Goal: Task Accomplishment & Management: Use online tool/utility

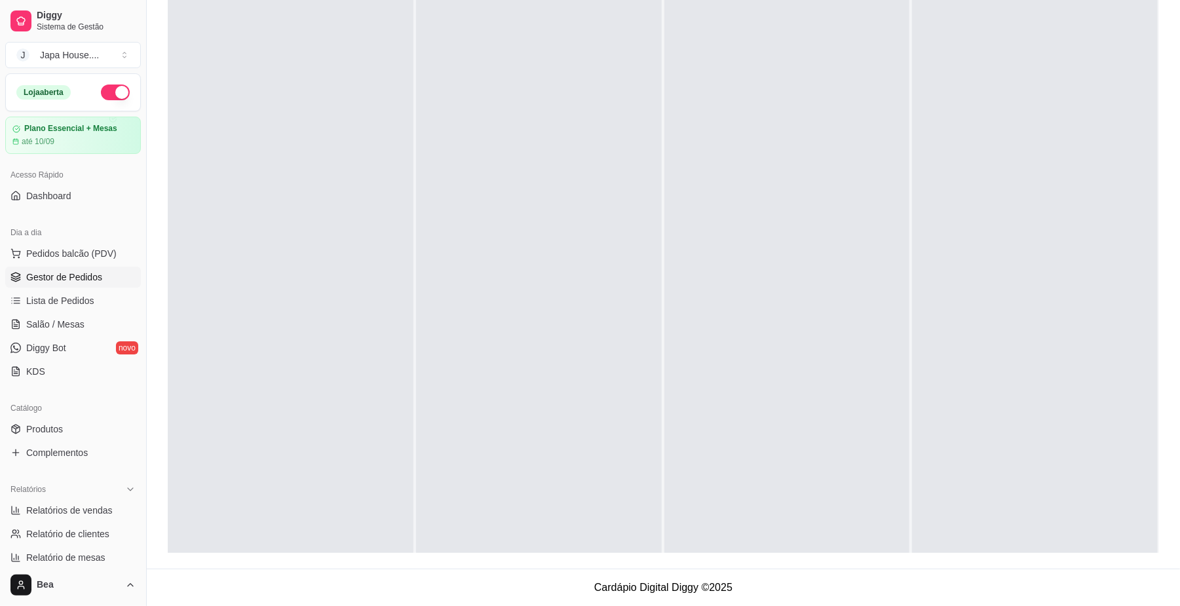
scroll to position [37, 0]
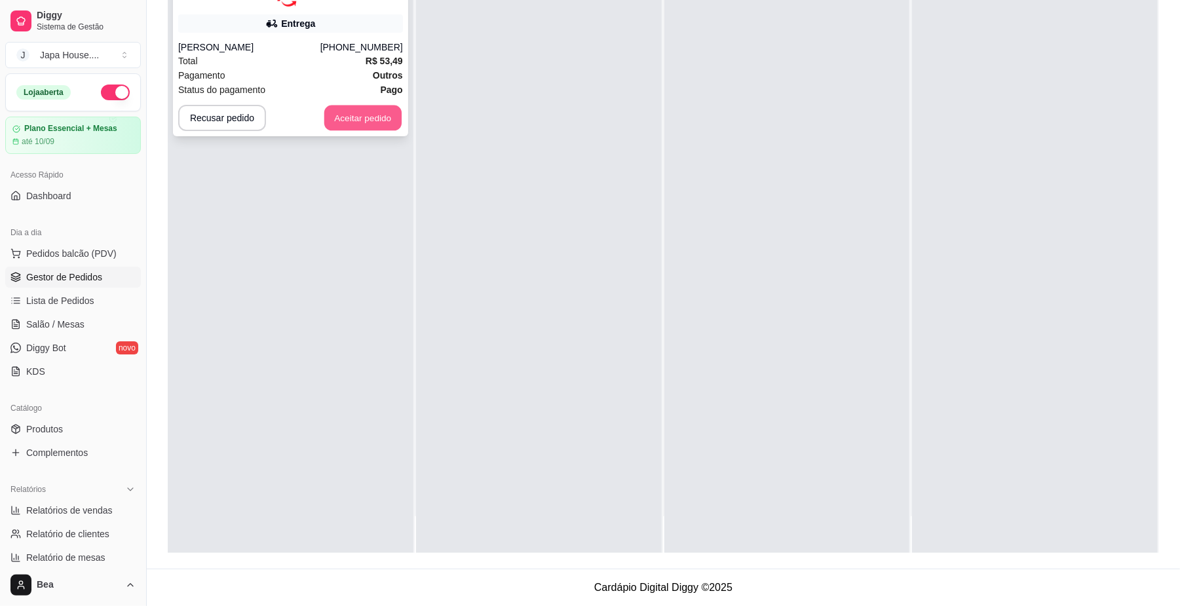
click at [364, 117] on button "Aceitar pedido" at bounding box center [362, 118] width 77 height 26
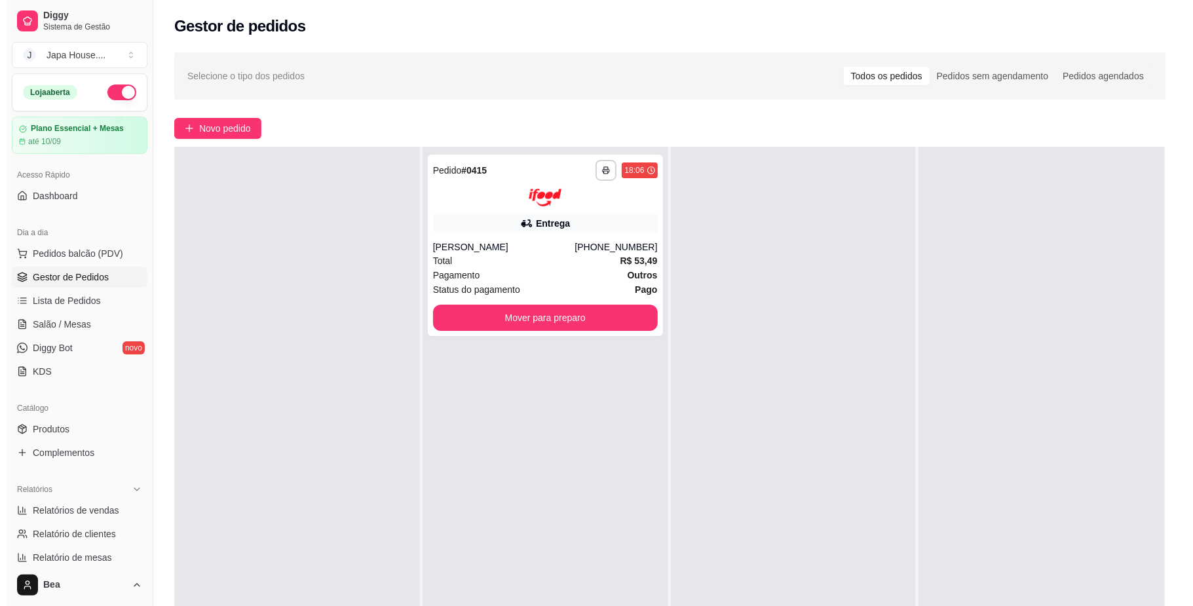
scroll to position [0, 0]
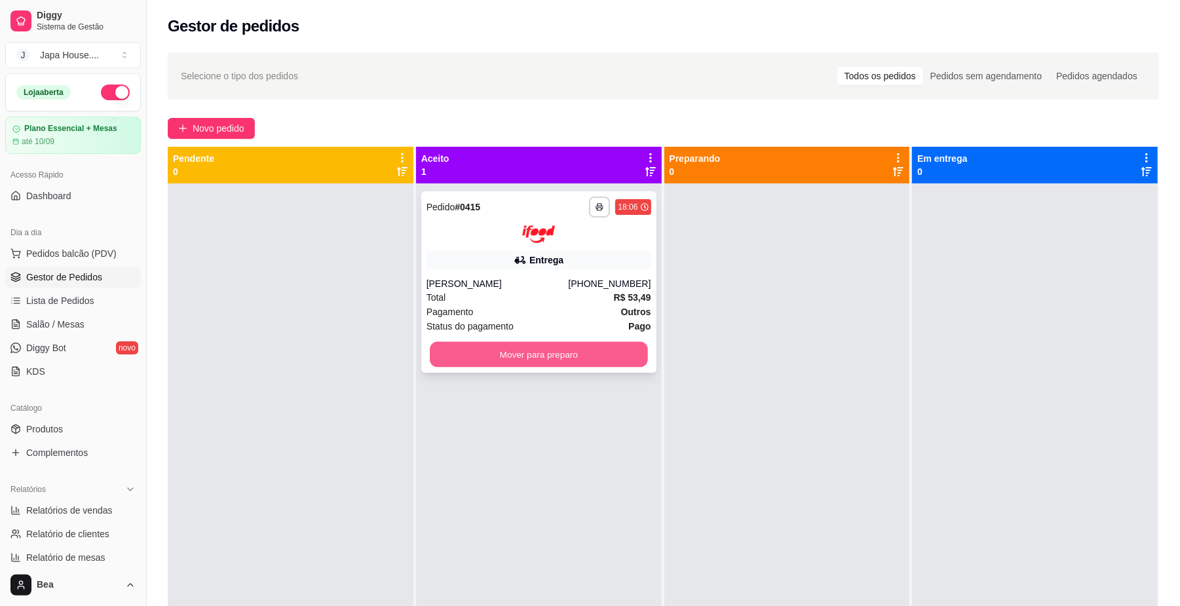
click at [559, 352] on button "Mover para preparo" at bounding box center [539, 354] width 218 height 26
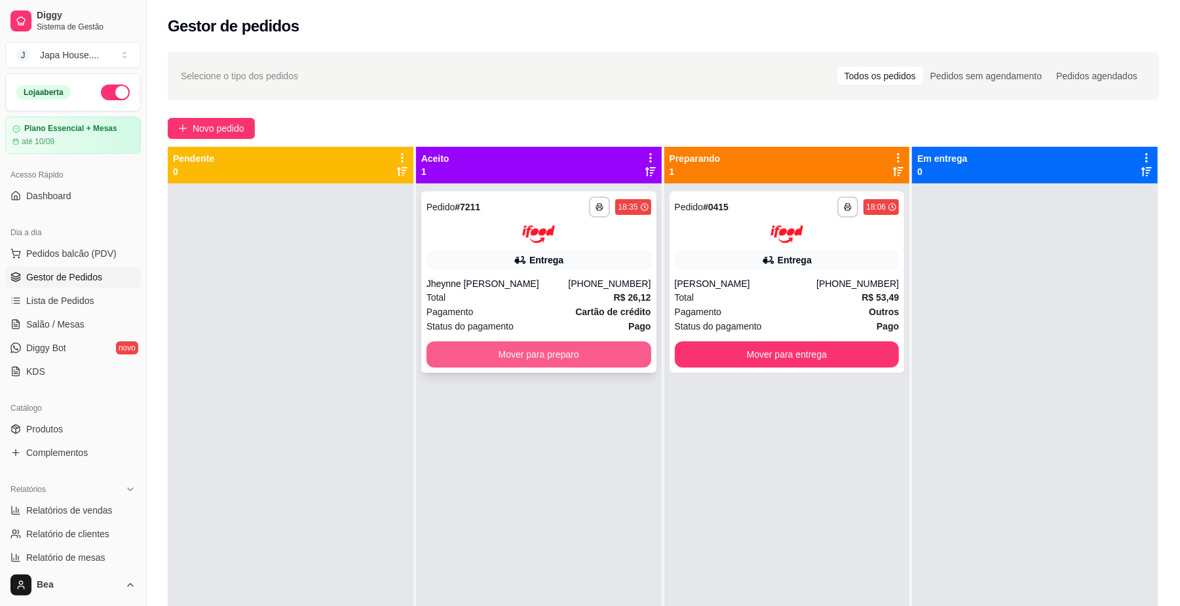
click at [496, 347] on button "Mover para preparo" at bounding box center [539, 354] width 225 height 26
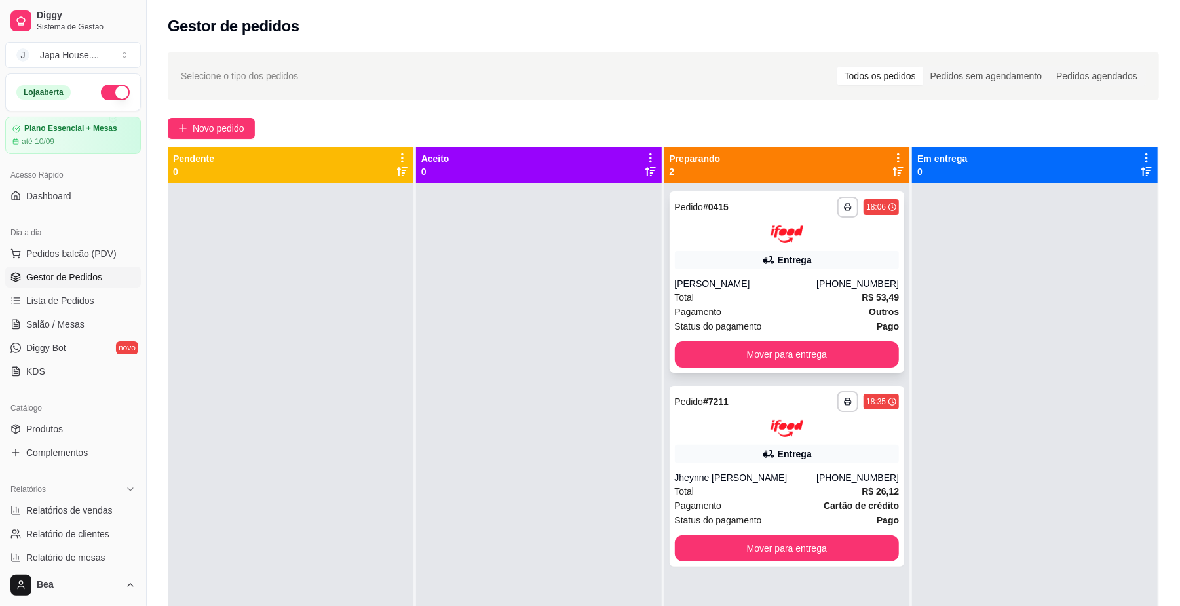
click at [778, 260] on div "Entrega" at bounding box center [795, 260] width 34 height 13
click at [835, 353] on button "Mover para entrega" at bounding box center [787, 354] width 218 height 26
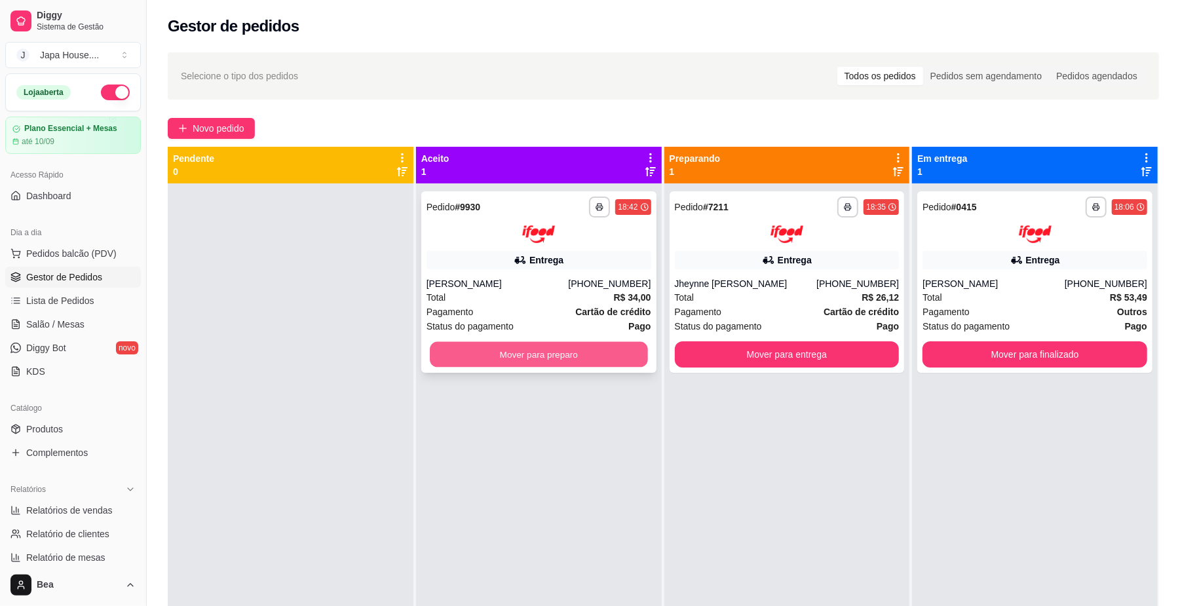
click at [609, 356] on button "Mover para preparo" at bounding box center [539, 354] width 218 height 26
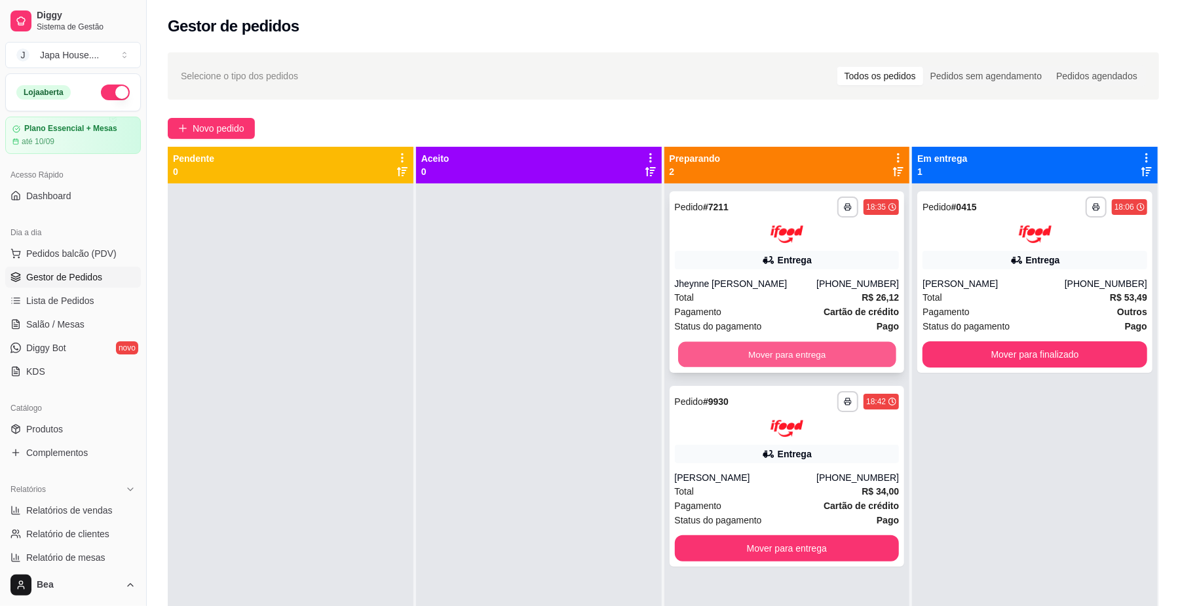
click at [847, 347] on button "Mover para entrega" at bounding box center [787, 354] width 218 height 26
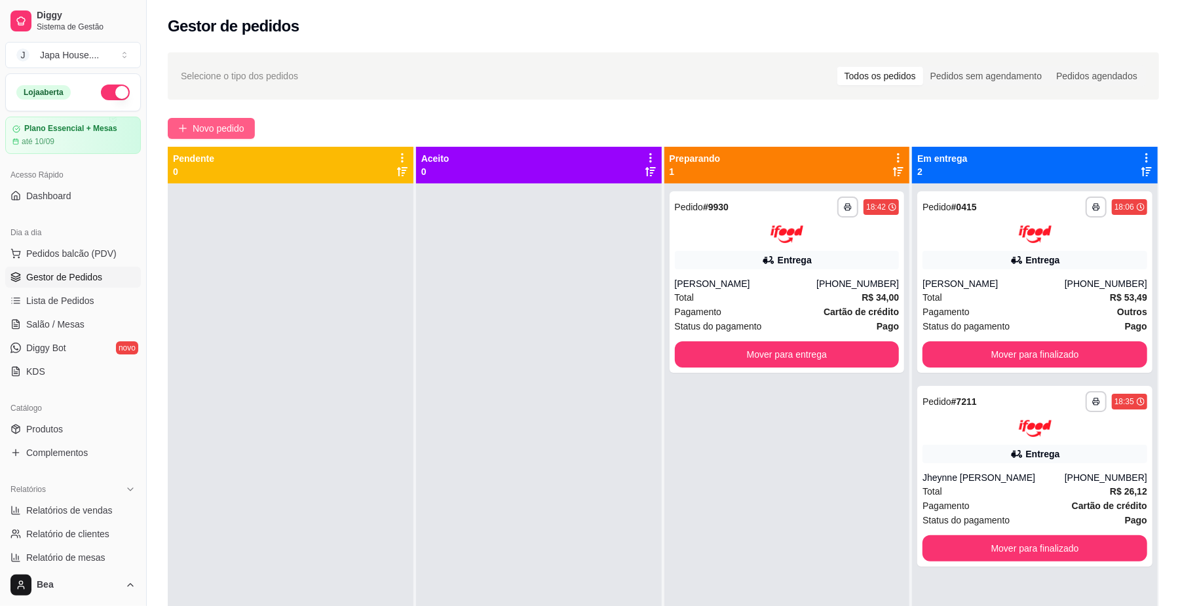
click at [237, 132] on span "Novo pedido" at bounding box center [219, 128] width 52 height 14
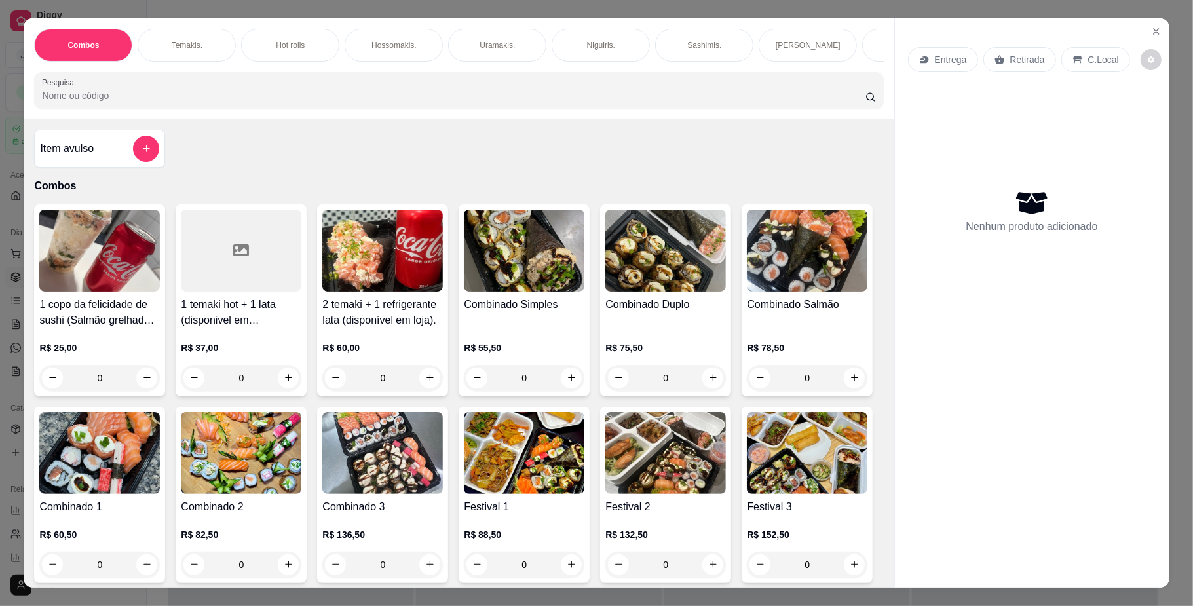
scroll to position [0, 905]
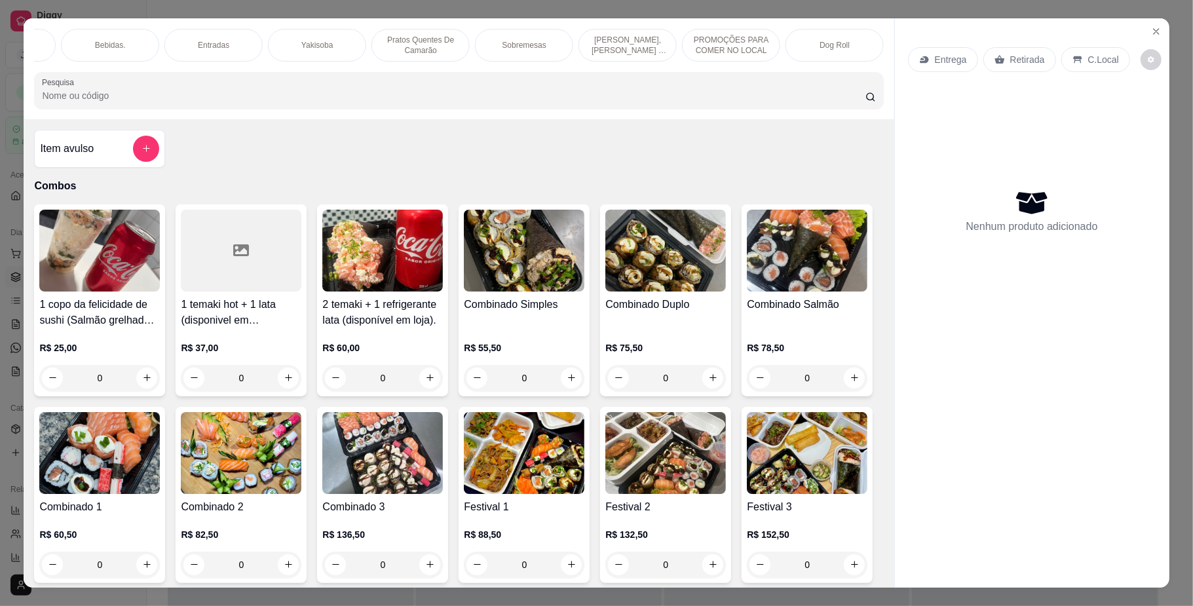
click at [307, 48] on p "Yakisoba" at bounding box center [316, 45] width 31 height 10
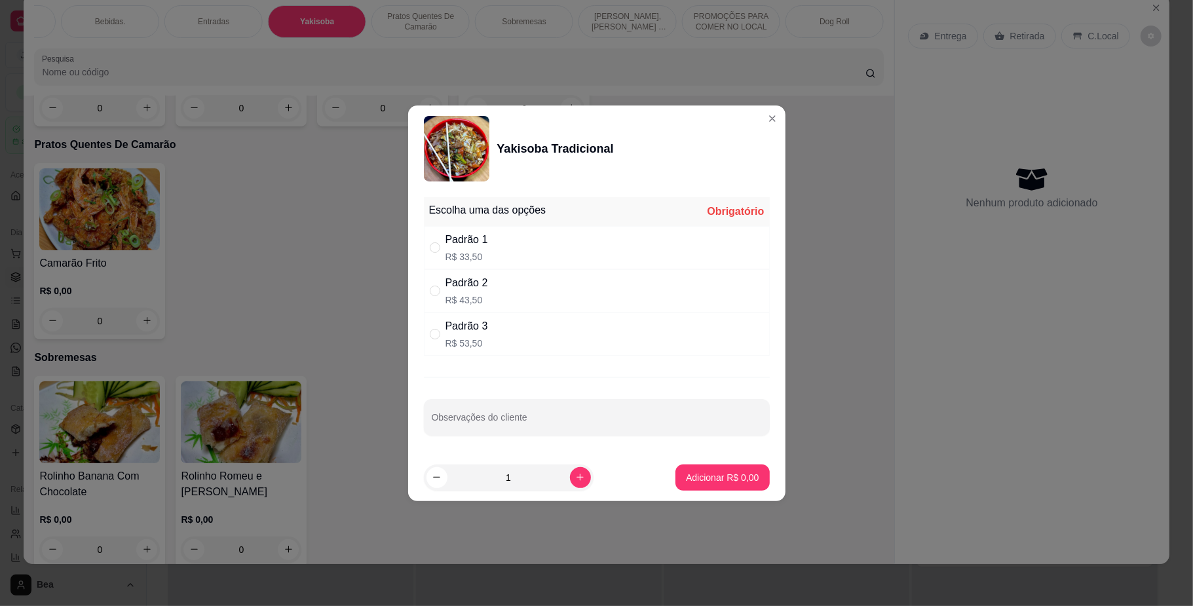
click at [515, 341] on div "Padrão 3 R$ 53,50" at bounding box center [597, 334] width 346 height 43
radio input "true"
click at [575, 478] on icon "increase-product-quantity" at bounding box center [580, 477] width 10 height 10
type input "2"
click at [717, 480] on p "Adicionar R$ 107,00" at bounding box center [718, 477] width 81 height 12
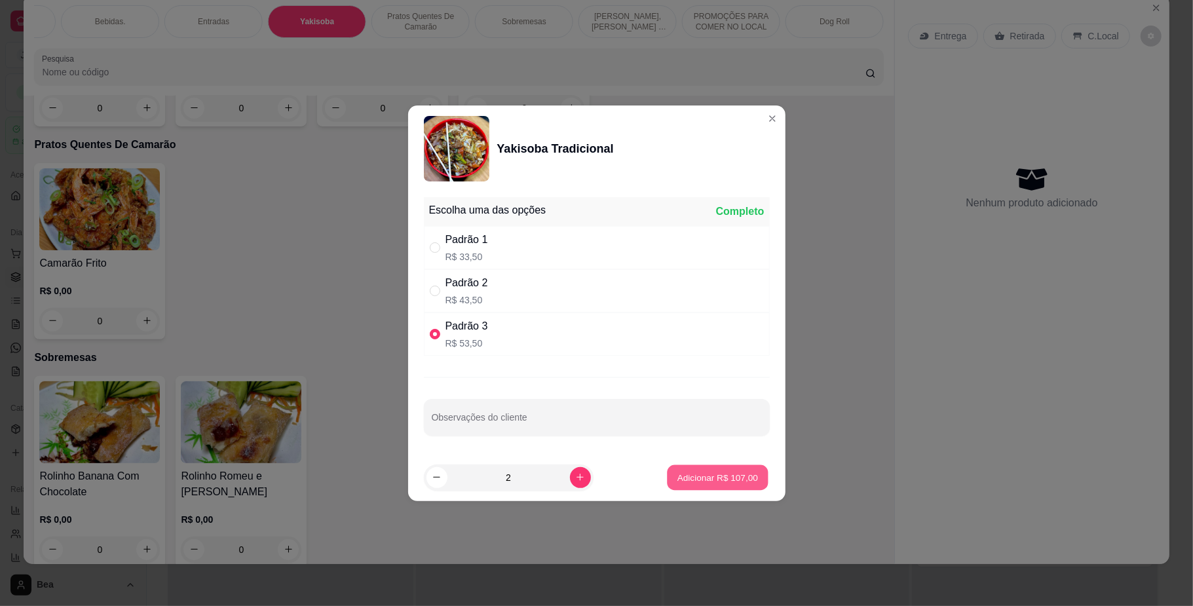
type input "2"
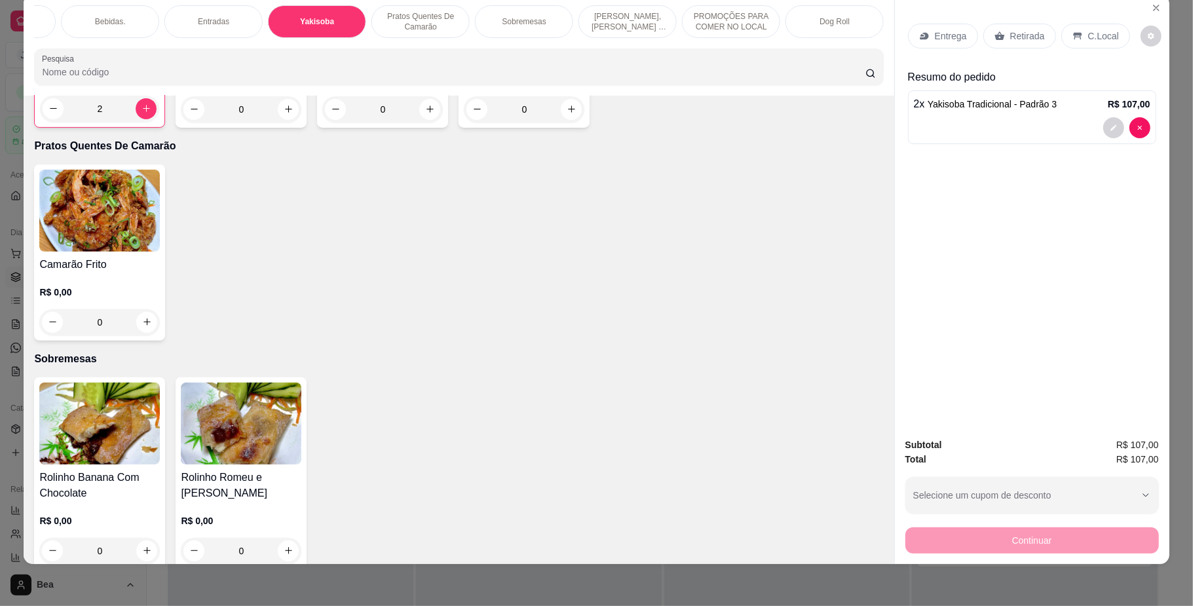
click at [947, 31] on p "Entrega" at bounding box center [951, 35] width 32 height 13
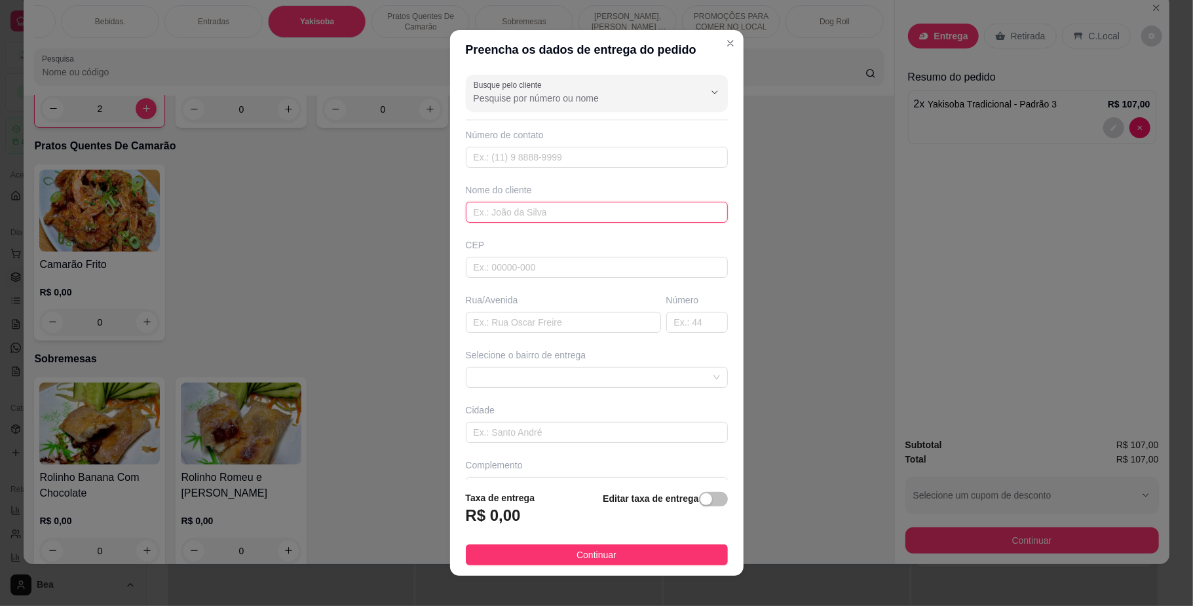
click at [601, 211] on input "text" at bounding box center [597, 212] width 262 height 21
type input "gisele"
click at [558, 329] on input "text" at bounding box center [563, 322] width 195 height 21
type input "[PERSON_NAME]"
click at [666, 324] on input "text" at bounding box center [697, 322] width 62 height 21
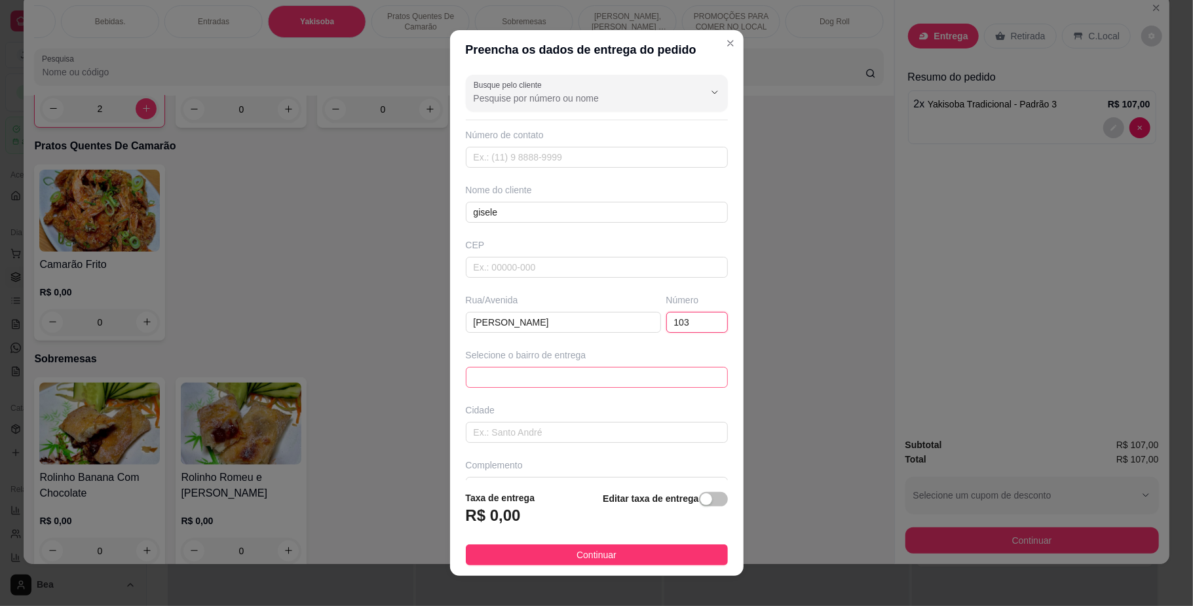
click at [630, 381] on span at bounding box center [597, 378] width 246 height 20
type input "103"
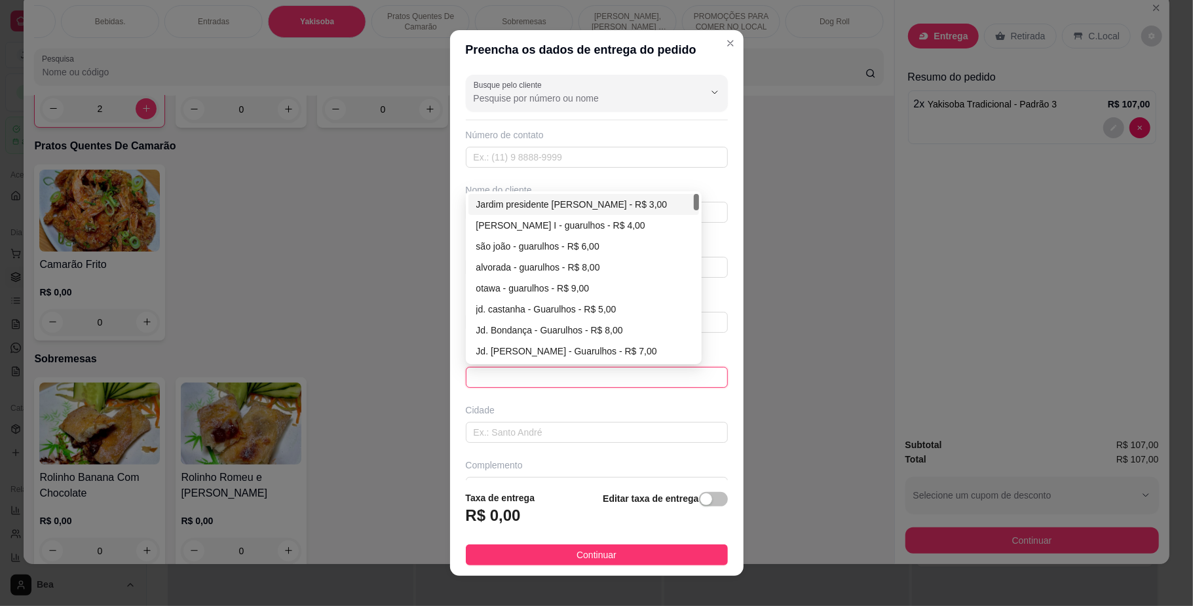
click at [557, 197] on div "Jardim presidente [PERSON_NAME] - R$ 3,00" at bounding box center [583, 204] width 231 height 21
type input "Guarulhos"
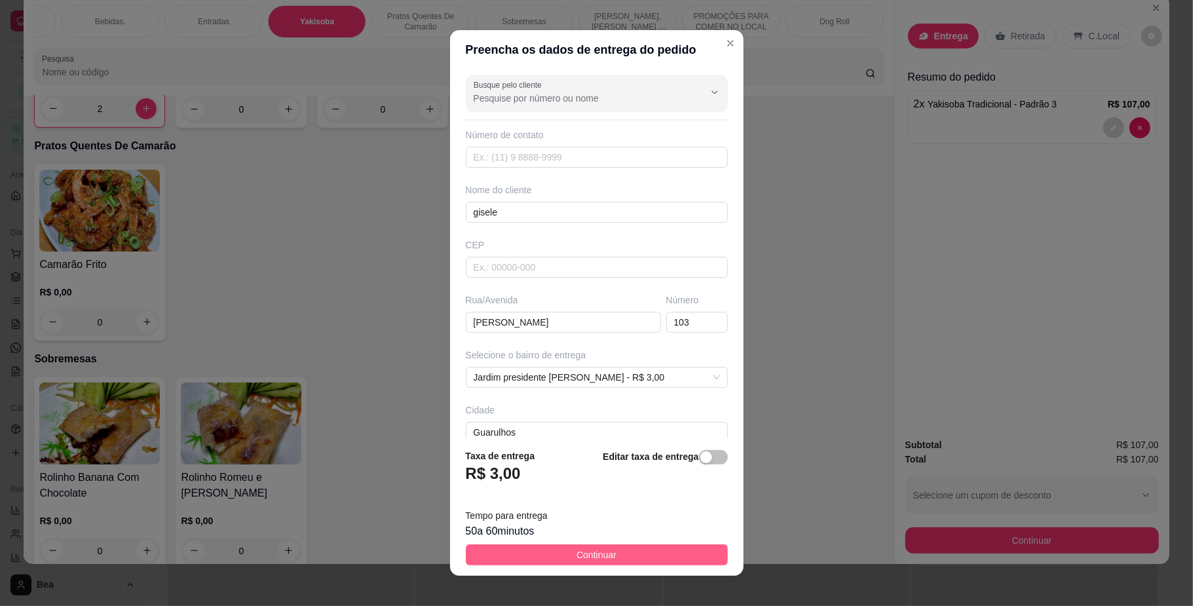
click at [596, 560] on span "Continuar" at bounding box center [597, 555] width 40 height 14
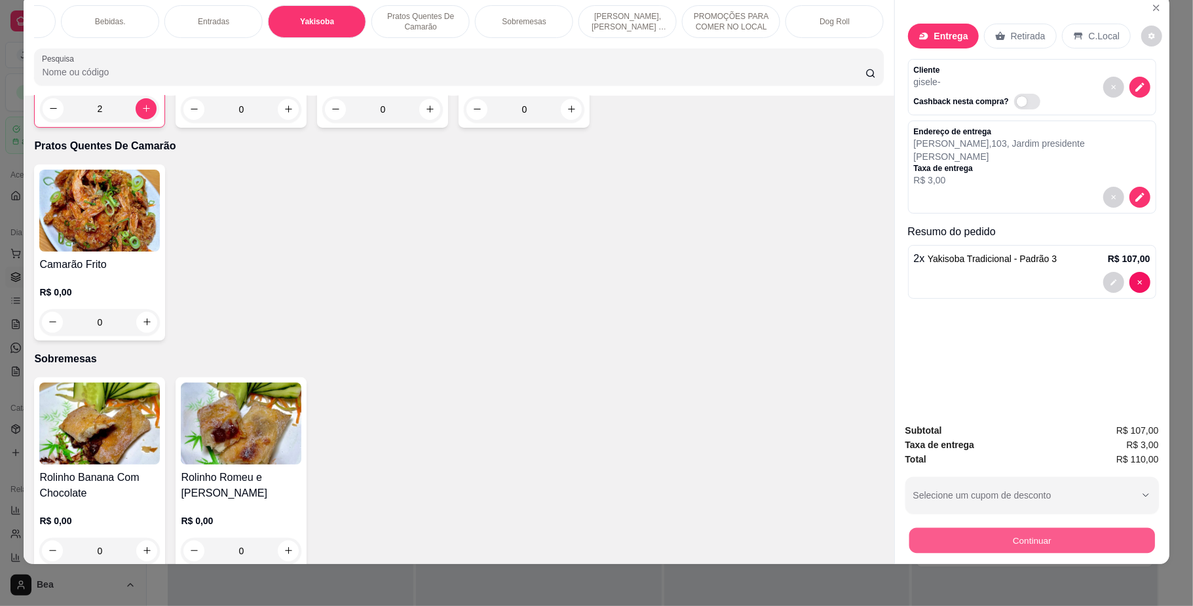
click at [1067, 535] on button "Continuar" at bounding box center [1032, 541] width 246 height 26
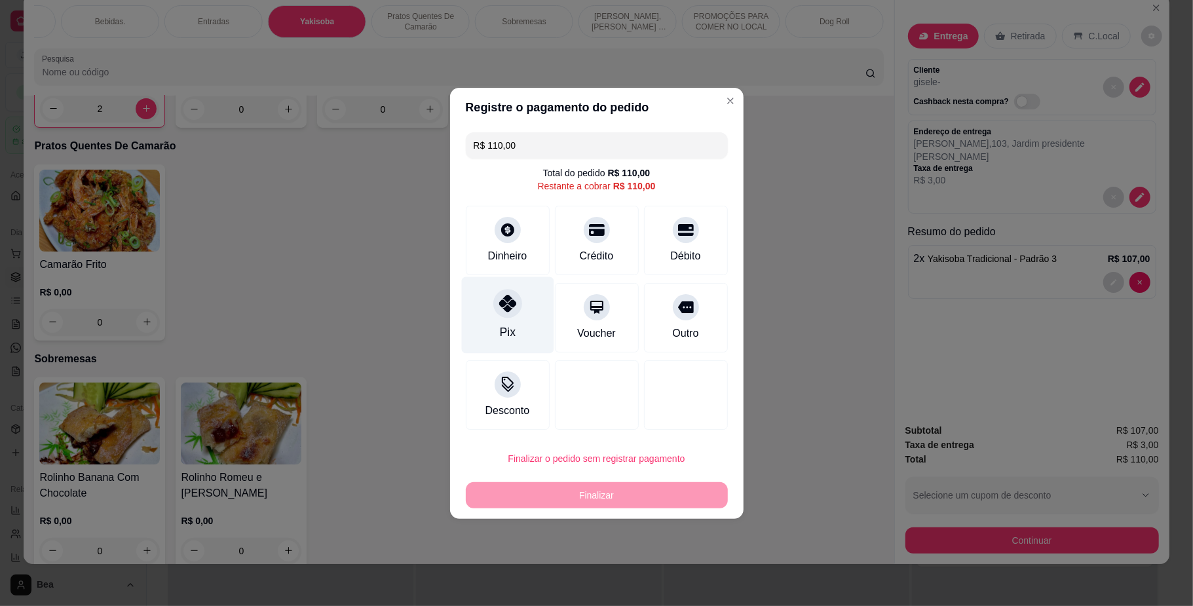
click at [493, 321] on div "Pix" at bounding box center [507, 315] width 92 height 77
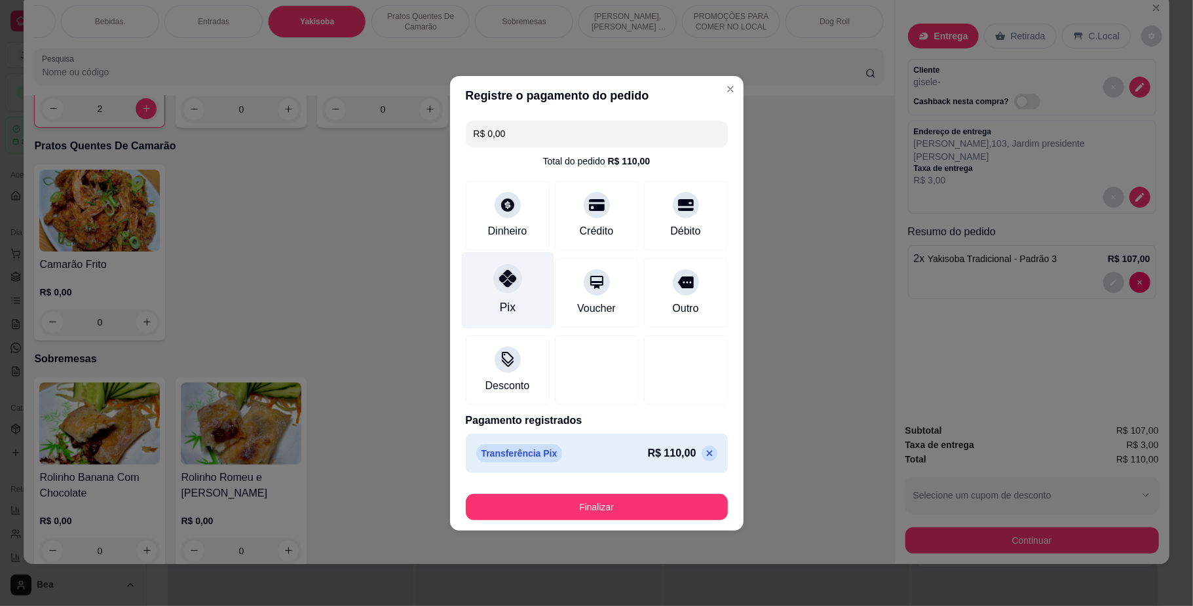
type input "R$ 0,00"
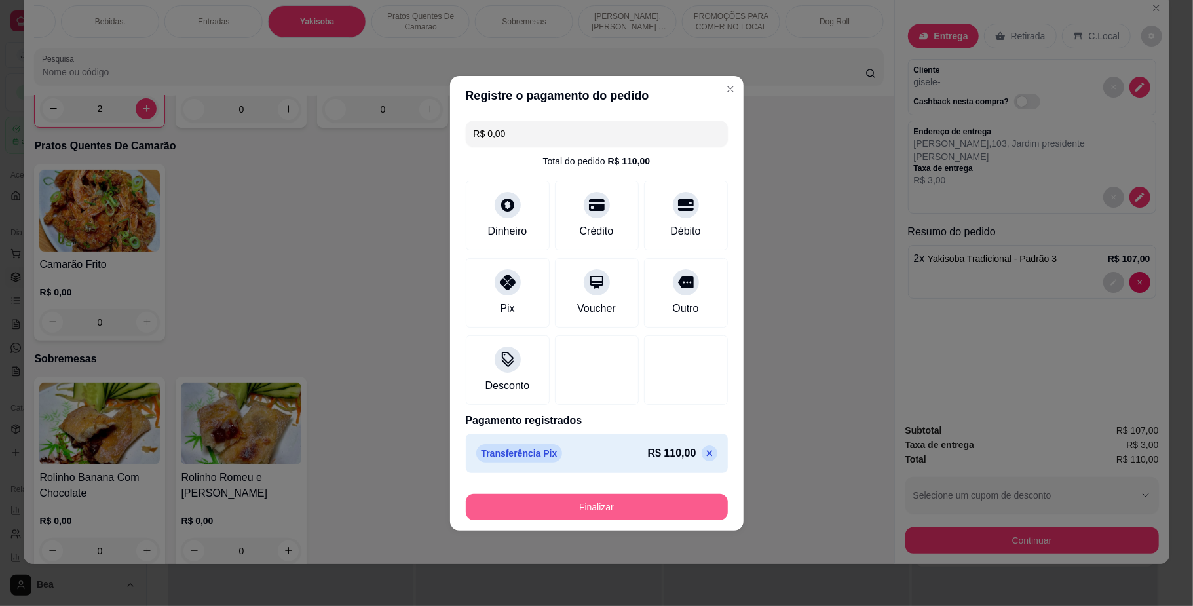
click at [573, 512] on button "Finalizar" at bounding box center [597, 507] width 262 height 26
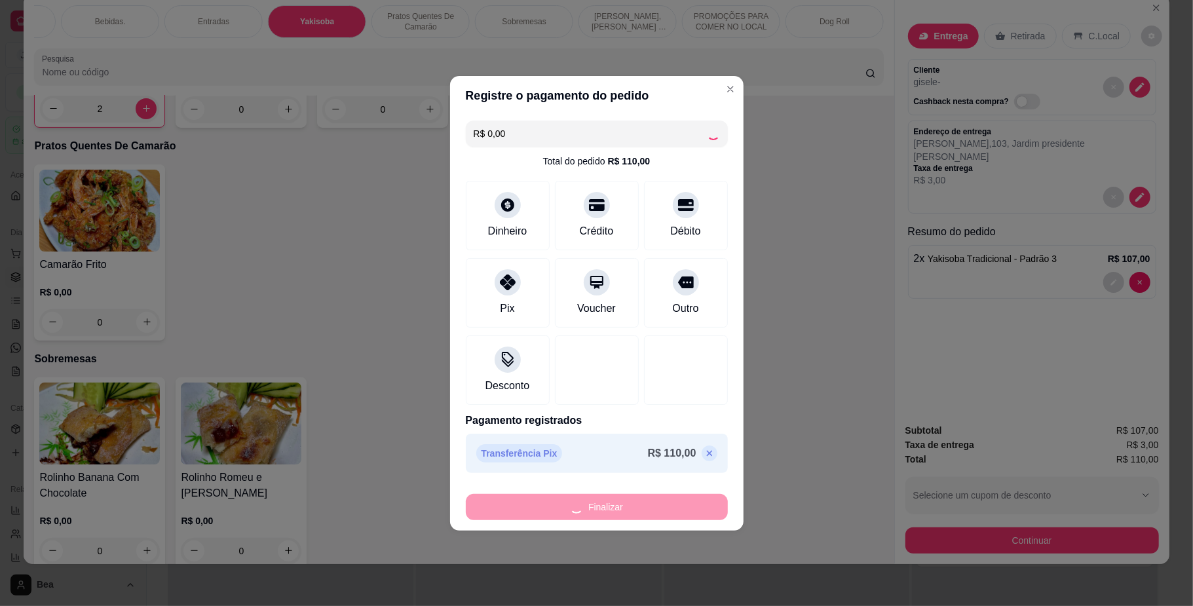
type input "0"
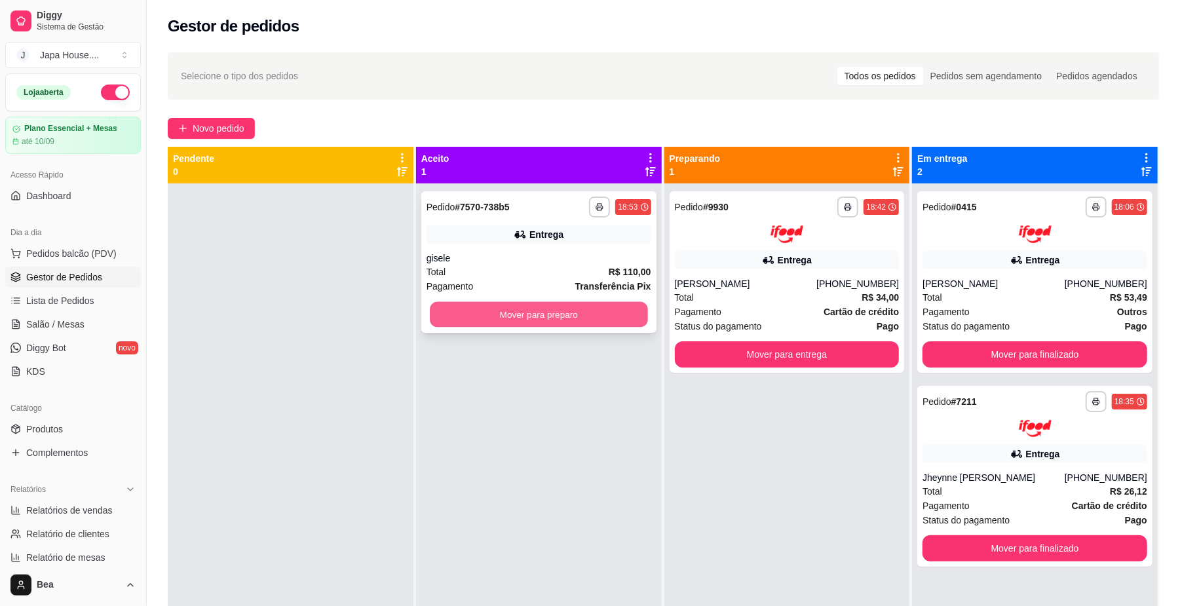
click at [571, 307] on button "Mover para preparo" at bounding box center [539, 315] width 218 height 26
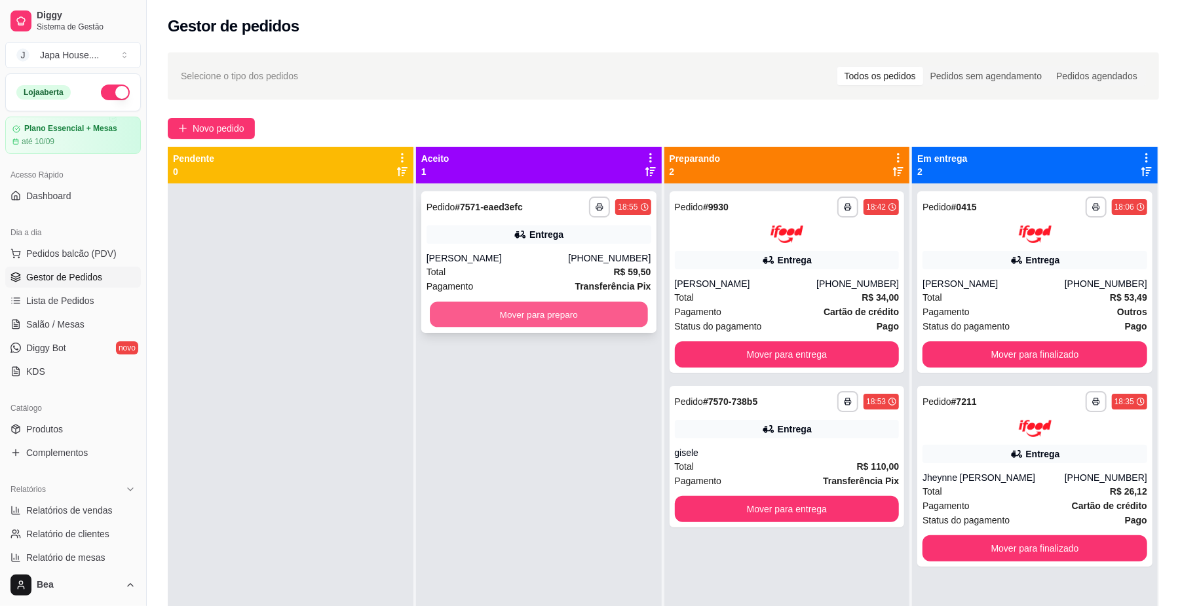
click at [586, 309] on button "Mover para preparo" at bounding box center [539, 315] width 218 height 26
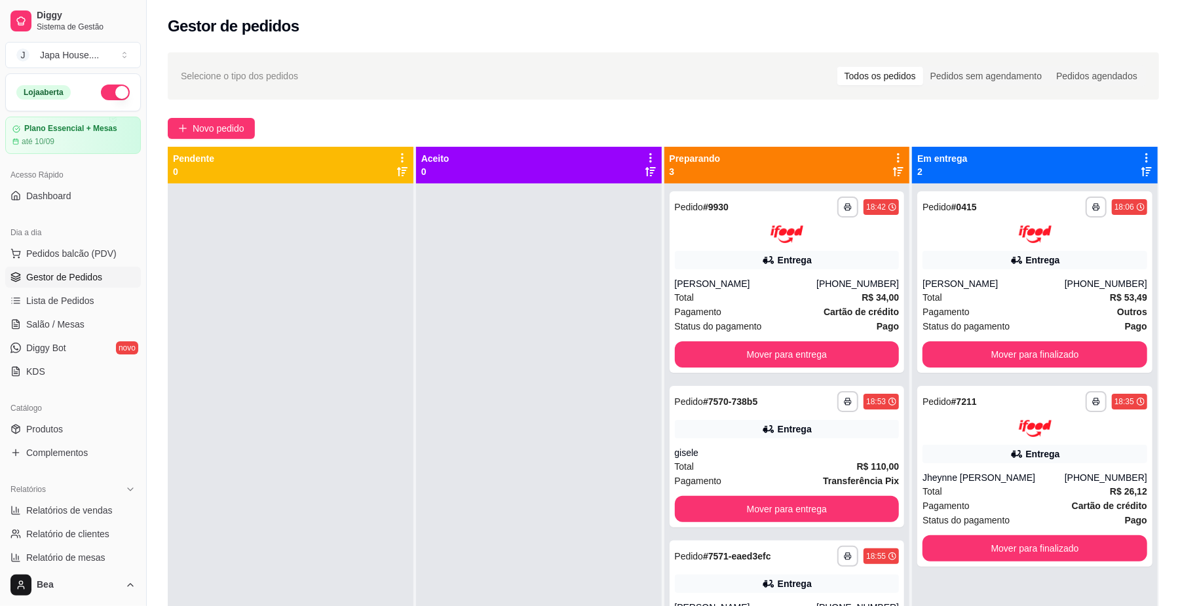
click at [586, 309] on div at bounding box center [539, 486] width 246 height 606
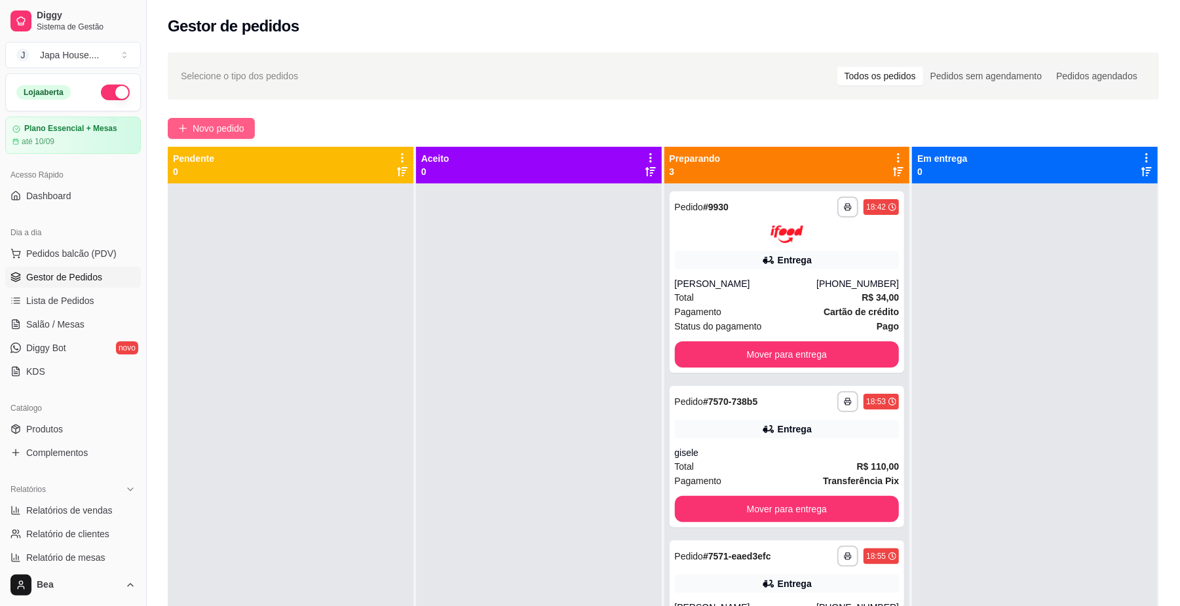
click at [221, 127] on span "Novo pedido" at bounding box center [219, 128] width 52 height 14
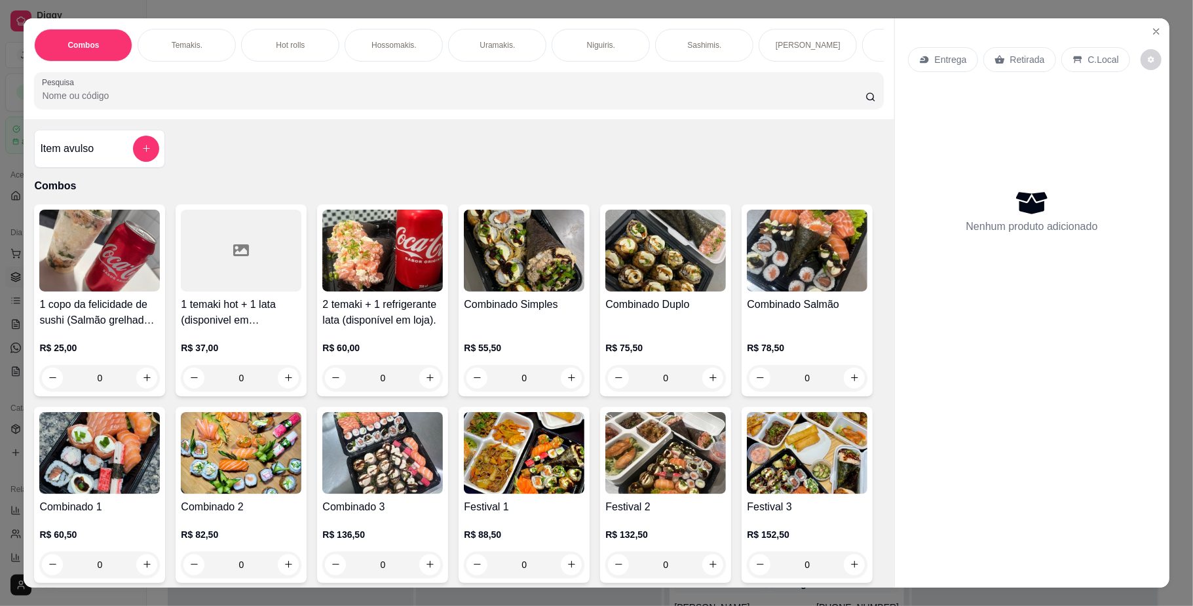
click at [768, 77] on div "Combos [PERSON_NAME]. Hot rolls Hossomakis. [GEOGRAPHIC_DATA]. Niguiris. Sashim…" at bounding box center [459, 68] width 870 height 101
click at [453, 45] on div "Yakisoba" at bounding box center [479, 45] width 98 height 33
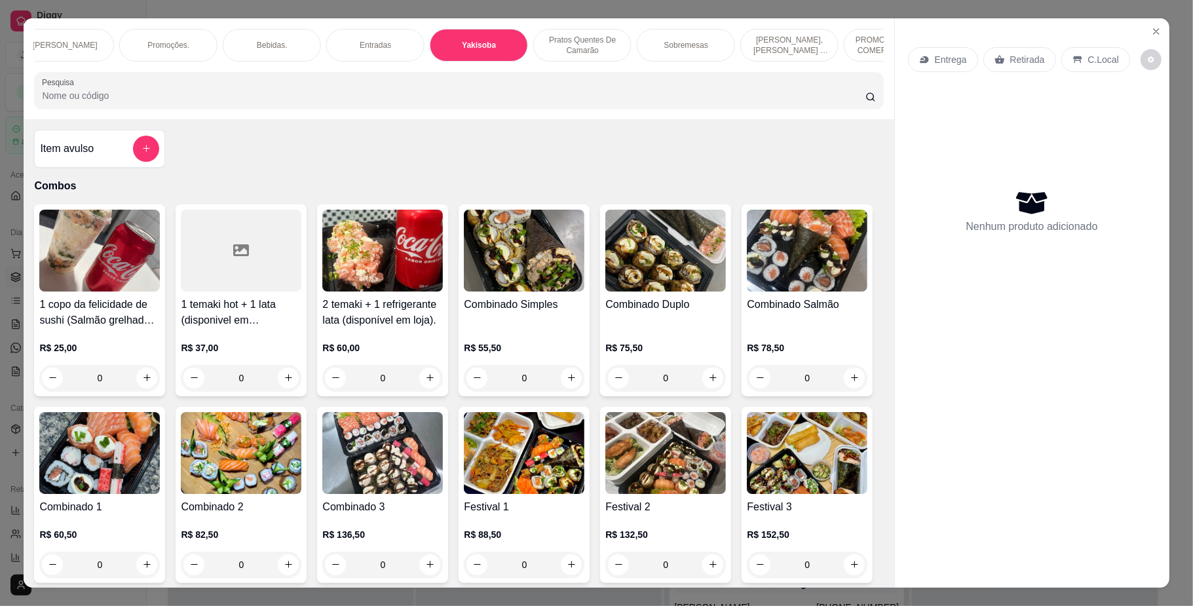
scroll to position [24, 0]
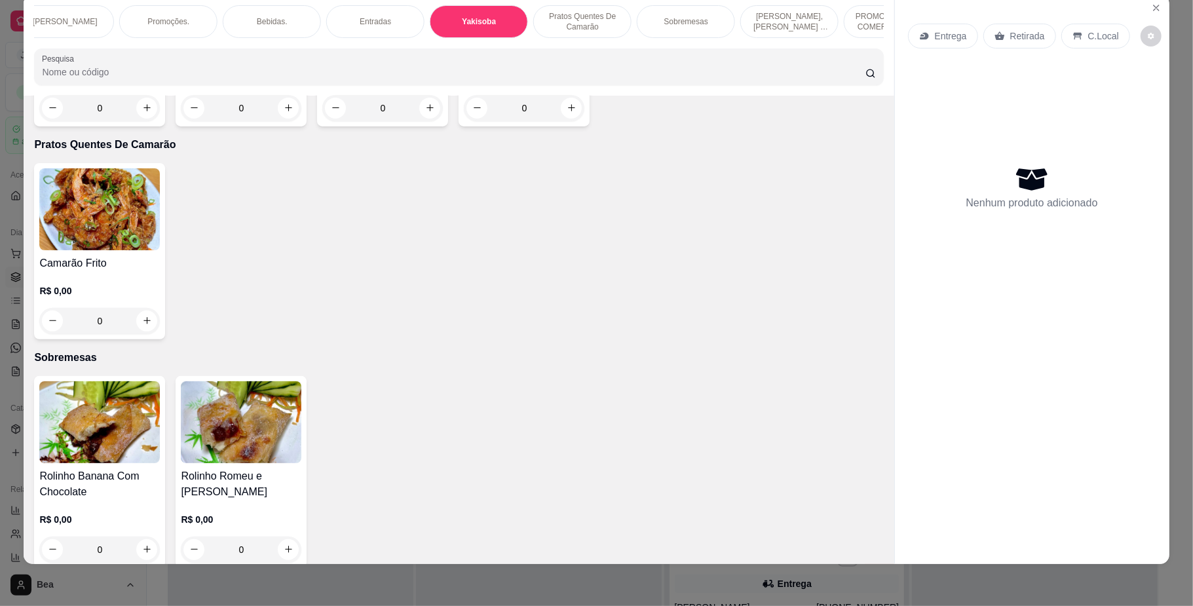
click at [110, 121] on div "R$ 0,00 0" at bounding box center [99, 89] width 121 height 63
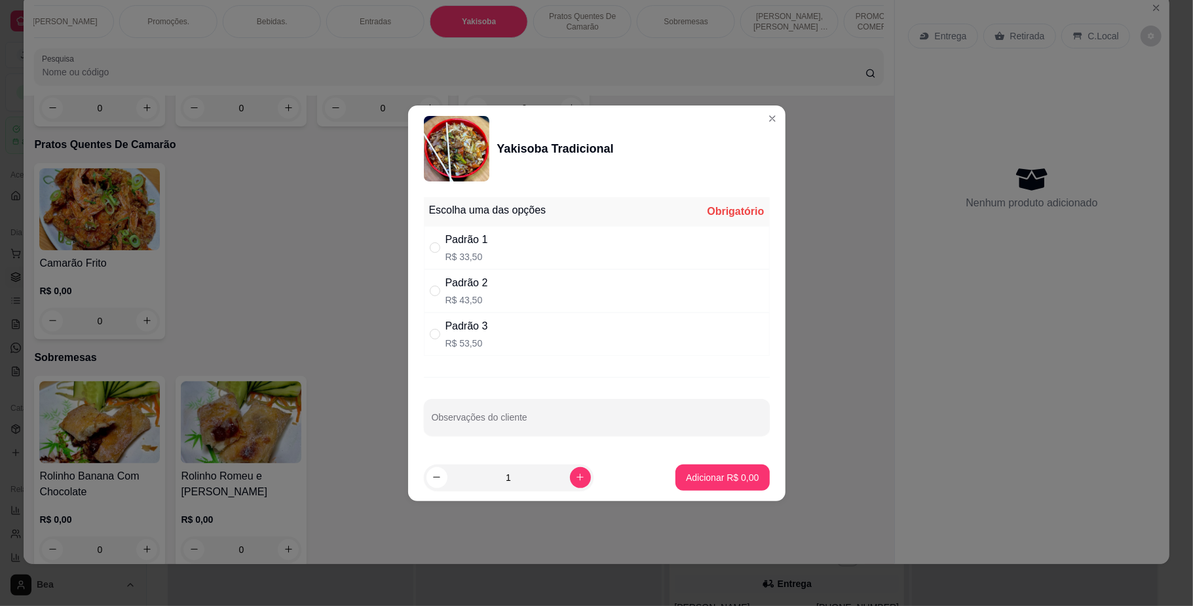
click at [527, 239] on div "Padrão 1 R$ 33,50" at bounding box center [597, 247] width 346 height 43
radio input "true"
click at [685, 484] on p "Adicionar R$ 33,50" at bounding box center [720, 477] width 76 height 12
type input "1"
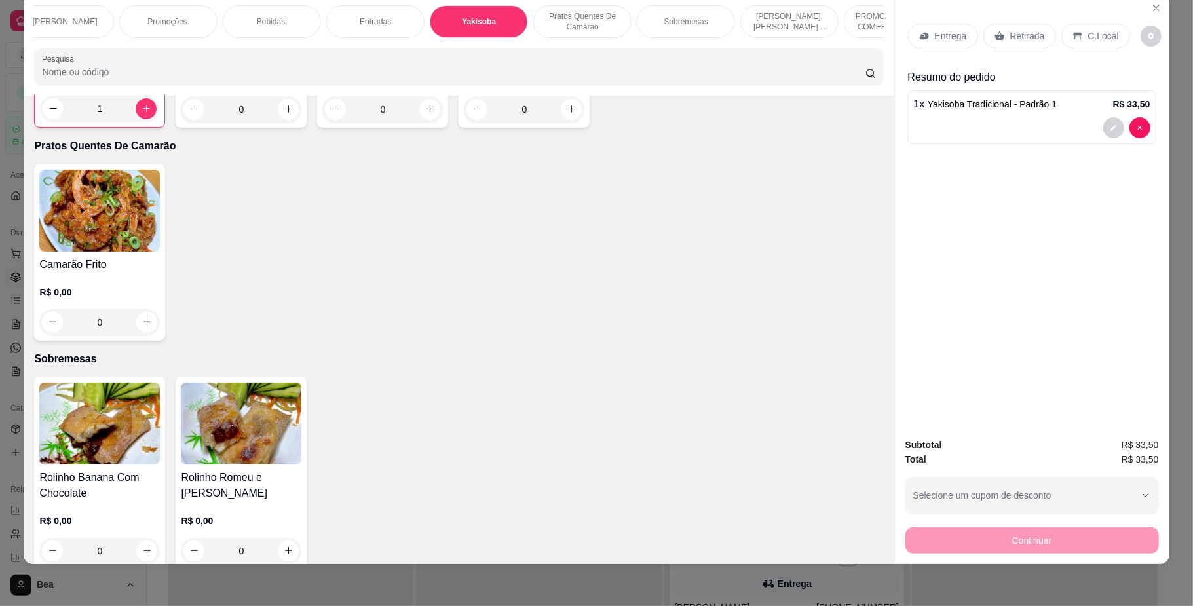
click at [249, 9] on div "Bebidas." at bounding box center [272, 21] width 98 height 33
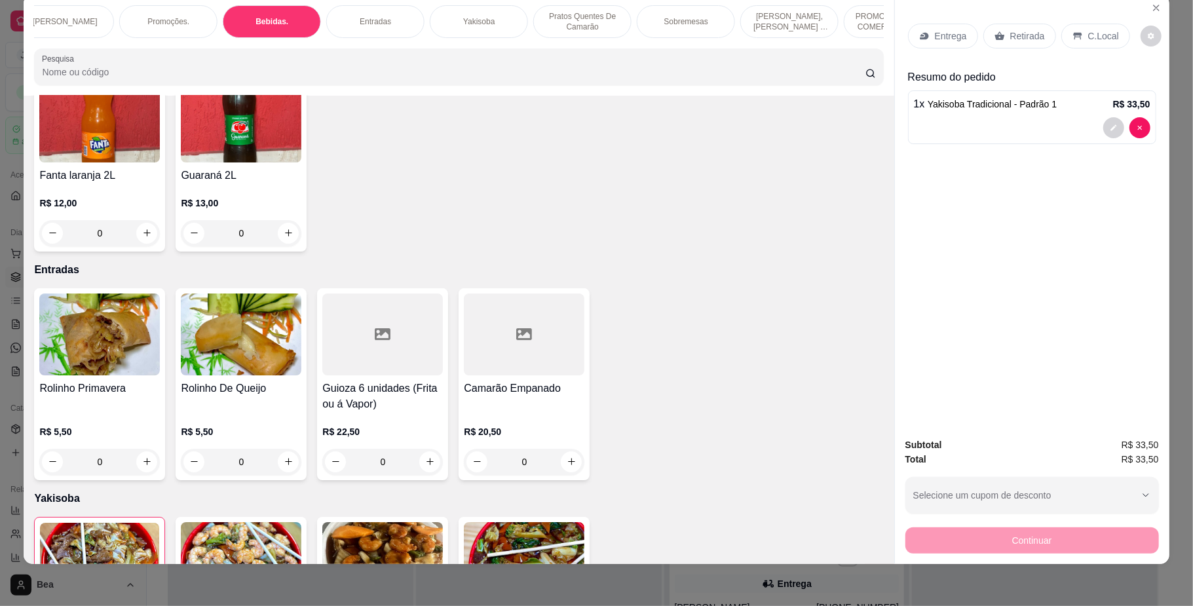
scroll to position [3279, 0]
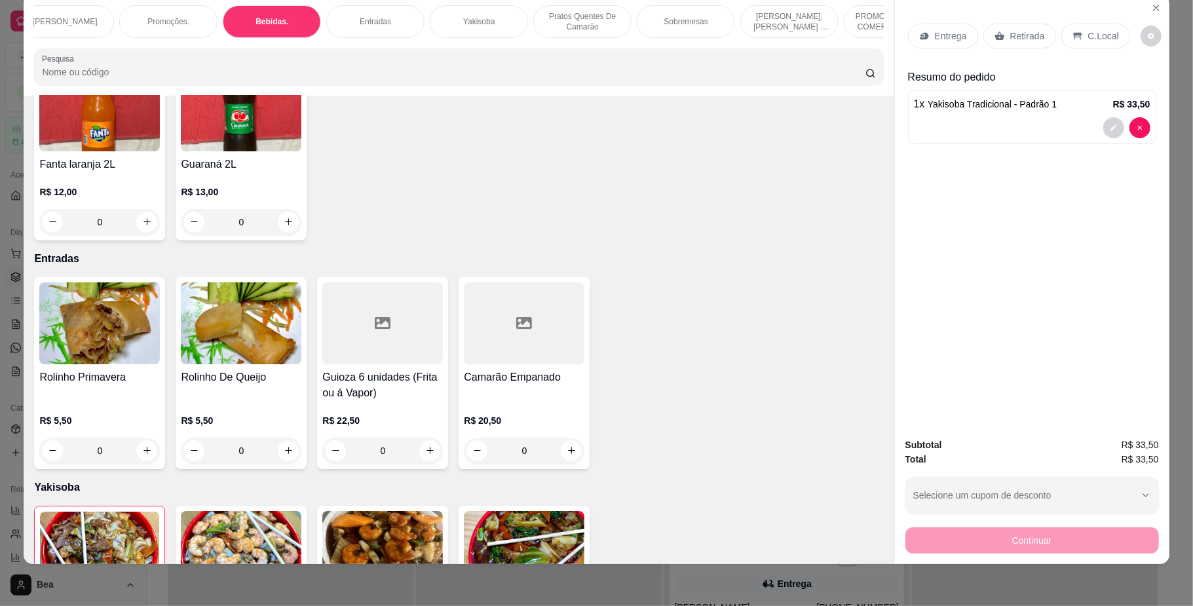
click at [567, 40] on icon "increase-product-quantity" at bounding box center [572, 35] width 10 height 10
type input "1"
click at [1022, 43] on div "Retirada" at bounding box center [1019, 36] width 73 height 25
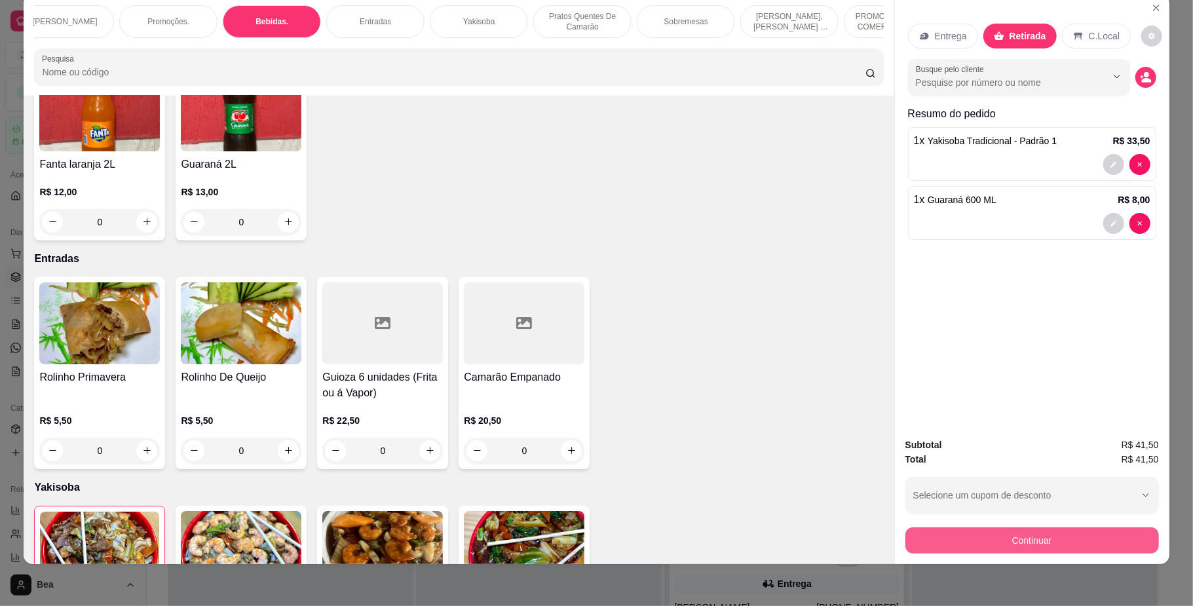
click at [1055, 541] on button "Continuar" at bounding box center [1033, 540] width 254 height 26
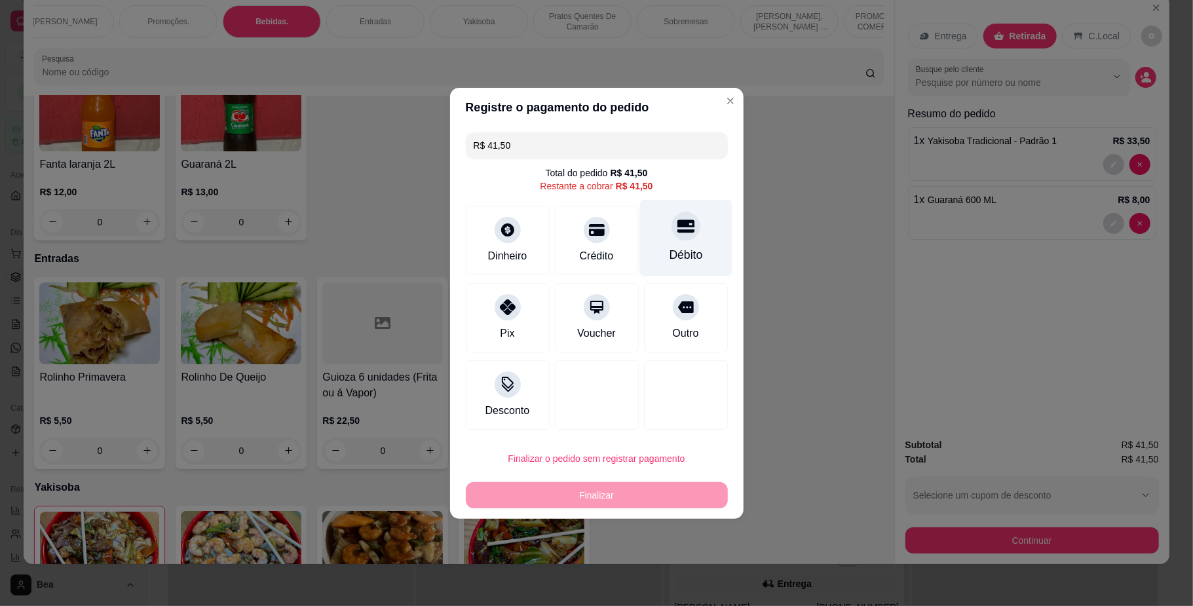
click at [693, 231] on div "Débito" at bounding box center [686, 237] width 92 height 77
type input "R$ 0,00"
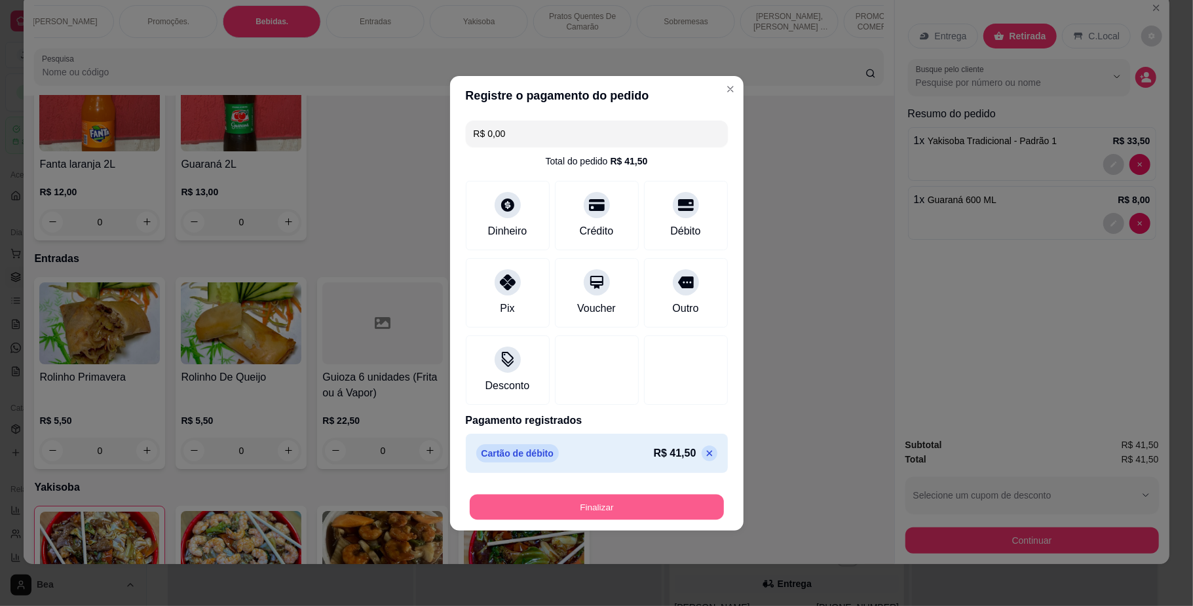
click at [638, 506] on button "Finalizar" at bounding box center [597, 507] width 254 height 26
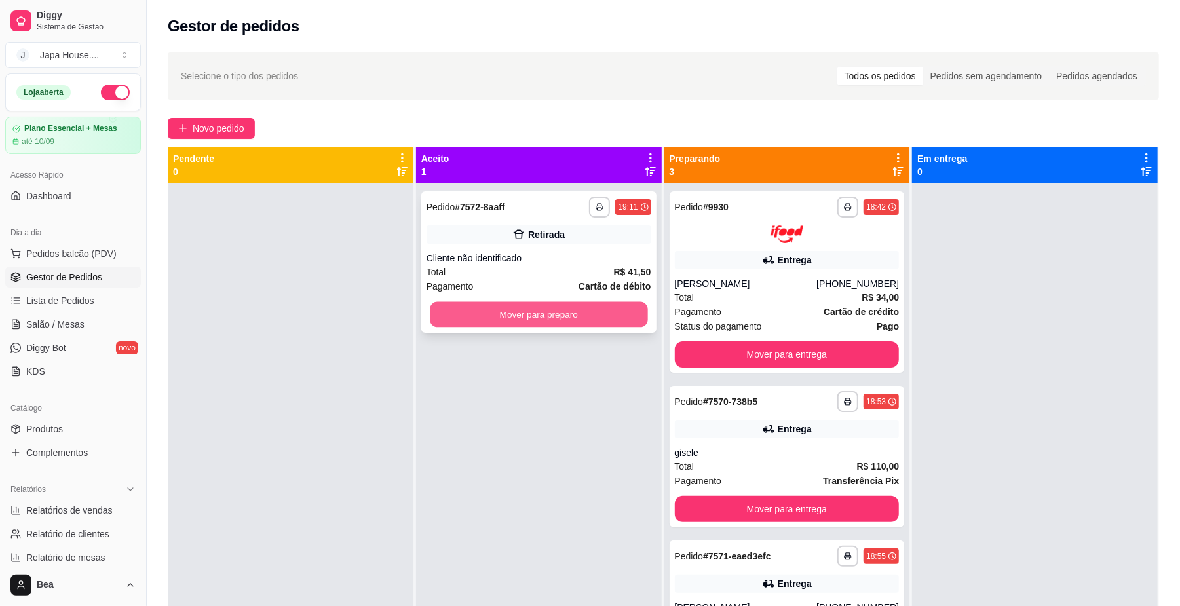
click at [601, 313] on button "Mover para preparo" at bounding box center [539, 315] width 218 height 26
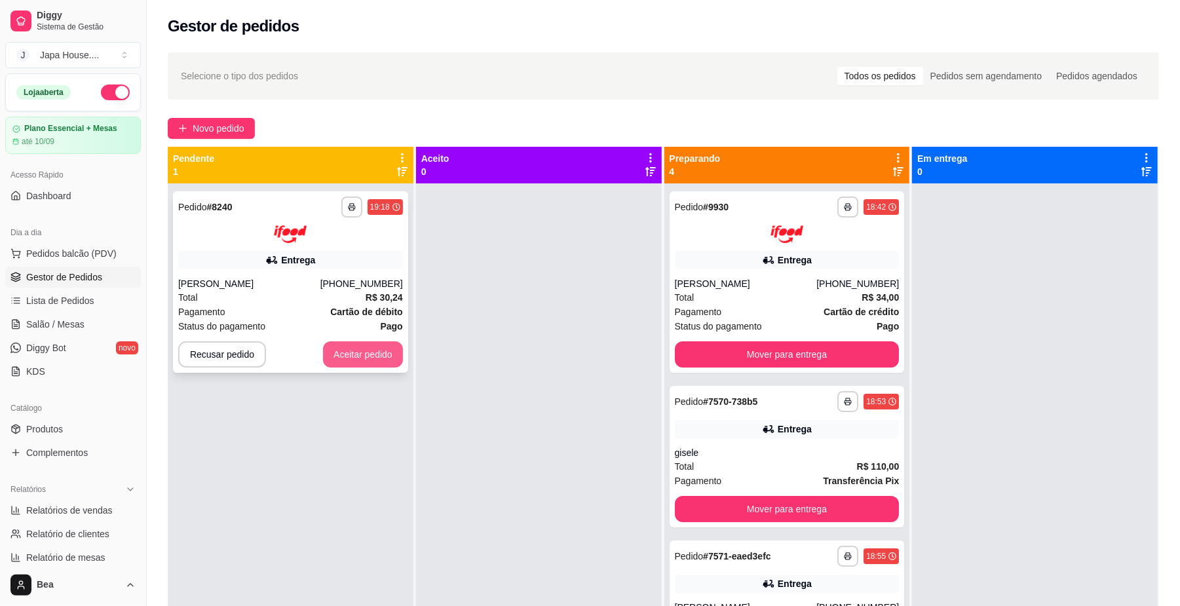
click at [386, 352] on button "Aceitar pedido" at bounding box center [363, 354] width 80 height 26
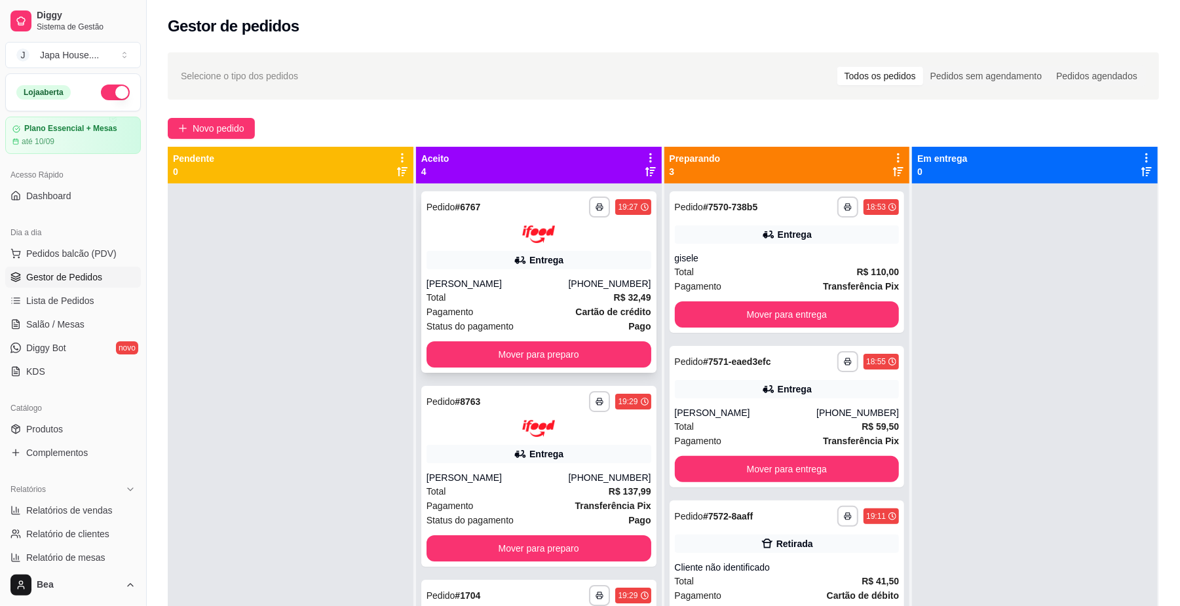
click at [532, 290] on div "Total R$ 32,49" at bounding box center [539, 297] width 225 height 14
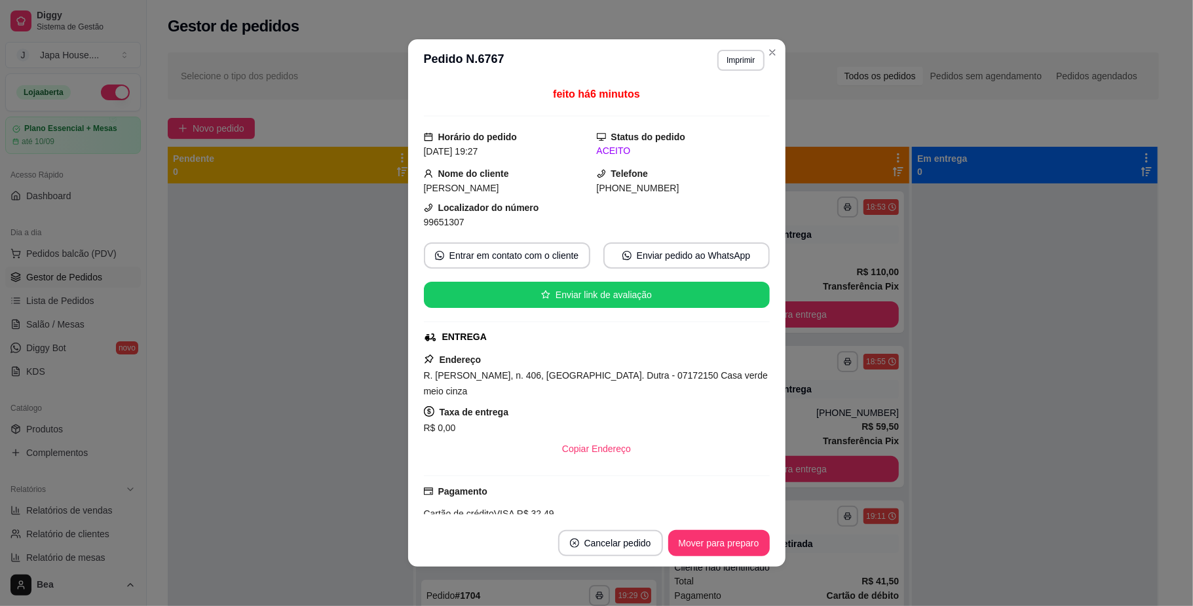
scroll to position [255, 0]
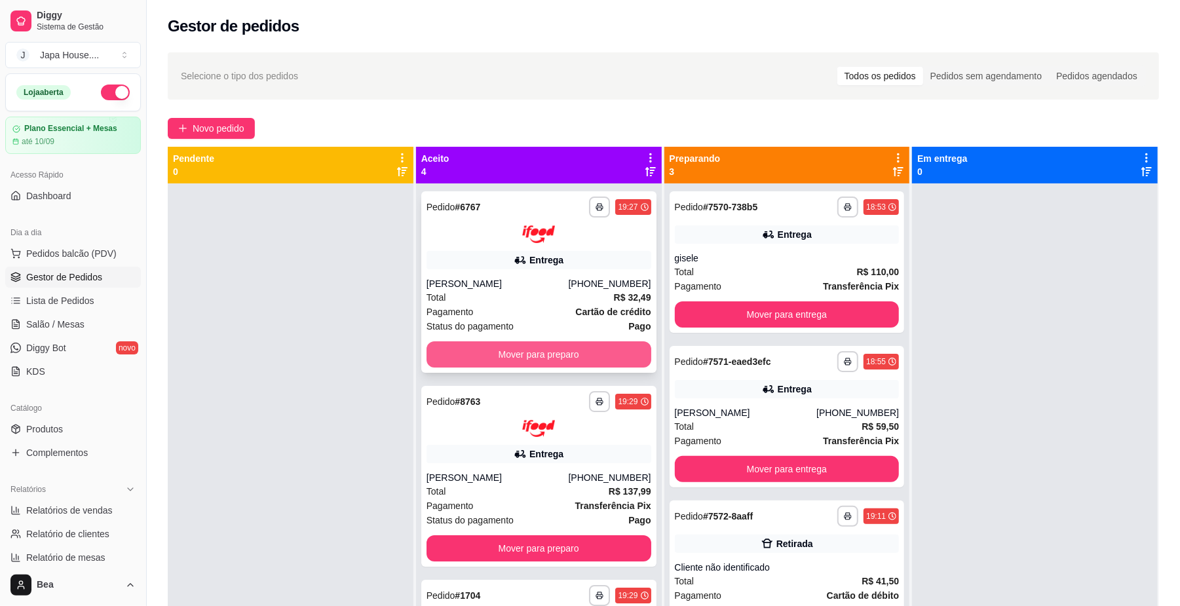
click at [604, 357] on button "Mover para preparo" at bounding box center [539, 354] width 225 height 26
click at [550, 297] on div "Total R$ 137,99" at bounding box center [539, 297] width 225 height 14
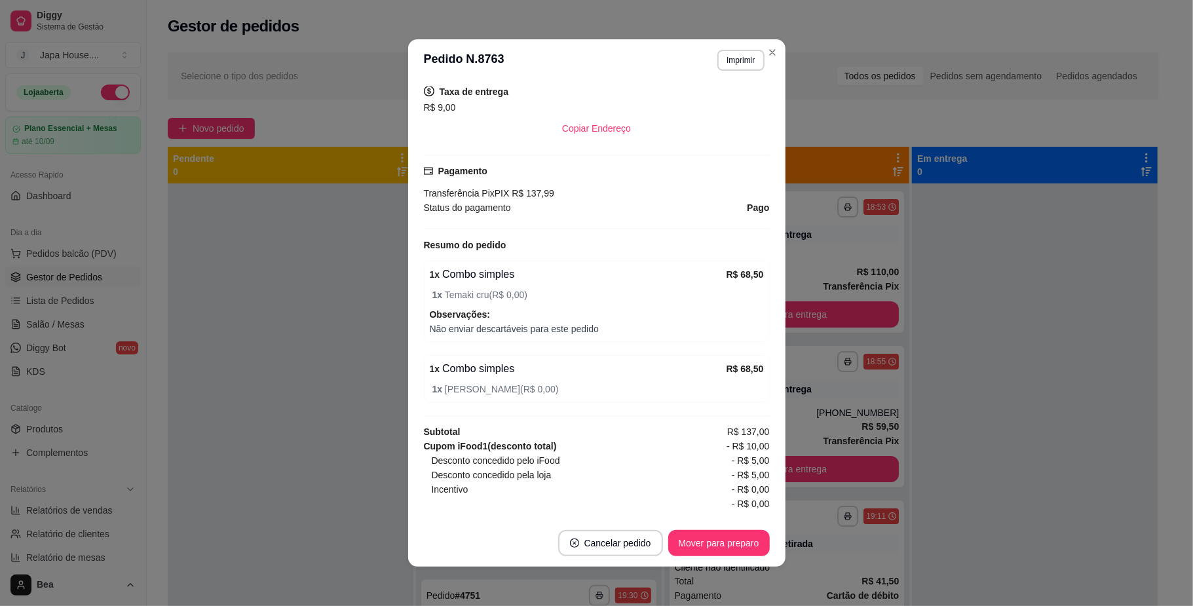
scroll to position [326, 0]
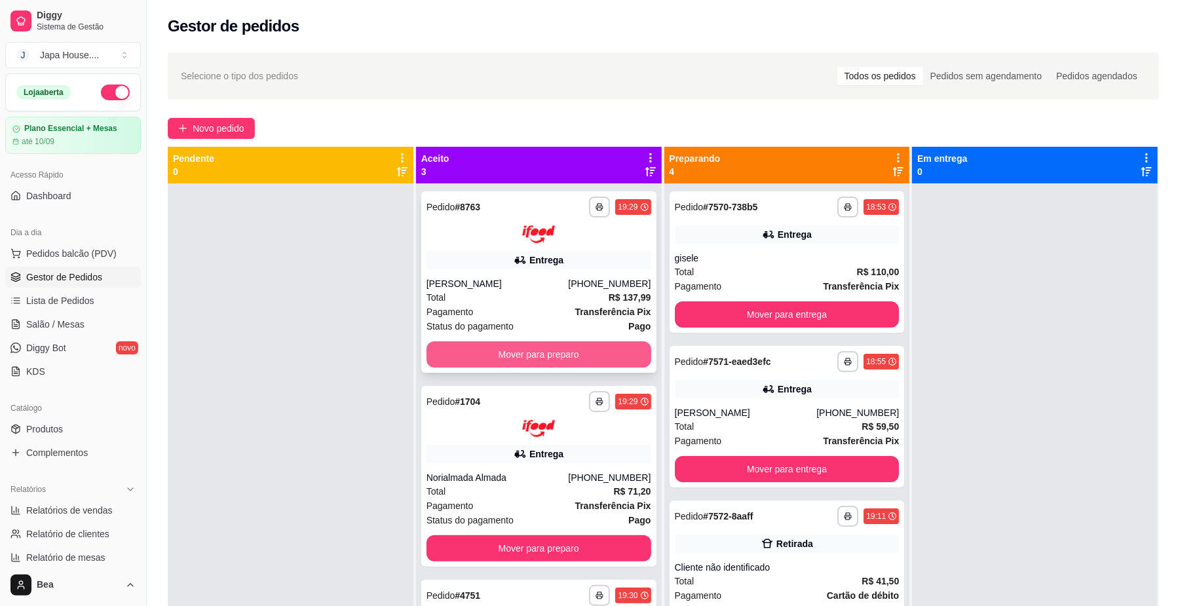
click at [595, 356] on button "Mover para preparo" at bounding box center [539, 354] width 225 height 26
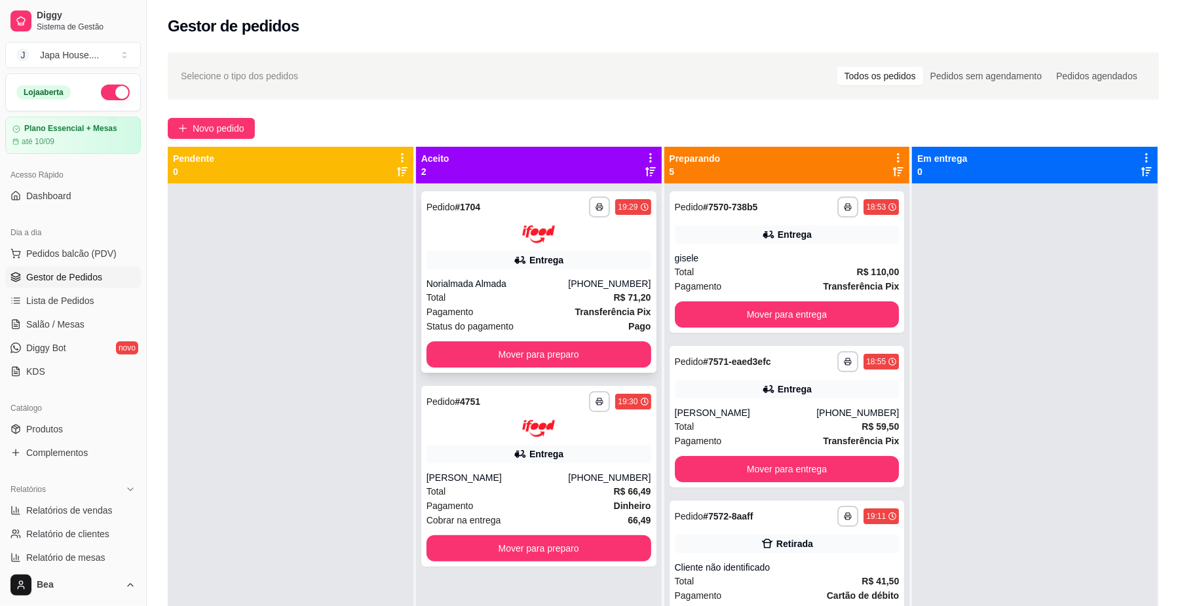
click at [592, 319] on div "Status do pagamento Pago" at bounding box center [539, 326] width 225 height 14
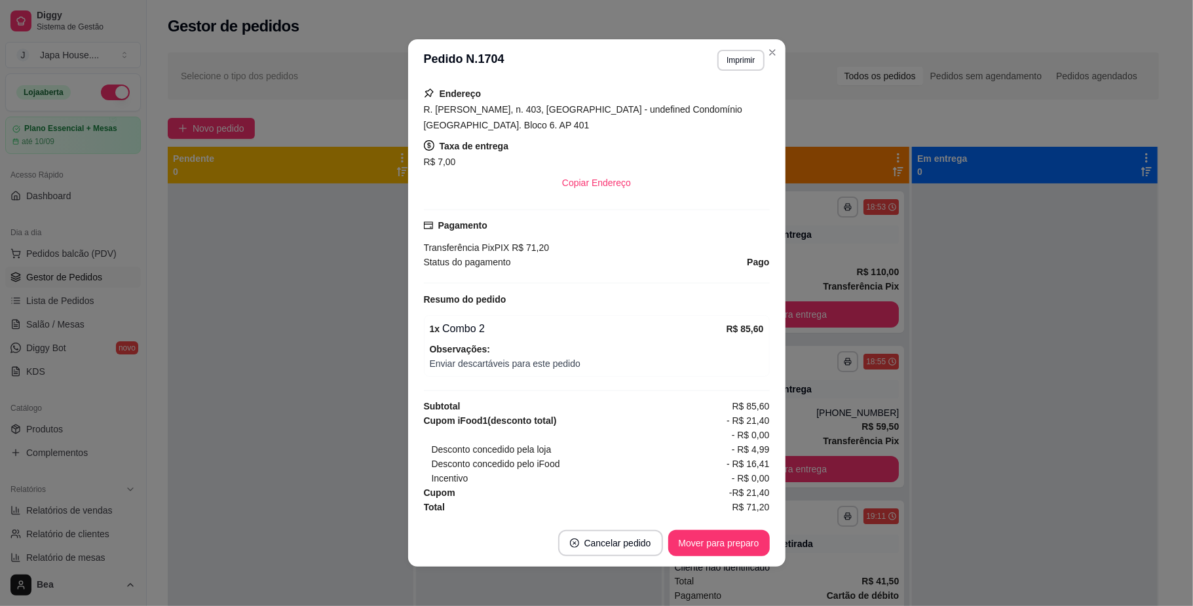
scroll to position [0, 0]
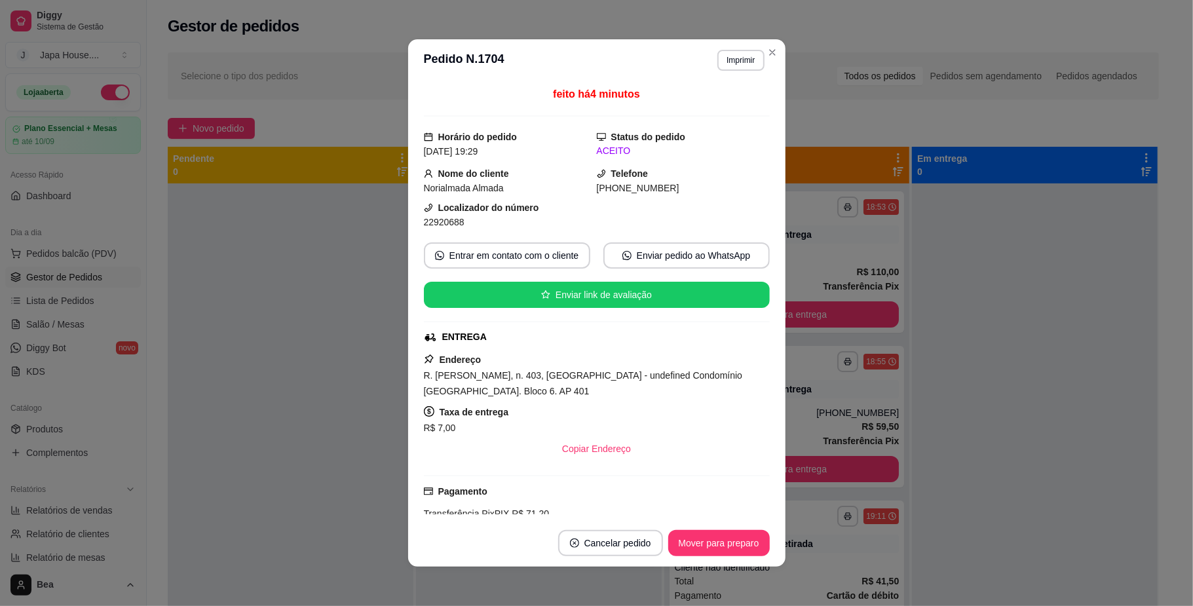
click at [766, 68] on header "**********" at bounding box center [596, 60] width 377 height 42
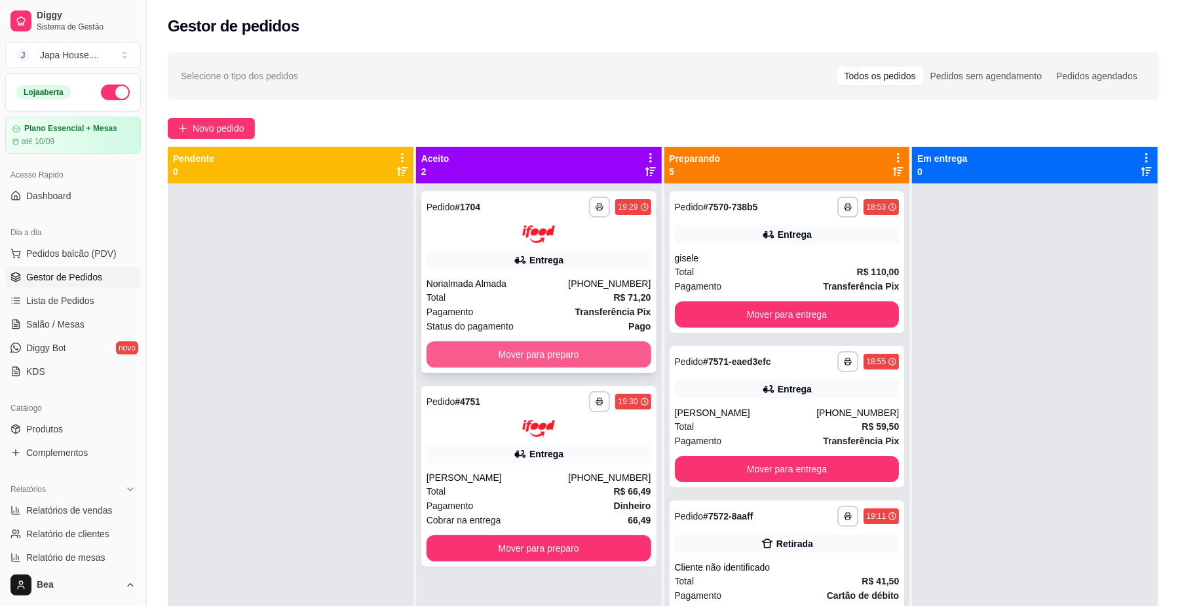
click at [605, 351] on button "Mover para preparo" at bounding box center [539, 354] width 225 height 26
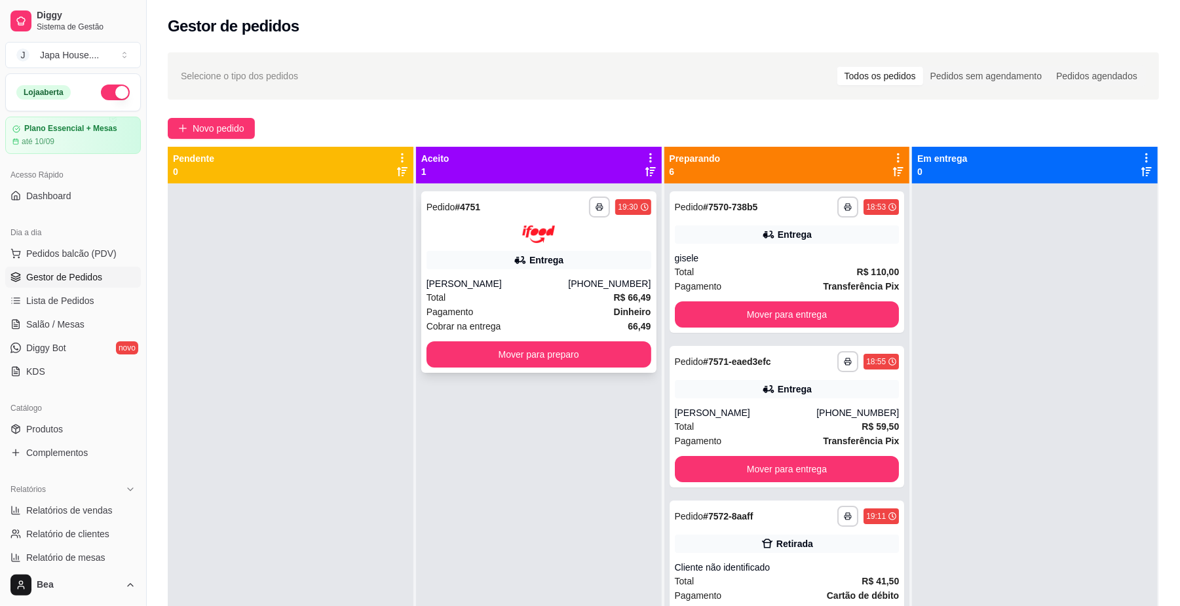
click at [588, 299] on div "Total R$ 66,49" at bounding box center [539, 297] width 225 height 14
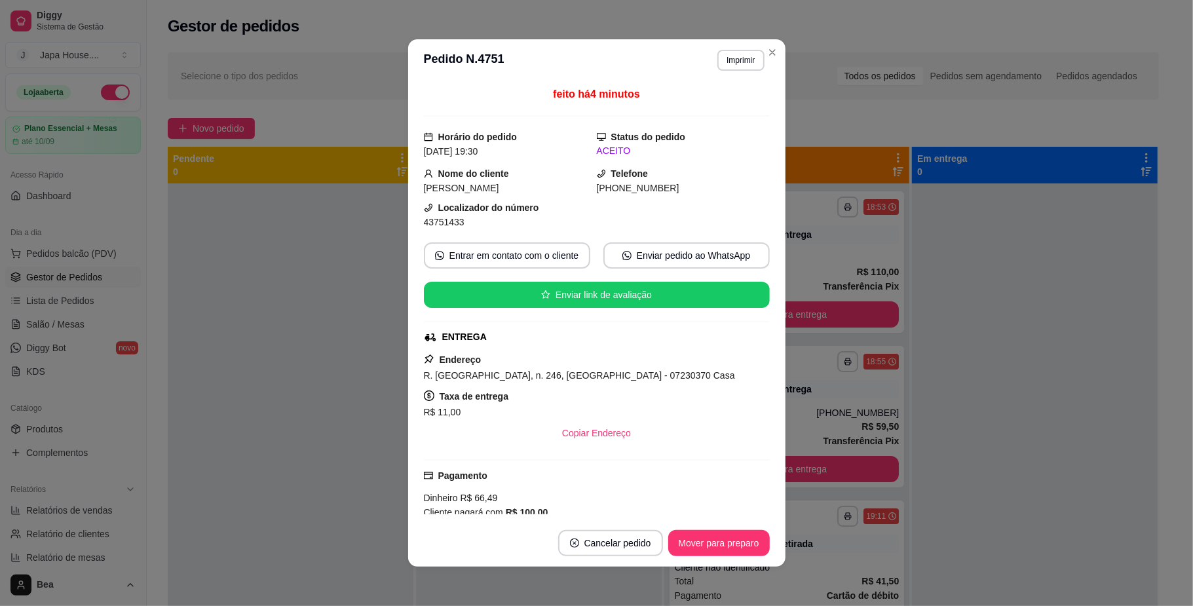
scroll to position [305, 0]
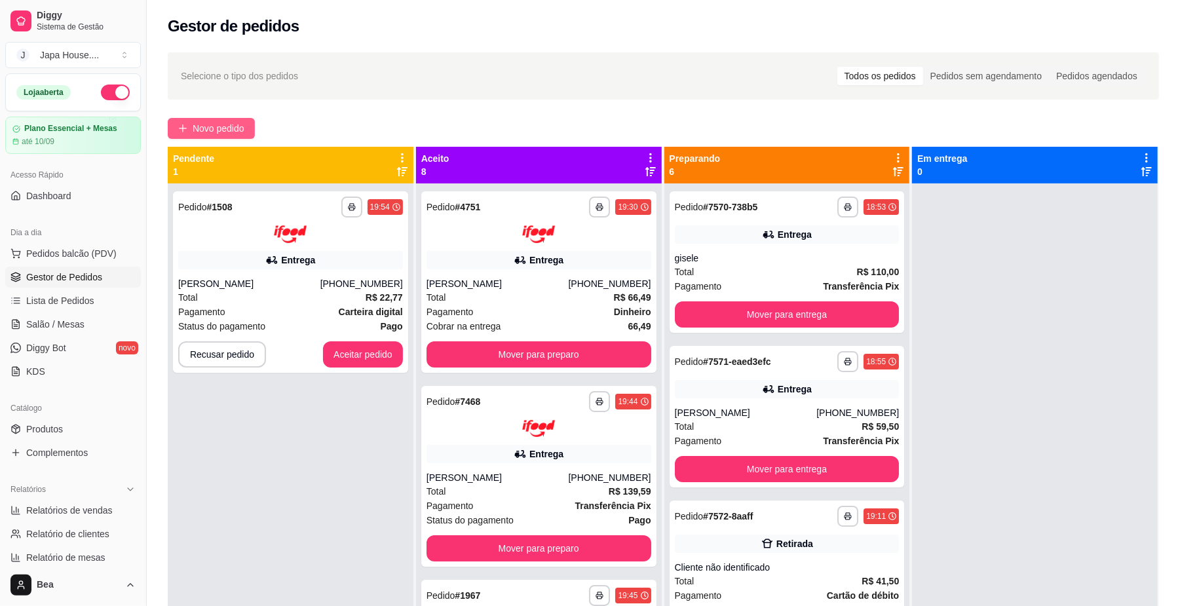
click at [237, 128] on span "Novo pedido" at bounding box center [219, 128] width 52 height 14
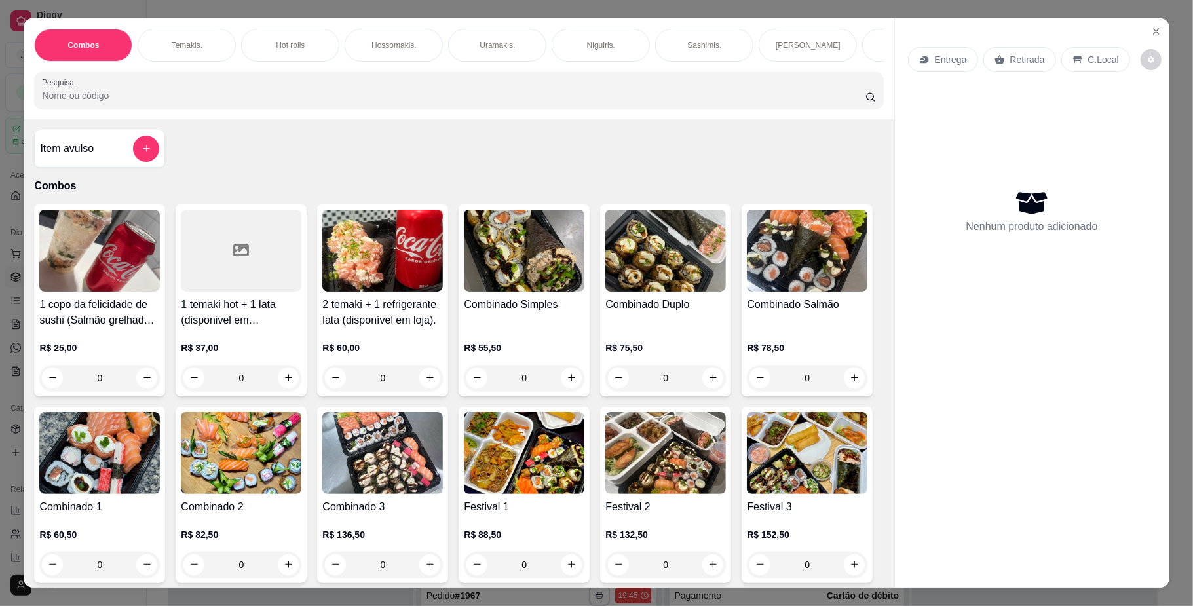
click at [263, 43] on div "Hot rolls" at bounding box center [290, 45] width 98 height 33
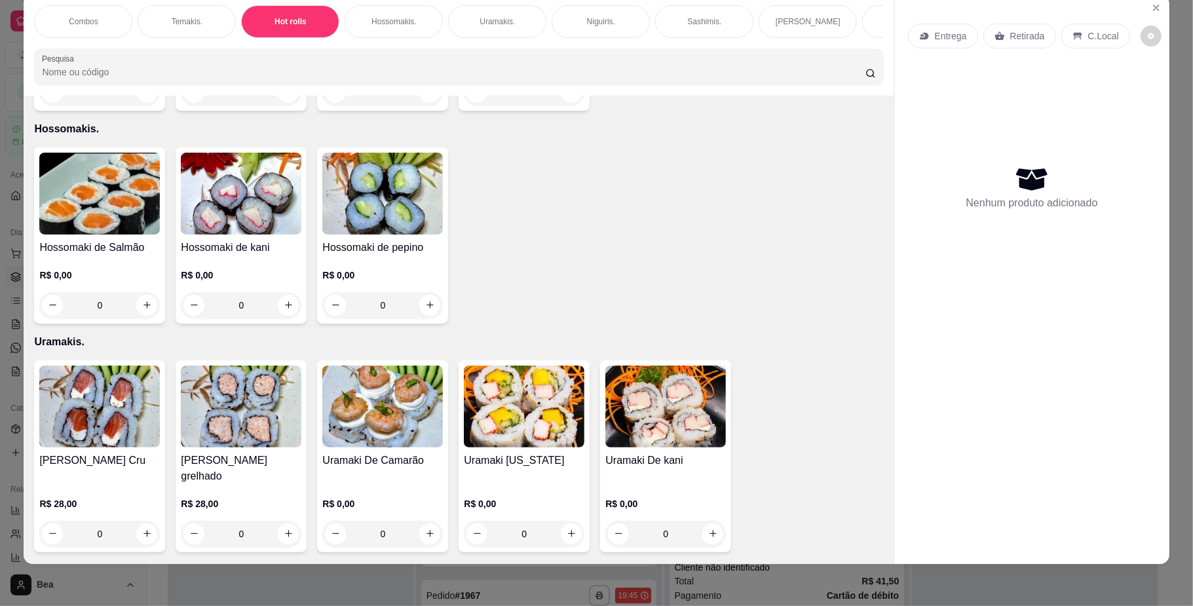
click at [189, 10] on div "Temakis." at bounding box center [187, 21] width 98 height 33
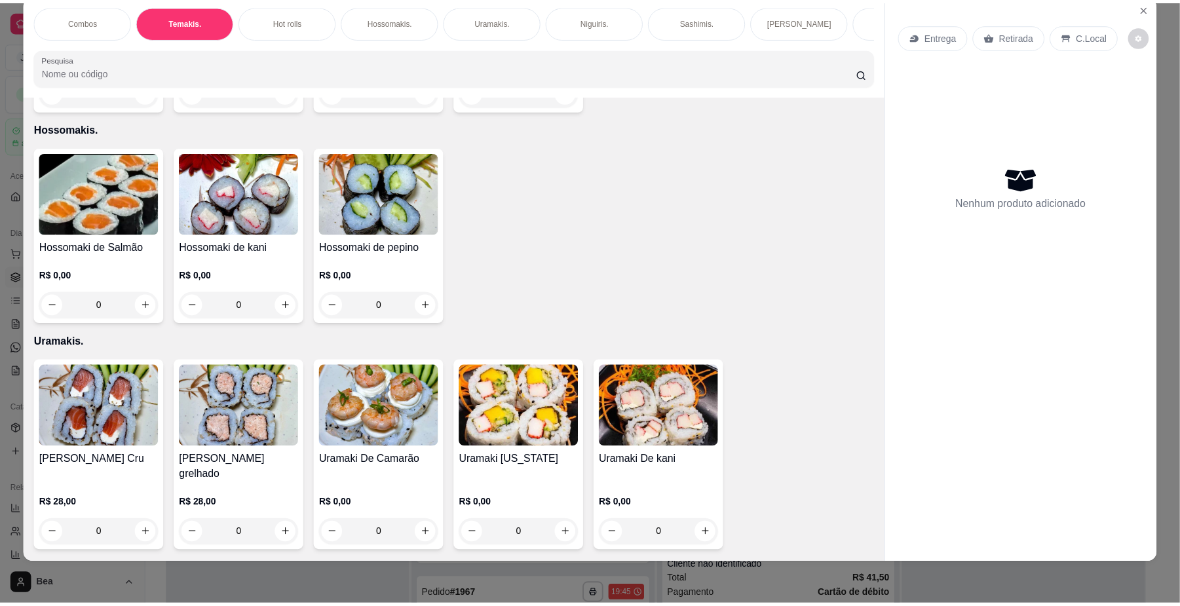
scroll to position [661, 0]
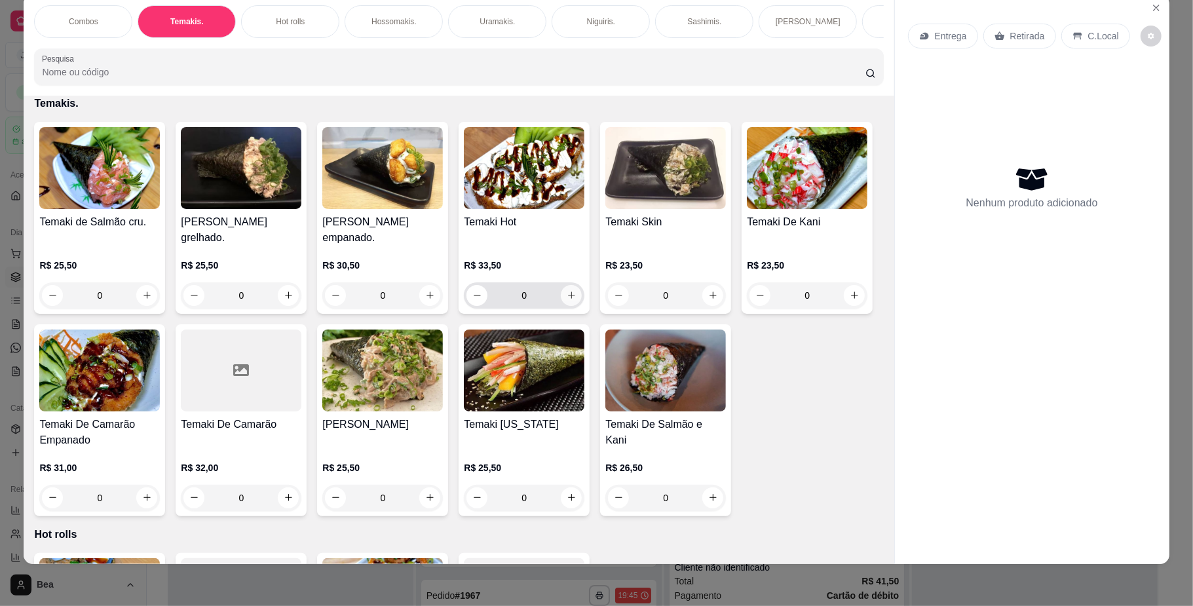
click at [567, 300] on icon "increase-product-quantity" at bounding box center [572, 295] width 10 height 10
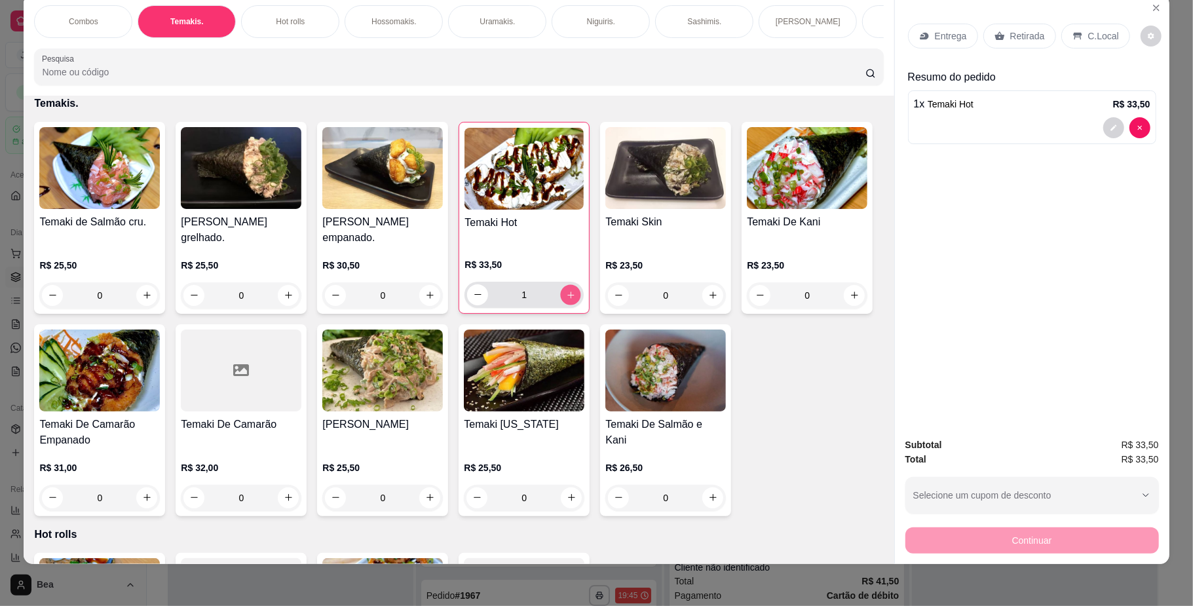
click at [566, 299] on icon "increase-product-quantity" at bounding box center [571, 295] width 10 height 10
type input "2"
click at [1018, 37] on p "Retirada" at bounding box center [1027, 35] width 35 height 13
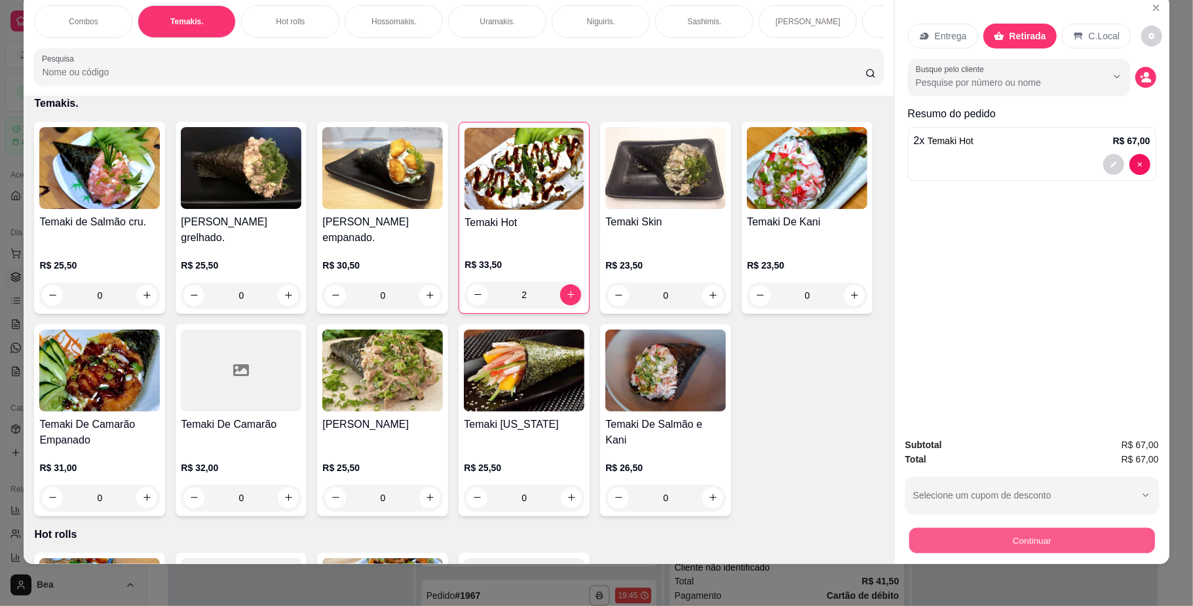
click at [987, 529] on button "Continuar" at bounding box center [1032, 541] width 246 height 26
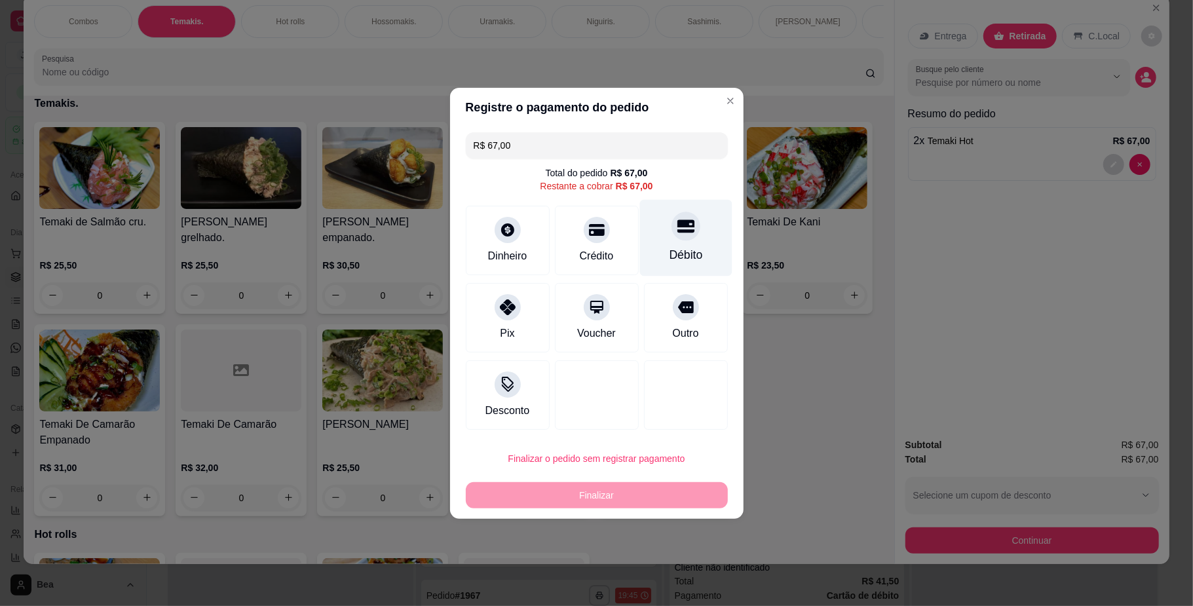
click at [675, 240] on div at bounding box center [686, 226] width 29 height 29
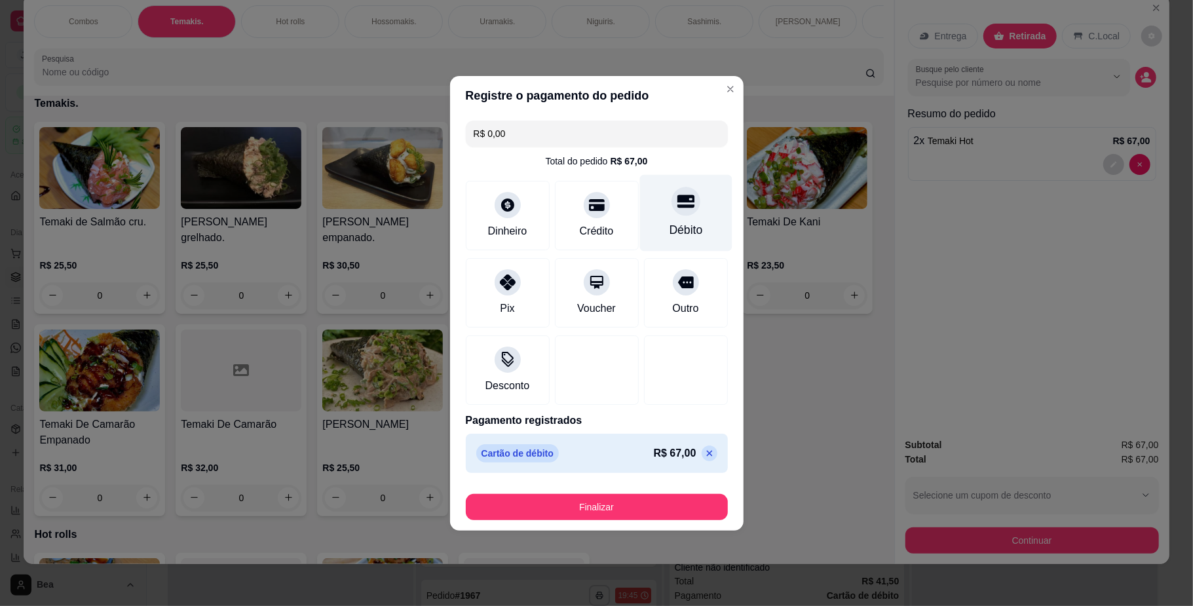
type input "R$ 0,00"
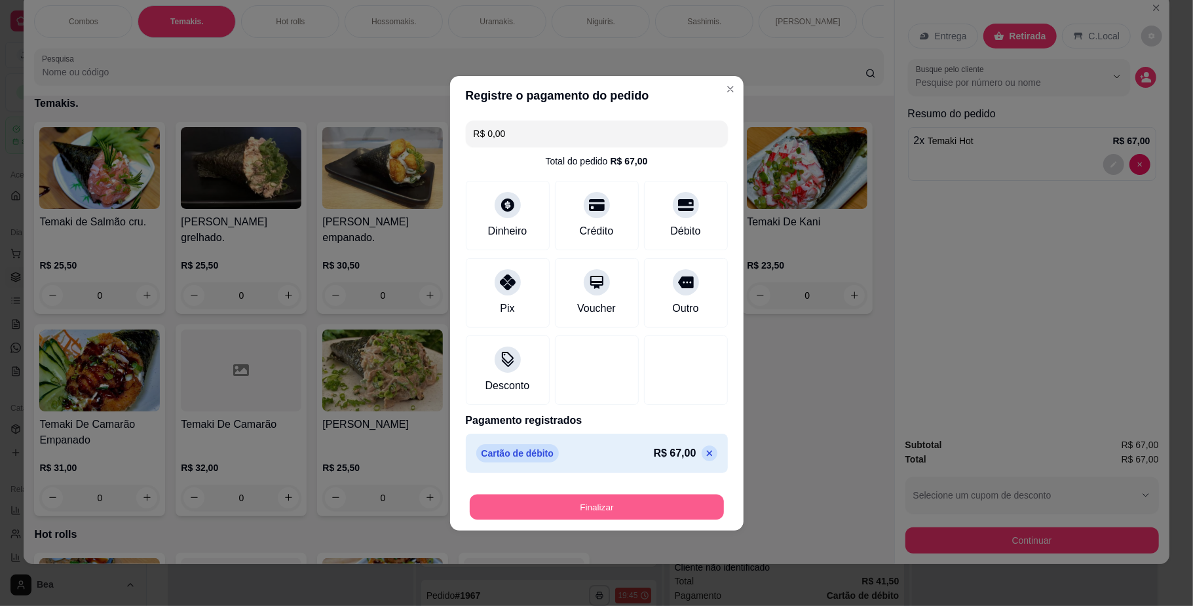
click at [635, 514] on button "Finalizar" at bounding box center [597, 507] width 254 height 26
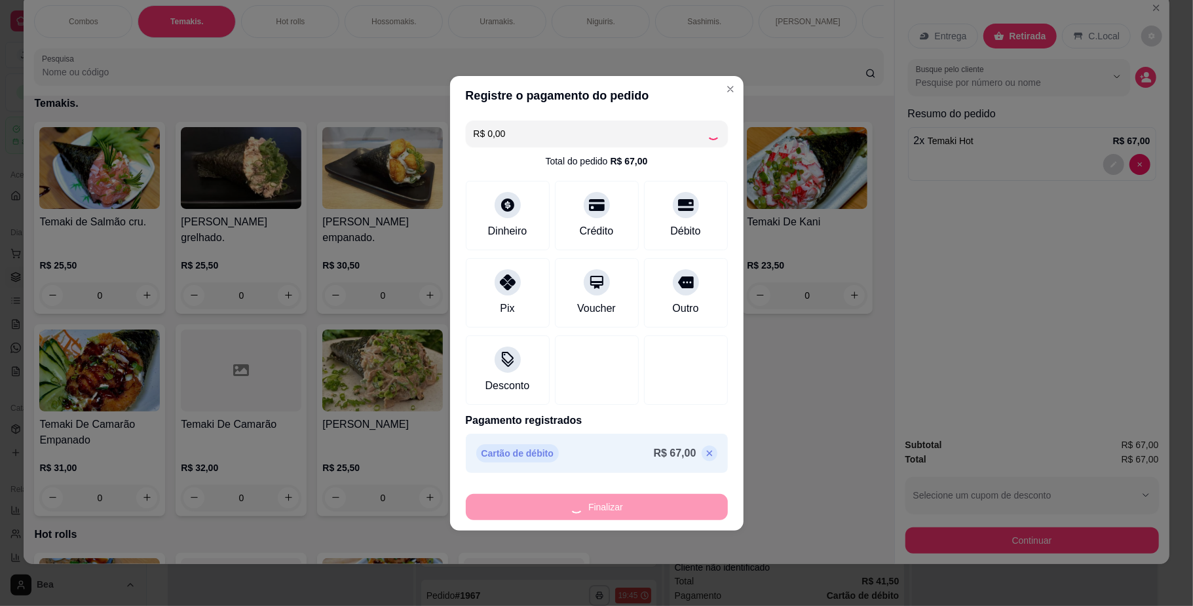
type input "0"
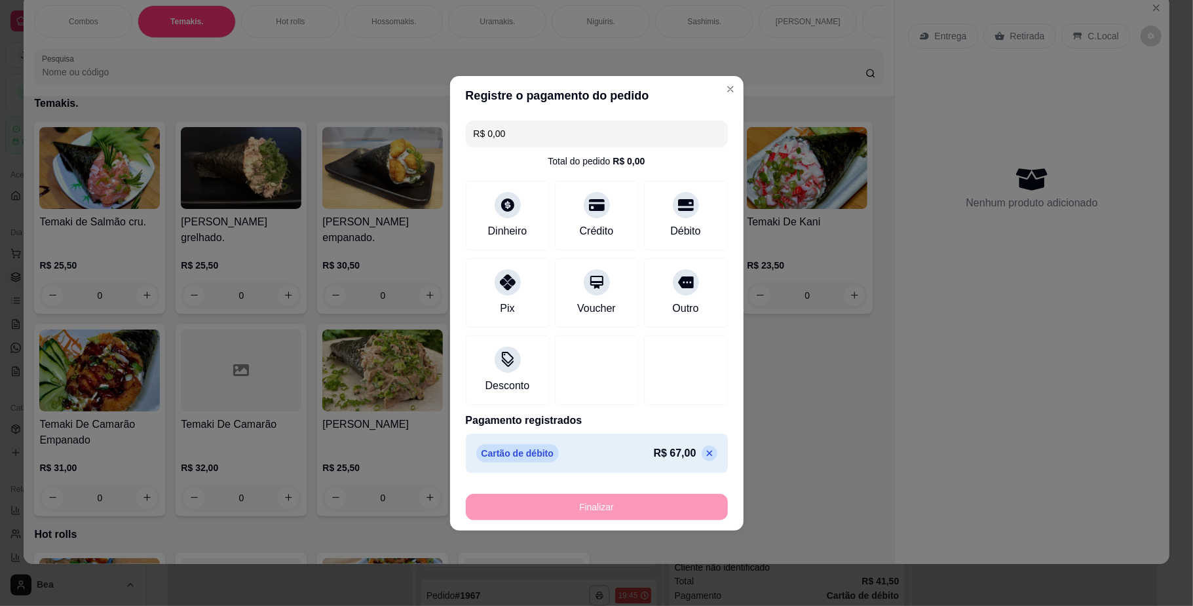
type input "-R$ 67,00"
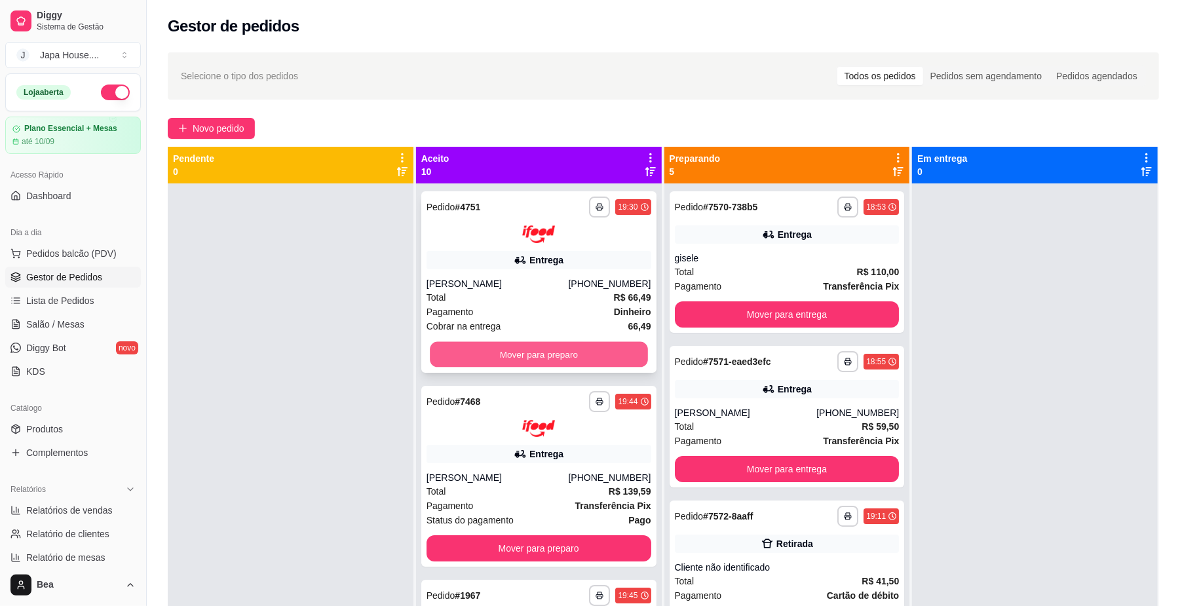
click at [495, 347] on button "Mover para preparo" at bounding box center [539, 354] width 218 height 26
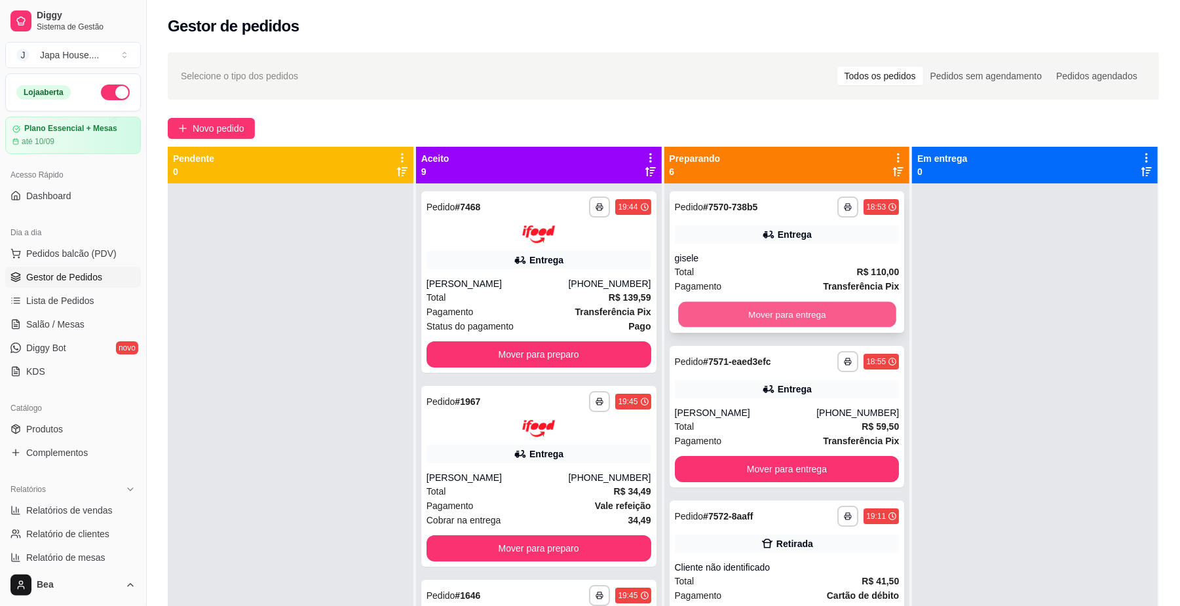
click at [719, 310] on button "Mover para entrega" at bounding box center [787, 315] width 218 height 26
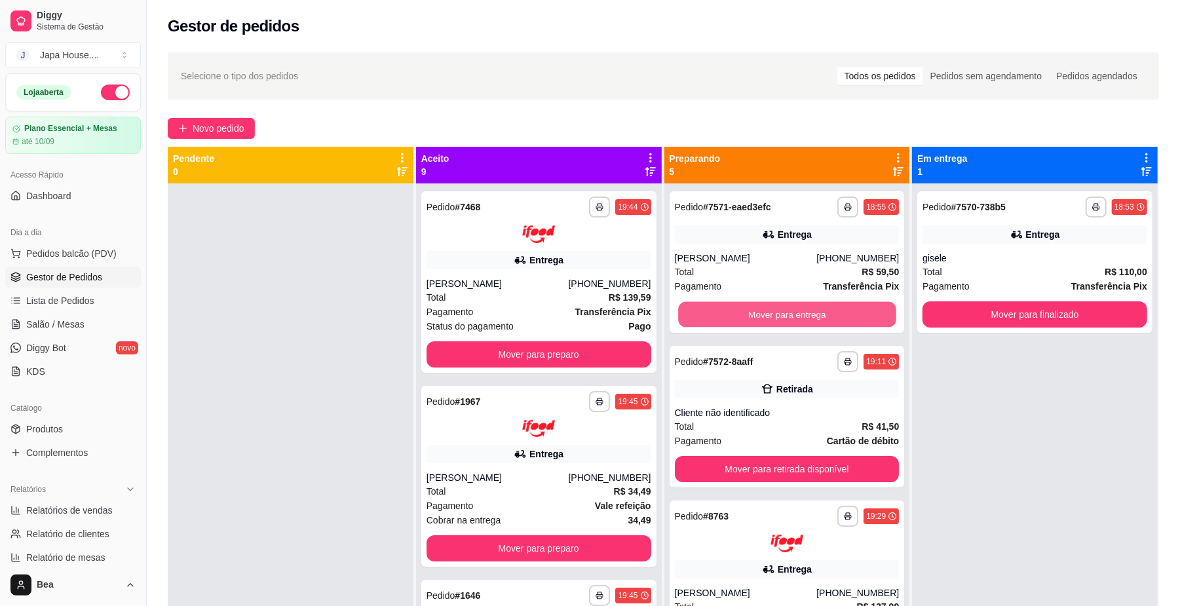
click at [719, 310] on button "Mover para entrega" at bounding box center [787, 315] width 218 height 26
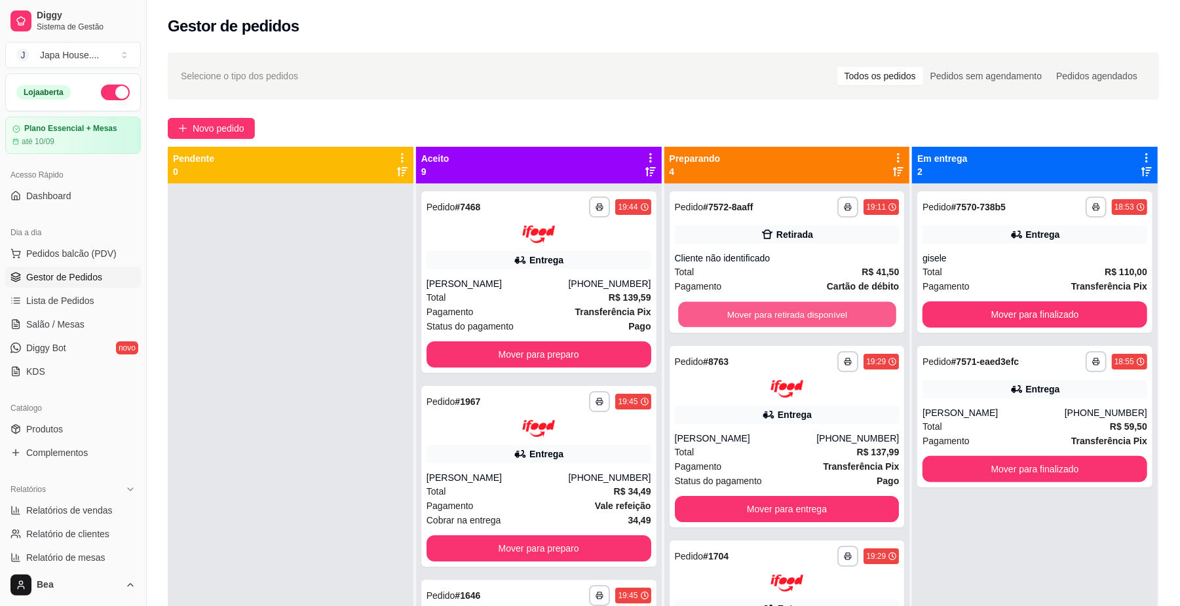
click at [719, 310] on button "Mover para retirada disponível" at bounding box center [787, 315] width 218 height 26
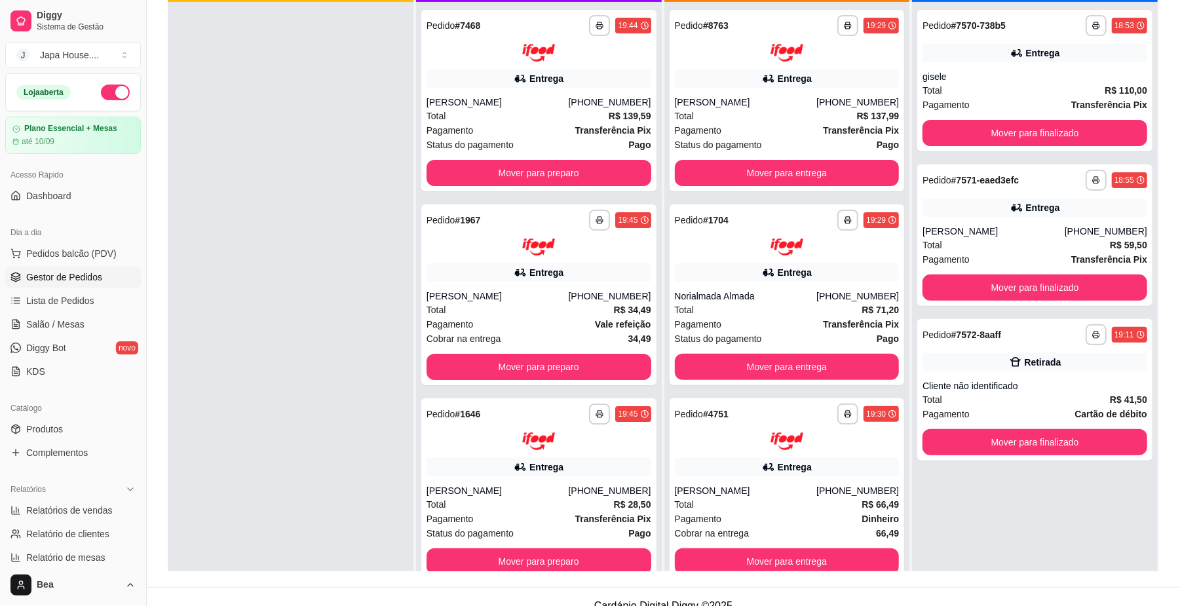
scroll to position [200, 0]
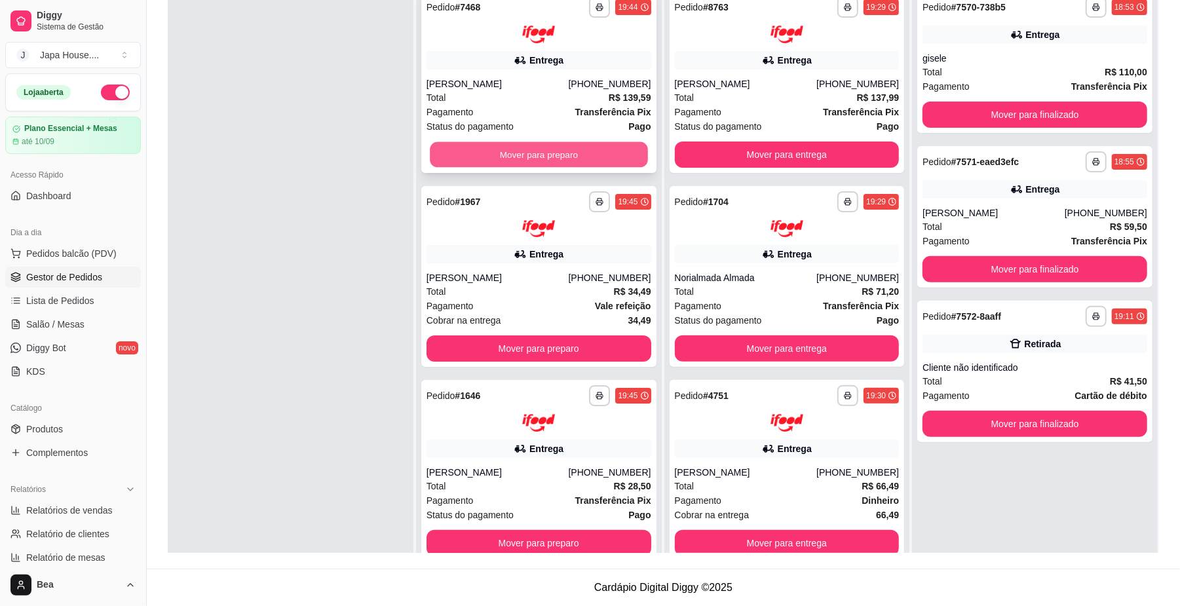
click at [558, 155] on button "Mover para preparo" at bounding box center [539, 155] width 218 height 26
click at [558, 155] on button "Mover para preparo" at bounding box center [539, 155] width 225 height 26
click at [558, 155] on button "Mover para preparo" at bounding box center [539, 155] width 218 height 26
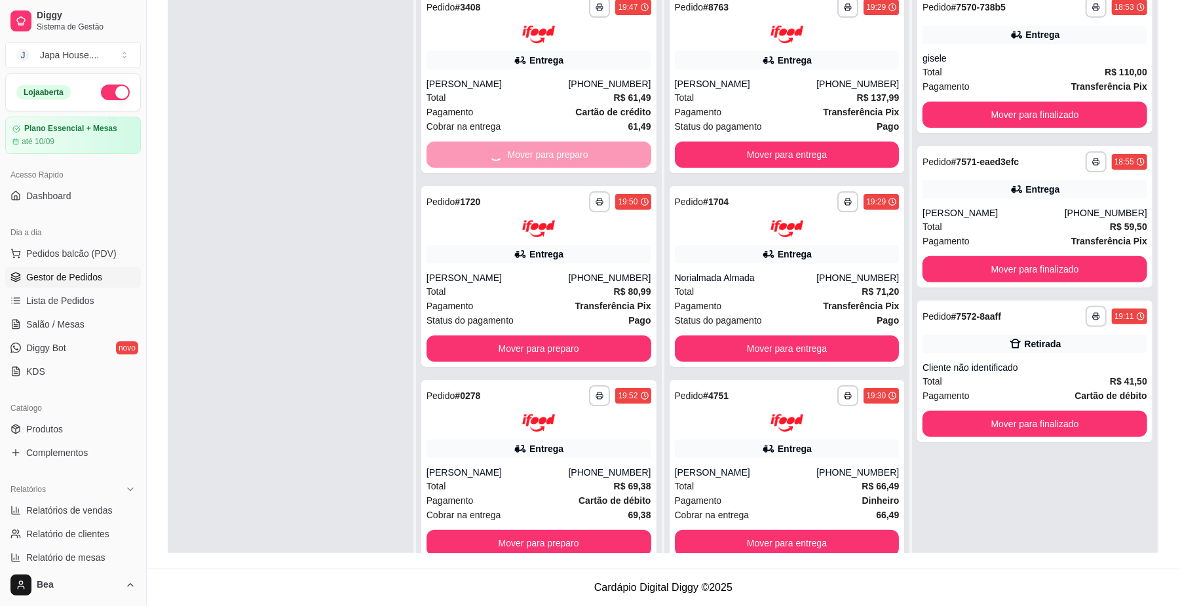
click at [558, 155] on div "Mover para preparo" at bounding box center [539, 155] width 225 height 26
click at [508, 158] on button "Mover para preparo" at bounding box center [539, 155] width 218 height 26
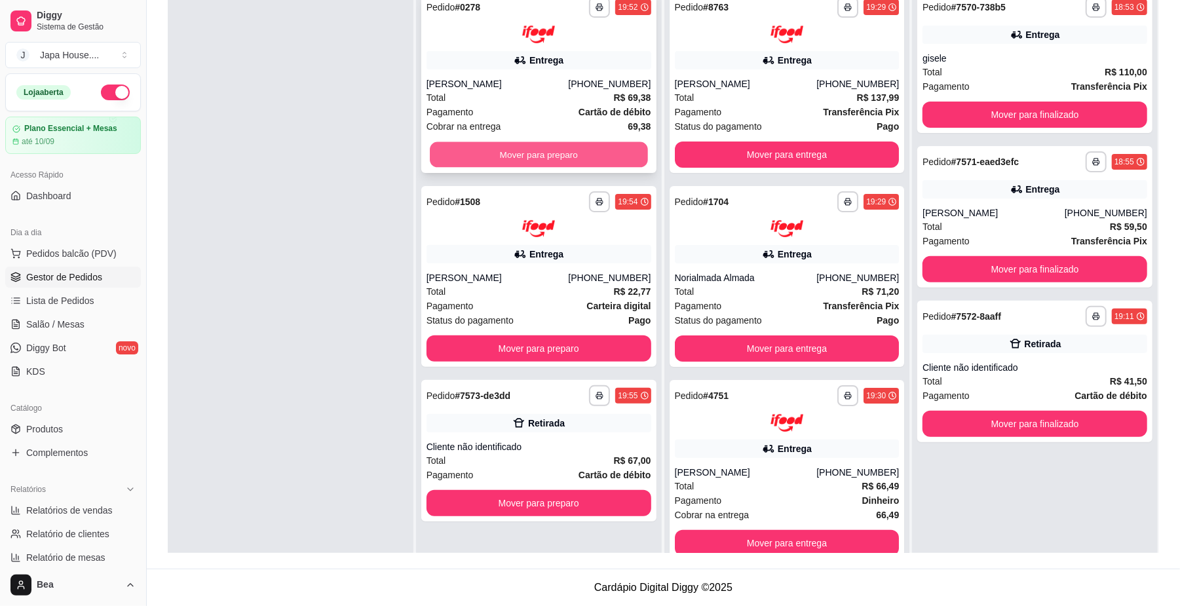
click at [506, 151] on button "Mover para preparo" at bounding box center [539, 155] width 218 height 26
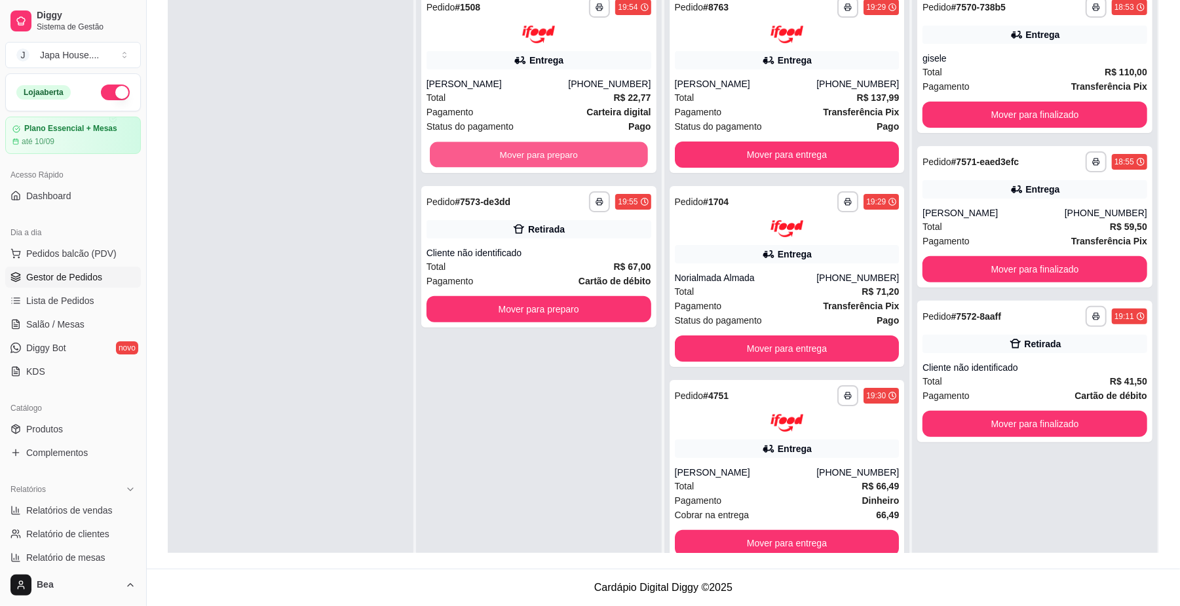
click at [506, 151] on button "Mover para preparo" at bounding box center [539, 155] width 218 height 26
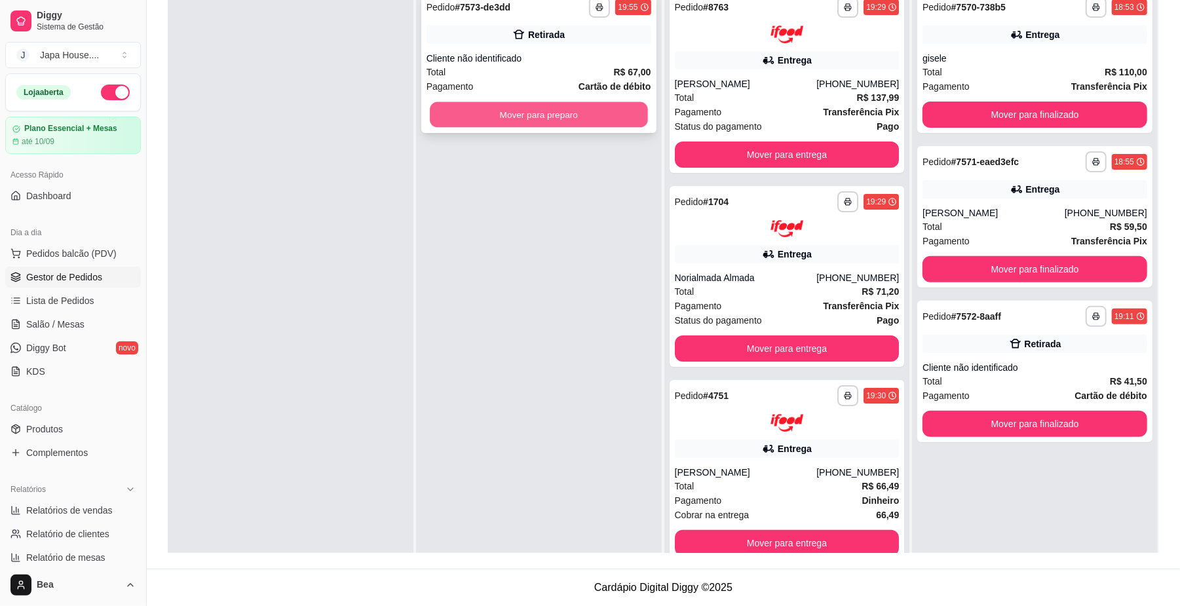
click at [520, 115] on button "Mover para preparo" at bounding box center [539, 115] width 218 height 26
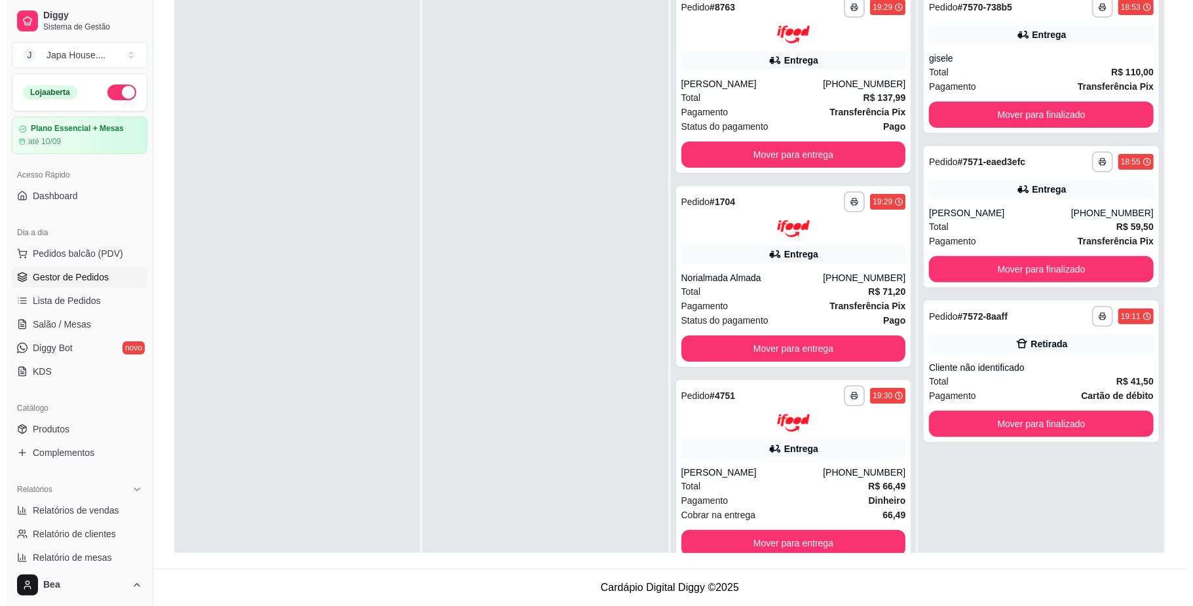
scroll to position [0, 0]
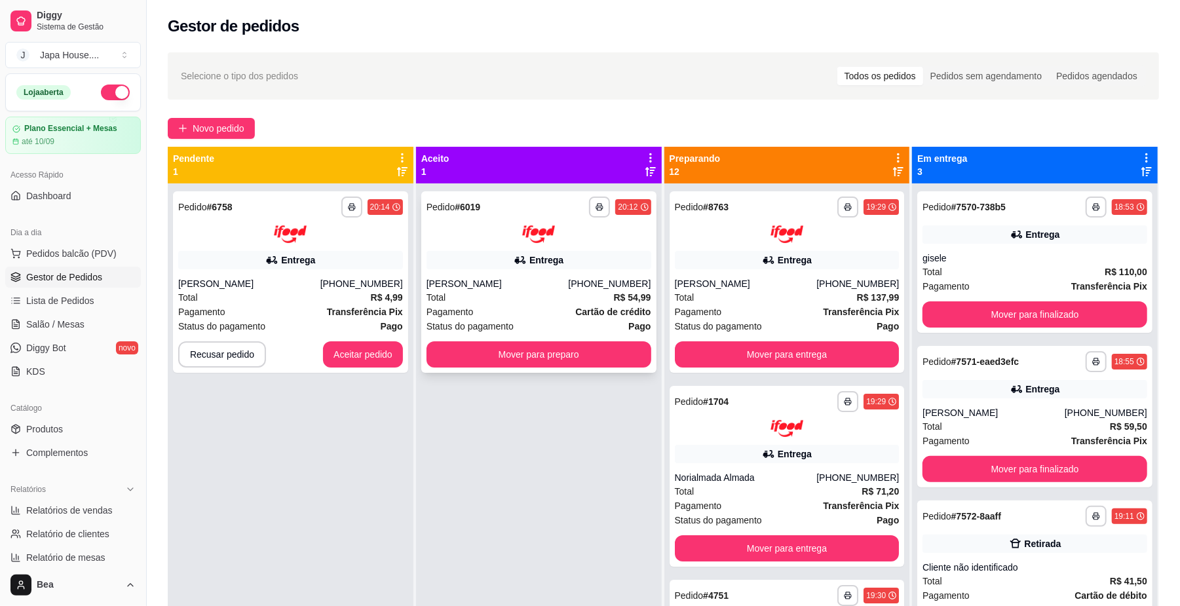
click at [499, 261] on div "Entrega" at bounding box center [539, 260] width 225 height 18
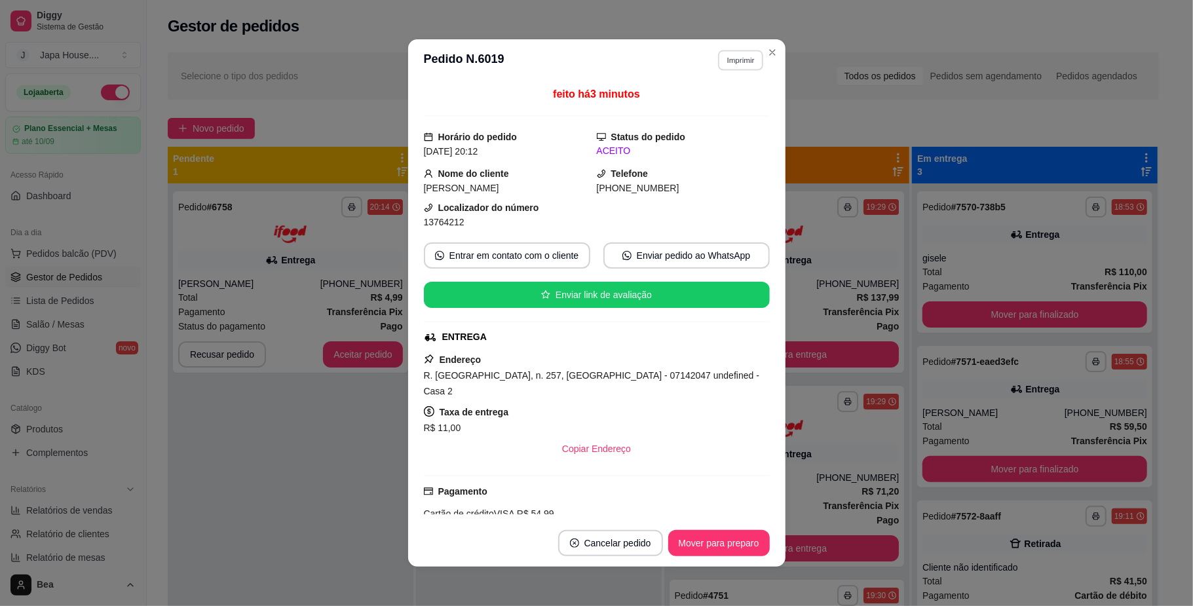
click at [738, 56] on button "Imprimir" at bounding box center [740, 60] width 45 height 20
click at [725, 138] on button "IMPRESSORA" at bounding box center [711, 132] width 92 height 20
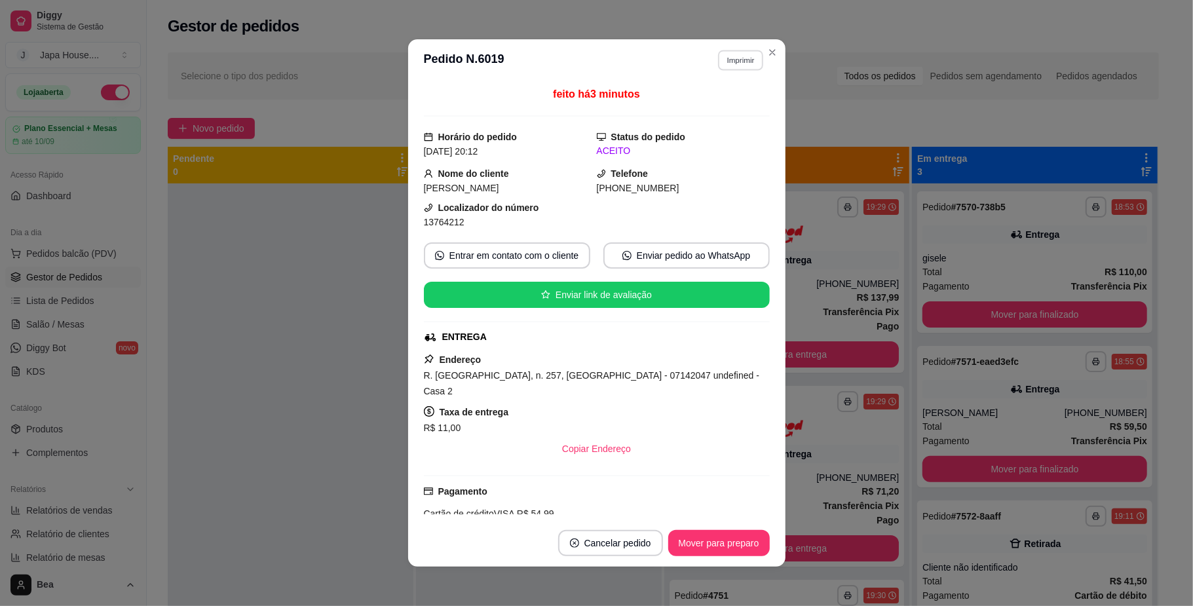
click at [733, 58] on button "Imprimir" at bounding box center [740, 60] width 45 height 20
click at [718, 132] on button "IMPRESSORA" at bounding box center [711, 132] width 92 height 20
click at [727, 59] on button "Imprimir" at bounding box center [740, 60] width 45 height 20
click at [721, 132] on button "IMPRESSORA" at bounding box center [711, 132] width 92 height 20
click at [729, 60] on button "Imprimir" at bounding box center [740, 60] width 45 height 20
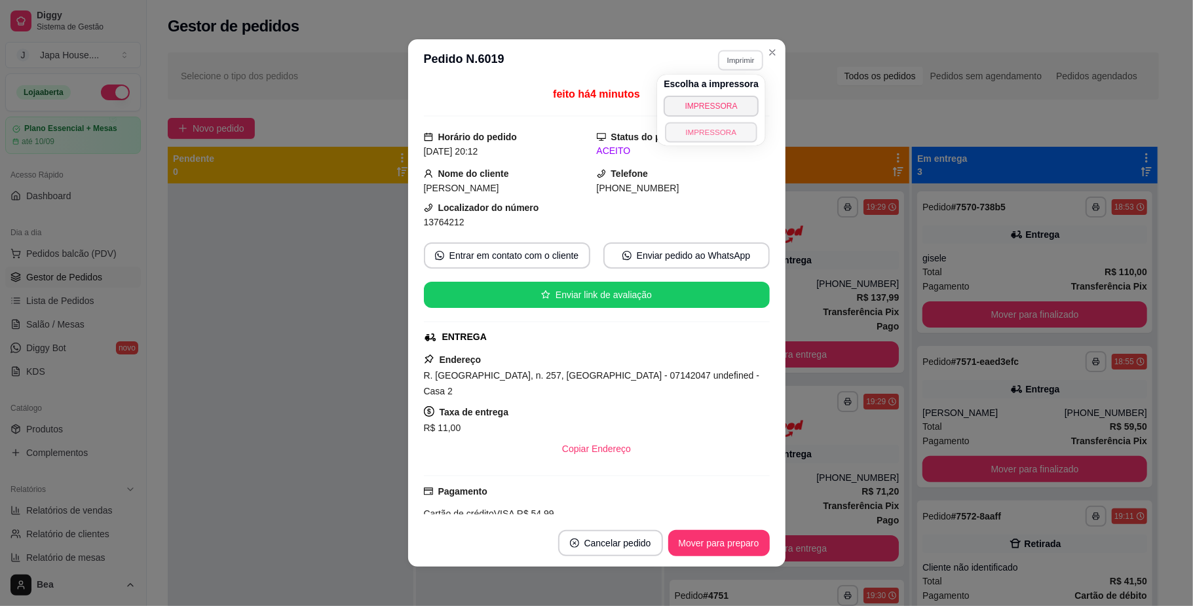
click at [721, 132] on button "IMPRESSORA" at bounding box center [711, 132] width 92 height 20
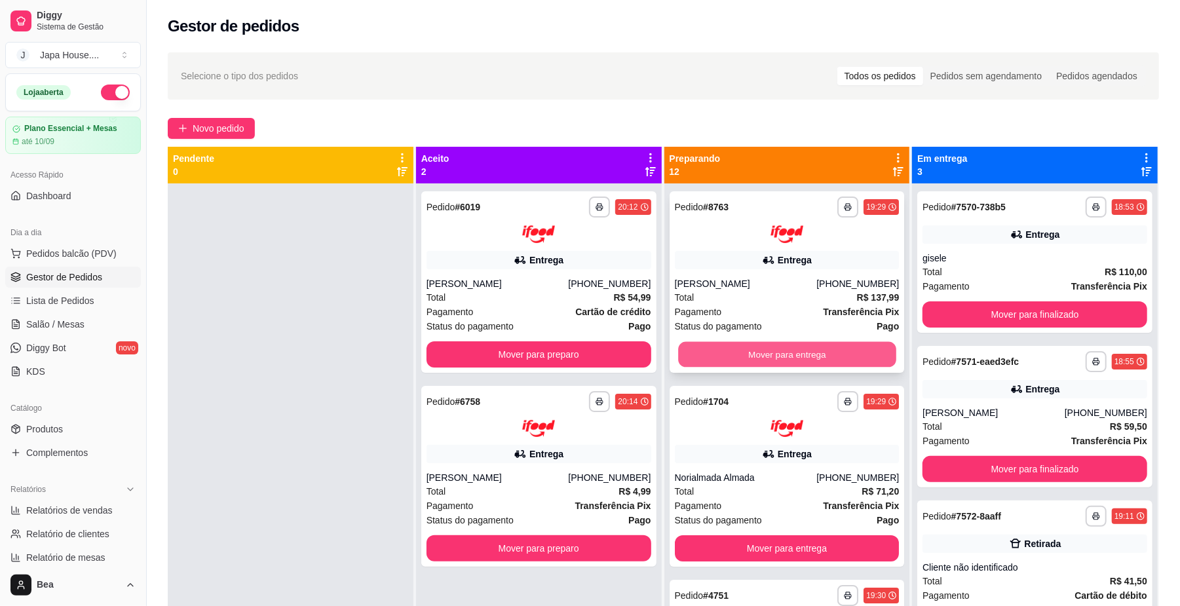
click at [784, 353] on button "Mover para entrega" at bounding box center [787, 354] width 218 height 26
click at [774, 341] on button "Mover para entrega" at bounding box center [787, 354] width 218 height 26
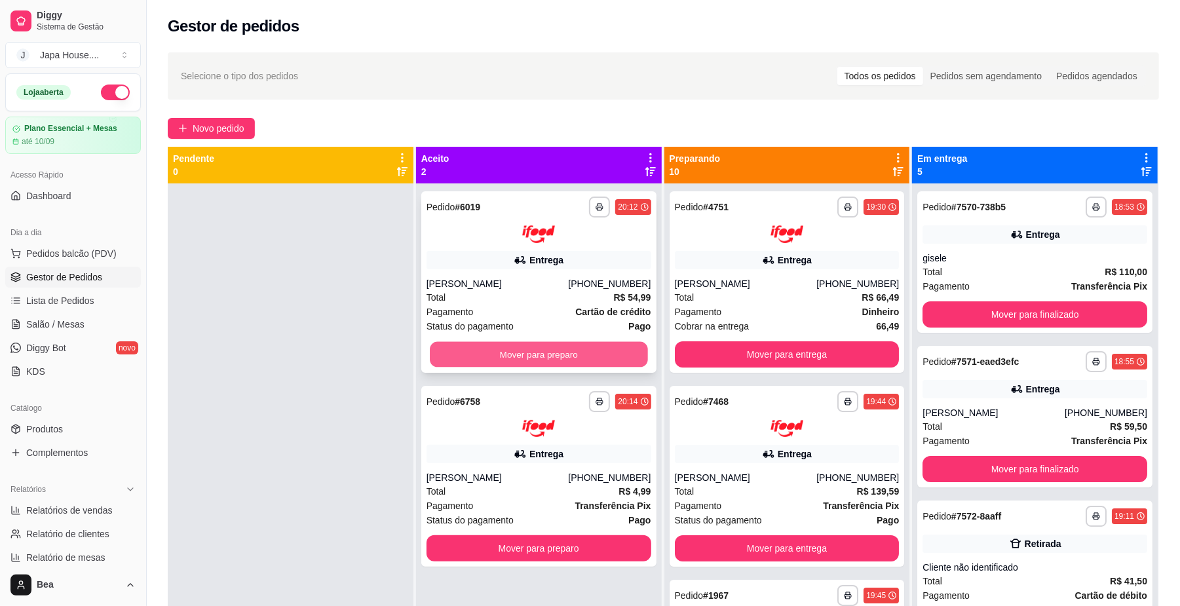
click at [561, 353] on button "Mover para preparo" at bounding box center [539, 354] width 218 height 26
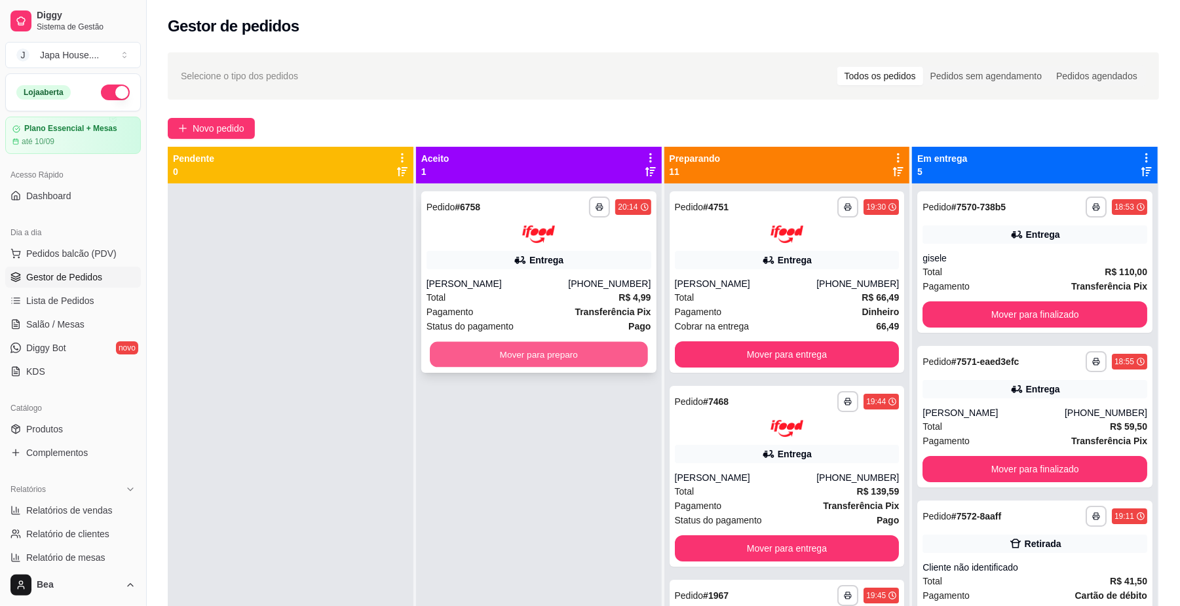
click at [564, 354] on button "Mover para preparo" at bounding box center [539, 354] width 218 height 26
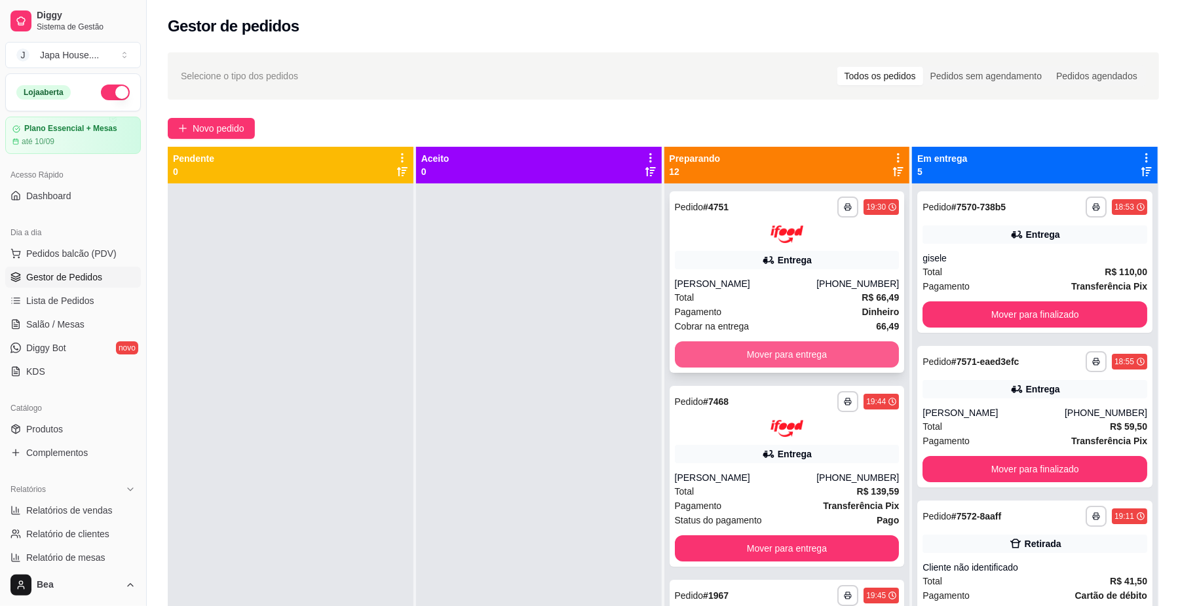
click at [847, 346] on button "Mover para entrega" at bounding box center [787, 354] width 225 height 26
drag, startPoint x: 816, startPoint y: 339, endPoint x: 828, endPoint y: 360, distance: 25.0
click at [828, 360] on div "**********" at bounding box center [787, 281] width 235 height 181
click at [828, 360] on button "Mover para entrega" at bounding box center [787, 354] width 218 height 26
click at [802, 352] on button "Mover para entrega" at bounding box center [787, 354] width 218 height 26
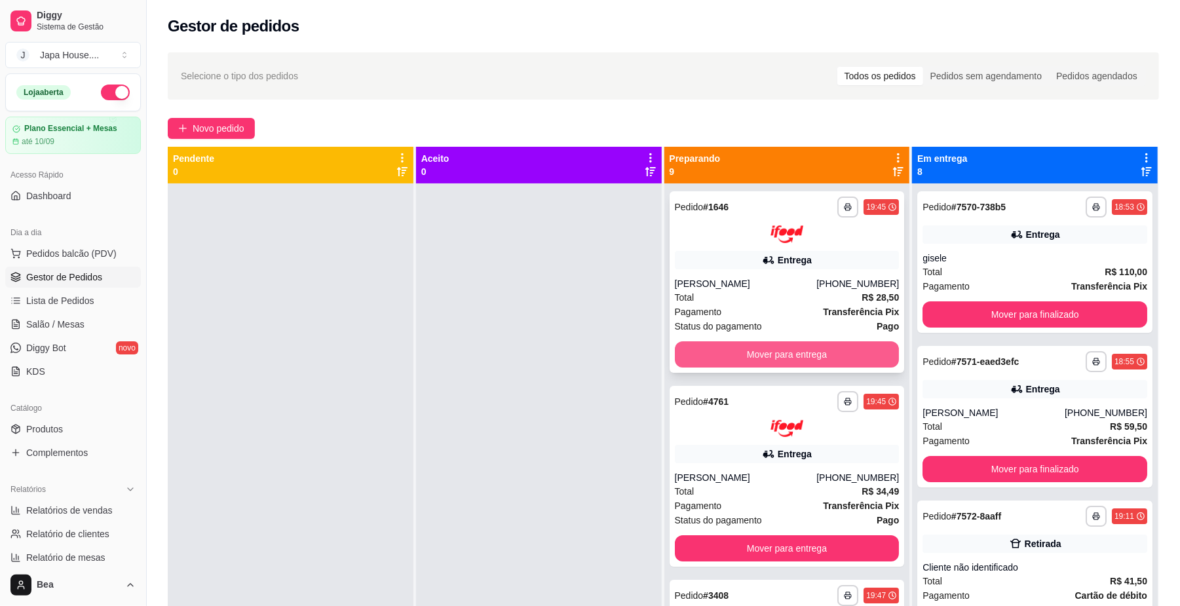
click at [795, 343] on button "Mover para entrega" at bounding box center [787, 354] width 225 height 26
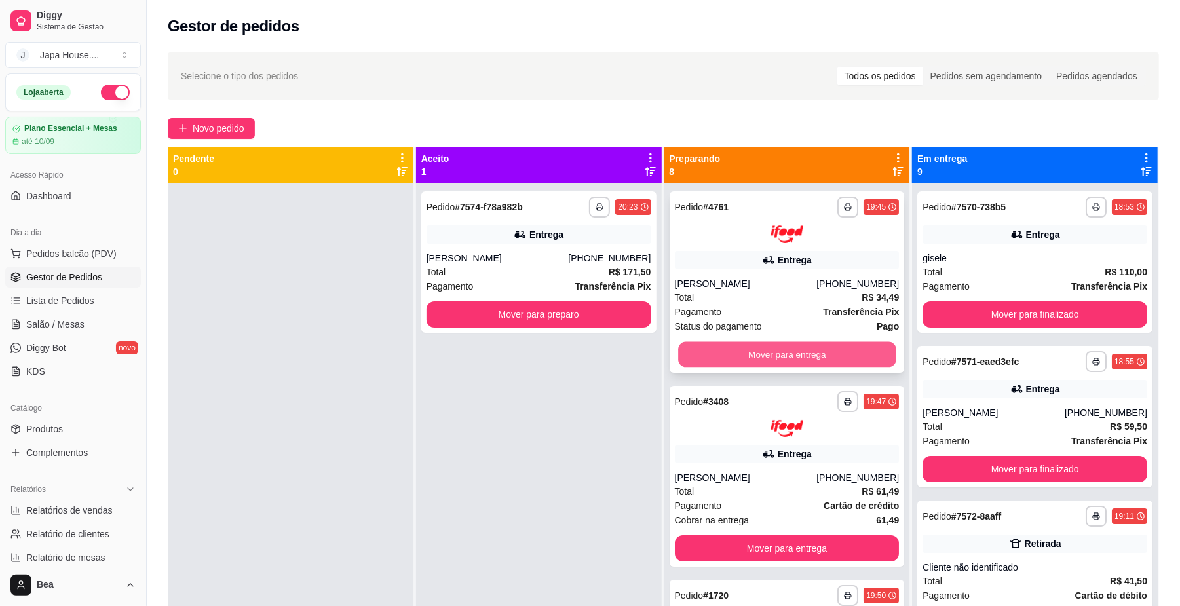
click at [841, 347] on button "Mover para entrega" at bounding box center [787, 354] width 218 height 26
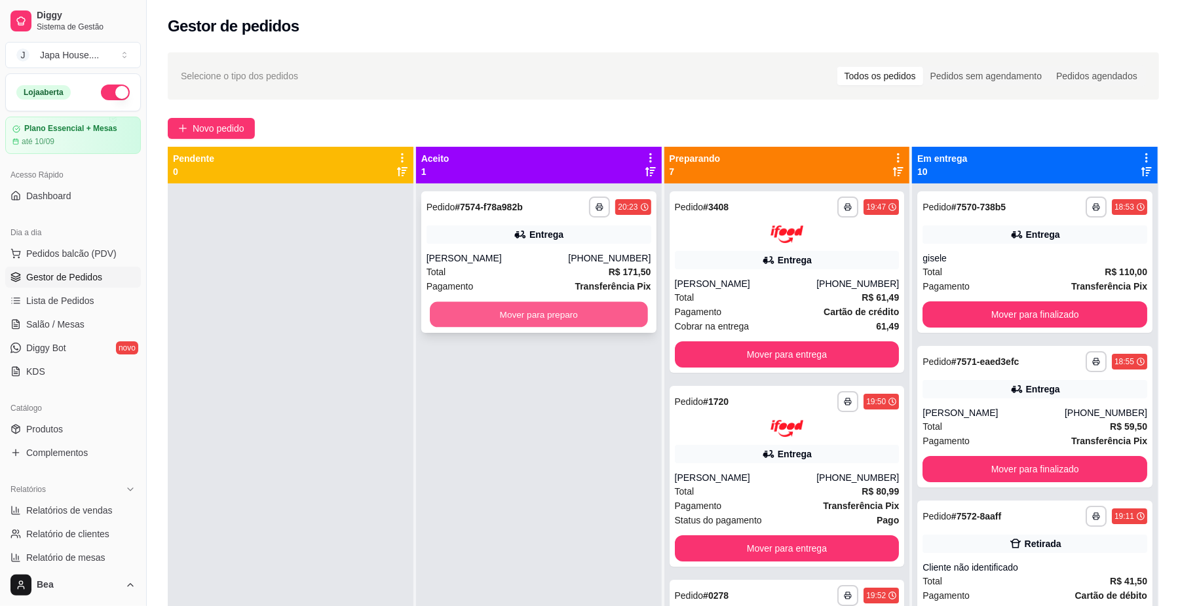
click at [608, 309] on button "Mover para preparo" at bounding box center [539, 315] width 218 height 26
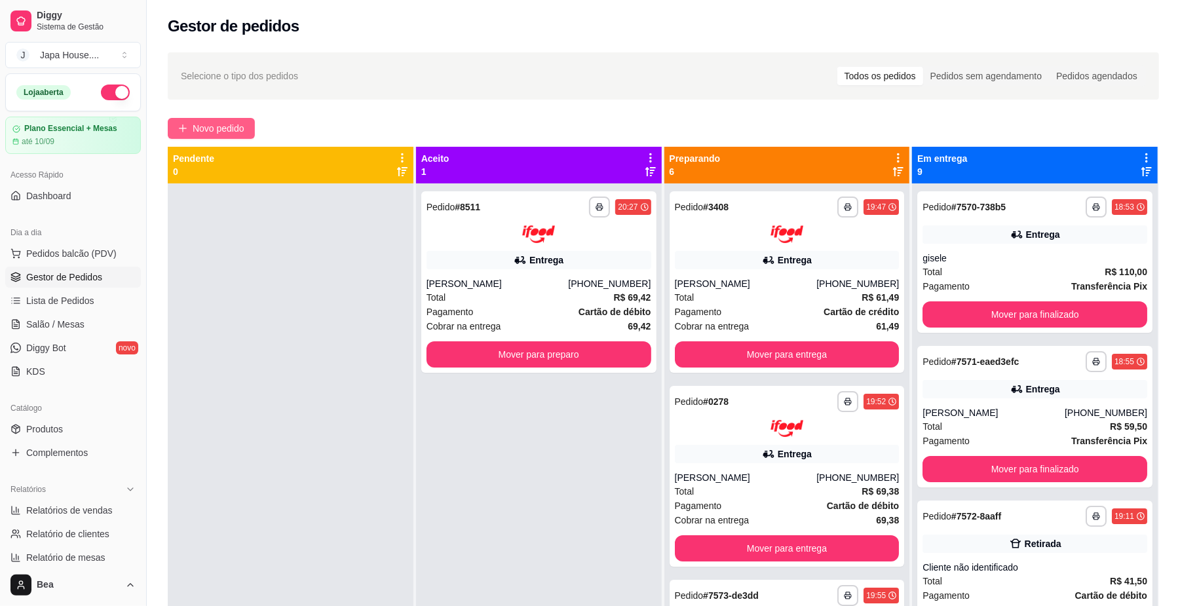
click at [212, 130] on span "Novo pedido" at bounding box center [219, 128] width 52 height 14
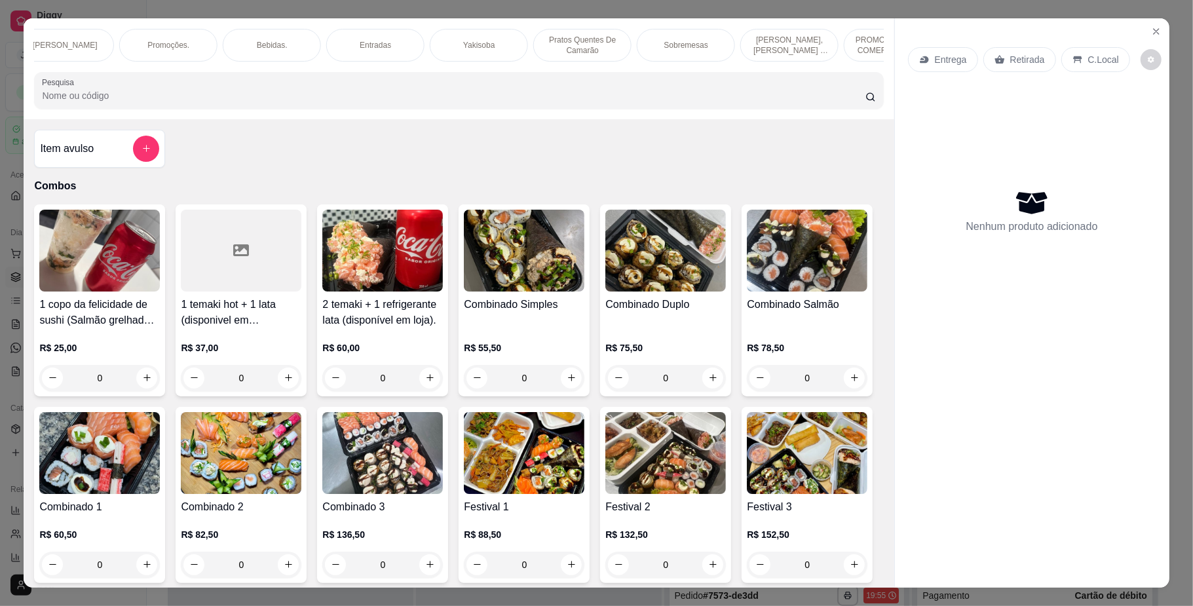
scroll to position [0, 905]
click at [302, 46] on p "Yakisoba" at bounding box center [316, 45] width 31 height 10
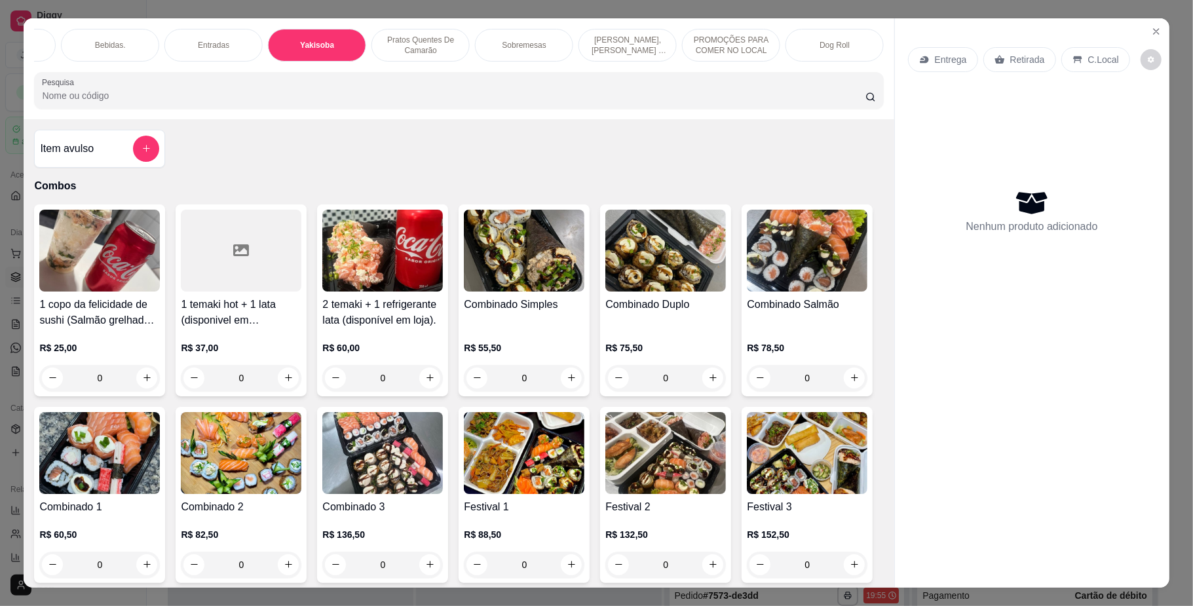
scroll to position [24, 0]
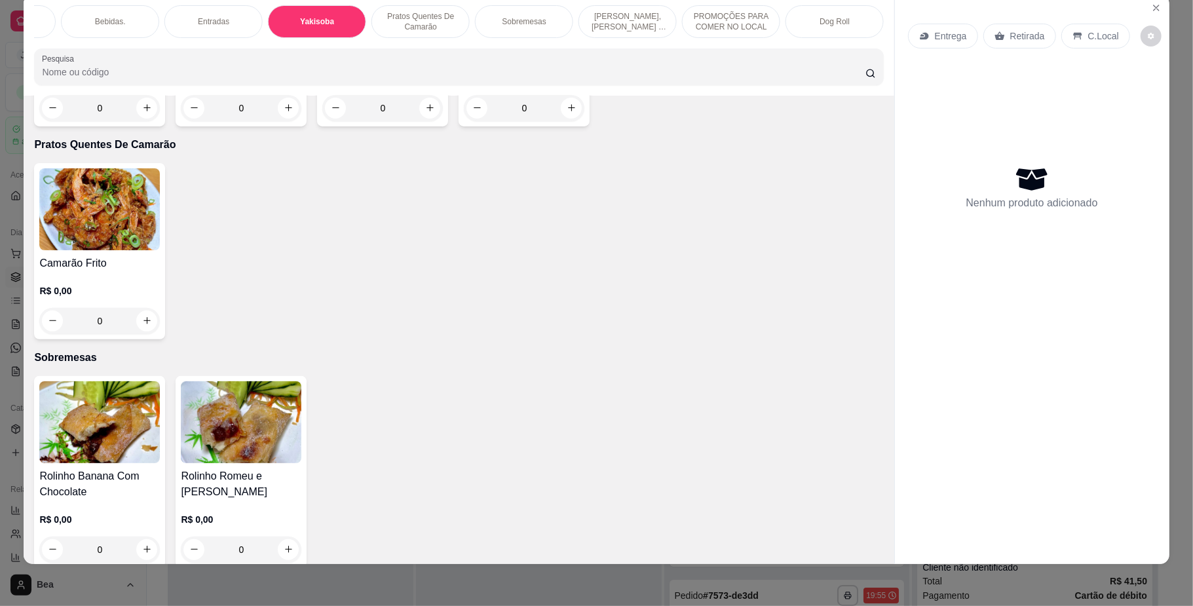
click at [119, 58] on h4 "Yakisoba Tradicional" at bounding box center [99, 51] width 121 height 16
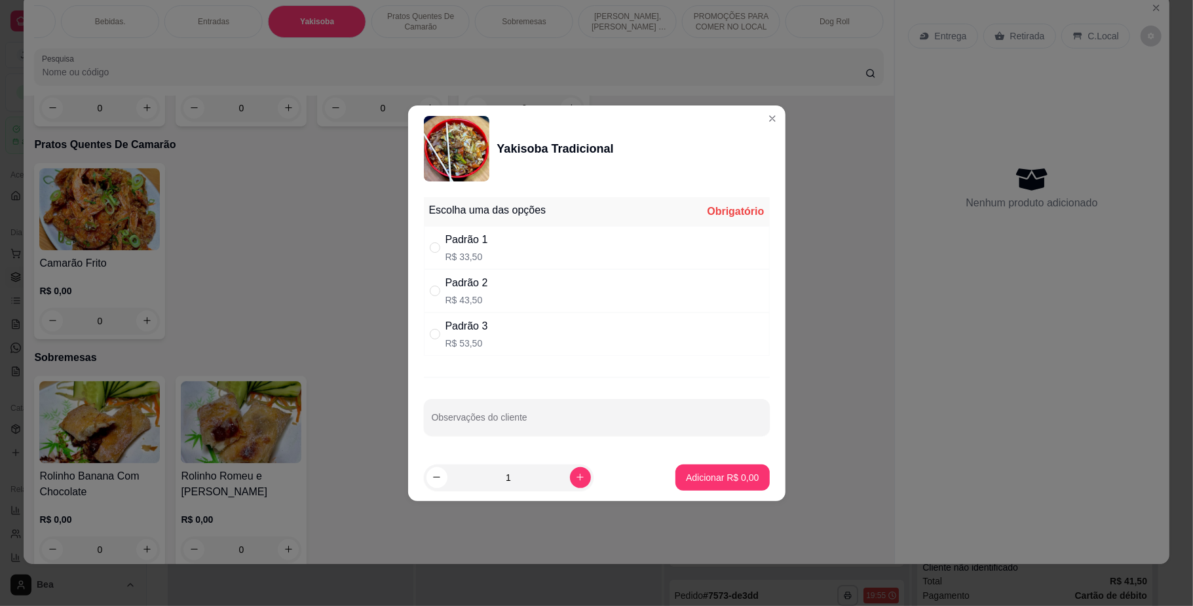
click at [508, 287] on div "Padrão 2 R$ 43,50" at bounding box center [597, 290] width 346 height 43
radio input "true"
click at [718, 478] on p "Adicionar R$ 43,50" at bounding box center [720, 477] width 76 height 12
type input "1"
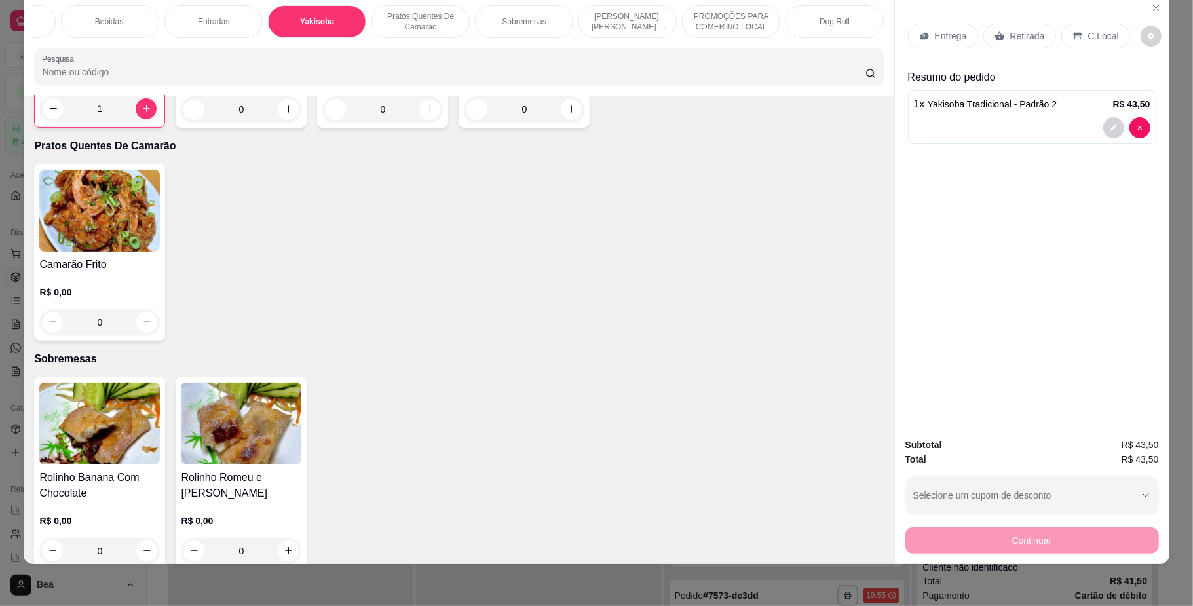
click at [944, 35] on p "Entrega" at bounding box center [951, 35] width 32 height 13
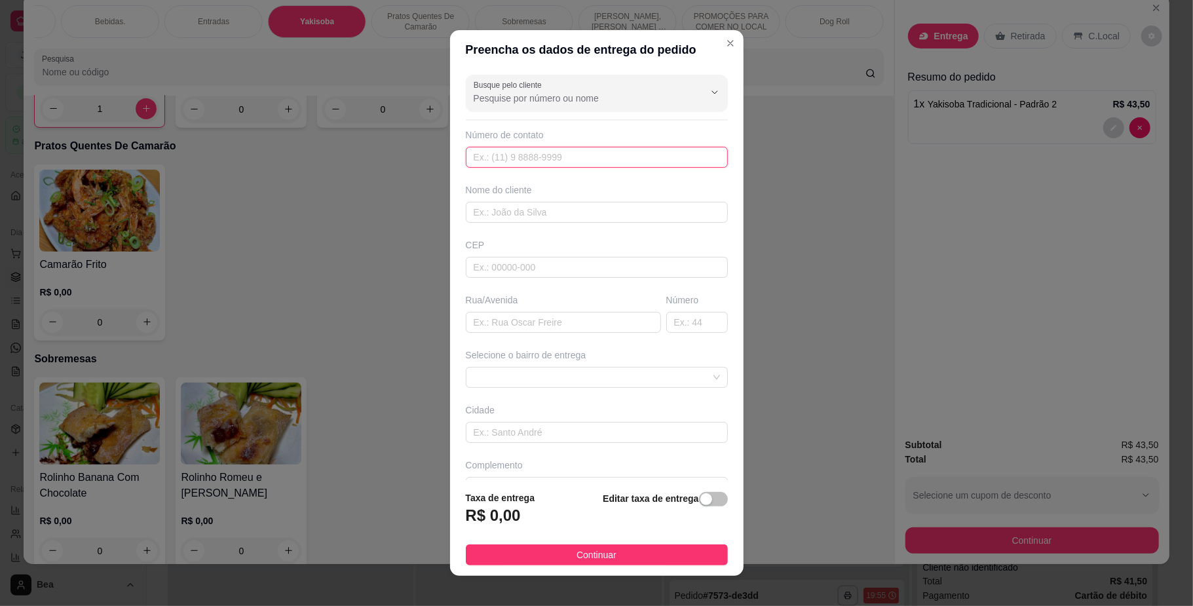
click at [658, 159] on input "text" at bounding box center [597, 157] width 262 height 21
type input "[PHONE_NUMBER]"
click at [619, 212] on input "text" at bounding box center [597, 212] width 262 height 21
type input "[PERSON_NAME]"
click at [575, 330] on input "text" at bounding box center [563, 322] width 195 height 21
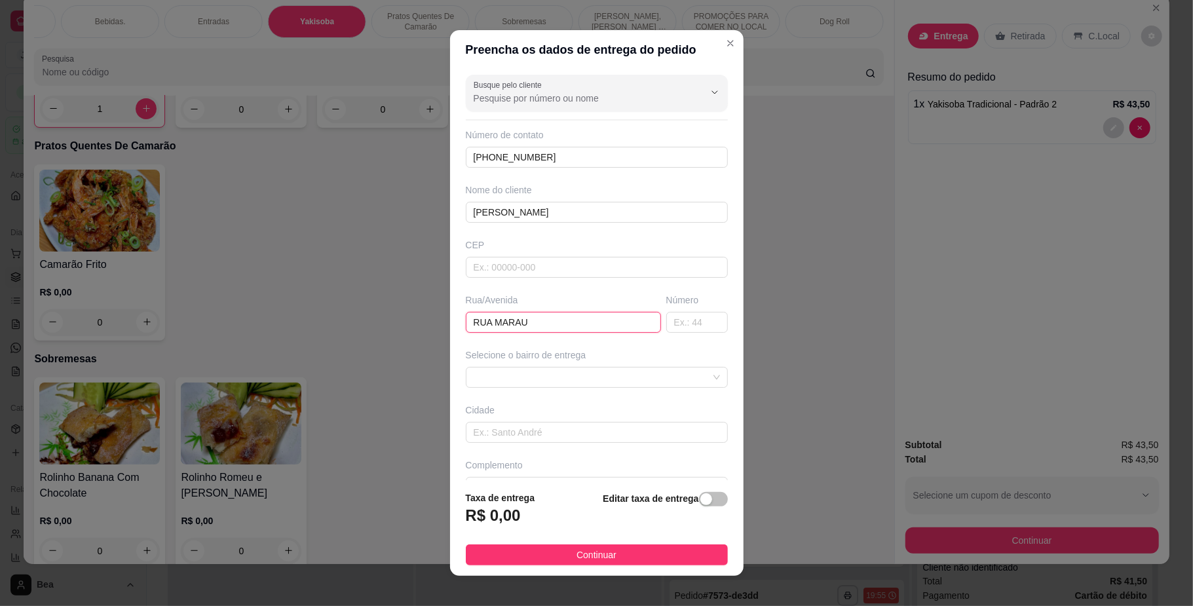
type input "RUA MARAU"
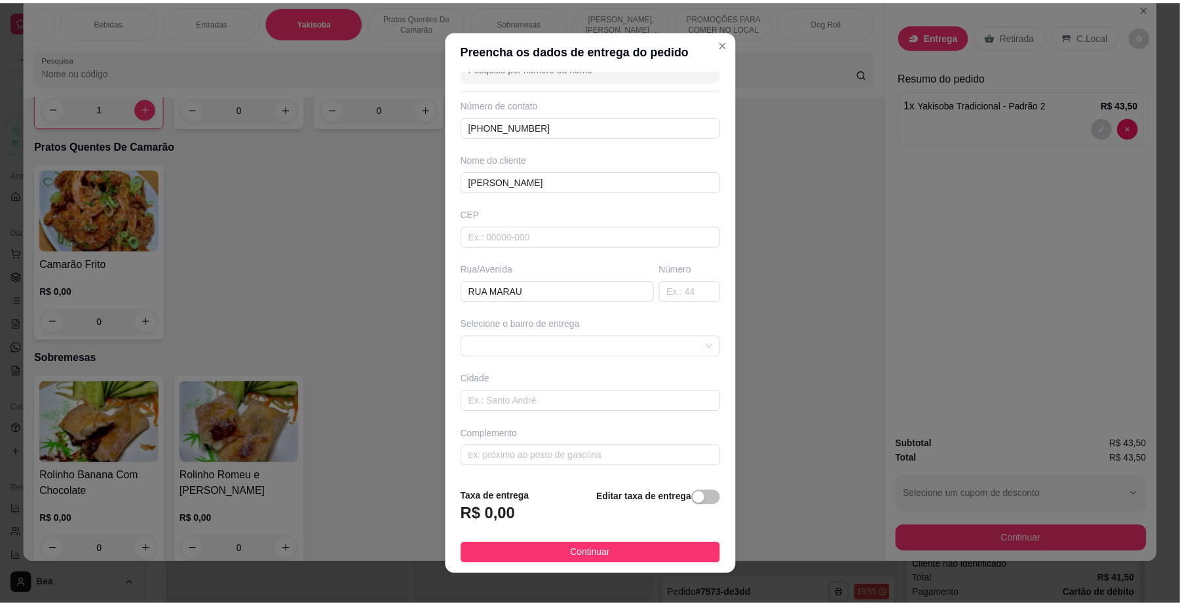
scroll to position [0, 0]
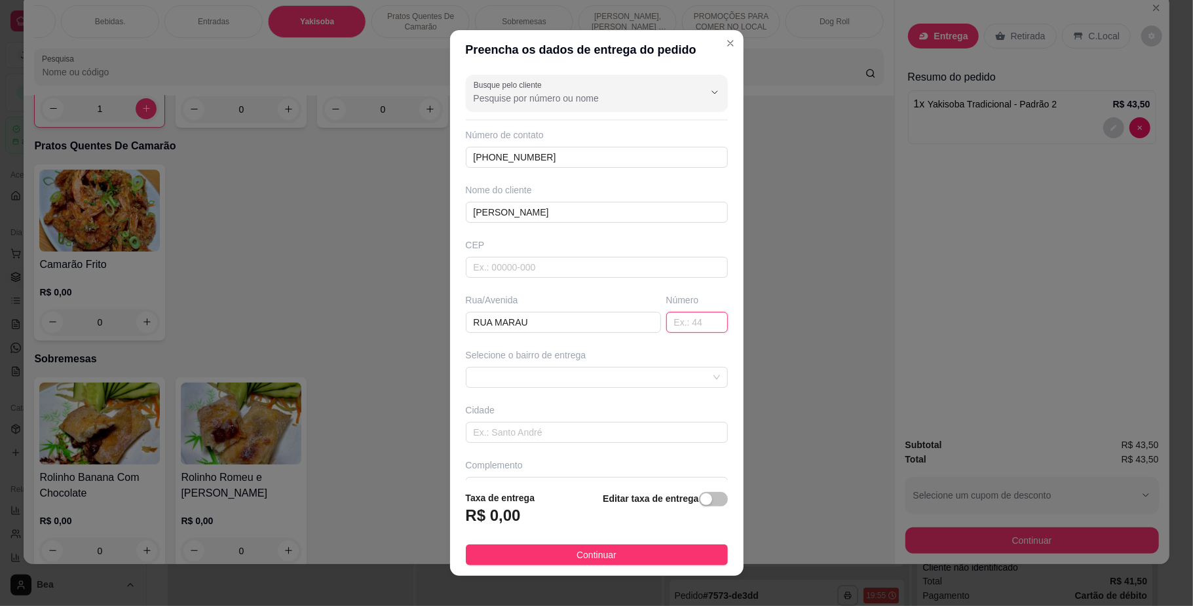
click at [666, 324] on input "text" at bounding box center [697, 322] width 62 height 21
click at [657, 384] on span at bounding box center [597, 378] width 246 height 20
type input "177"
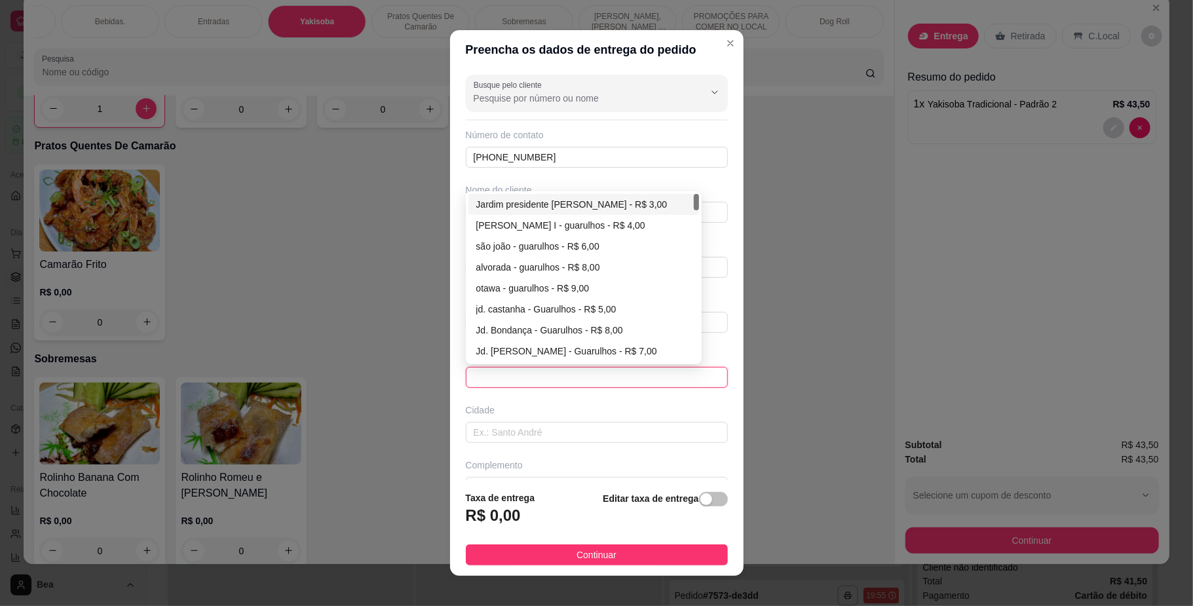
click at [580, 204] on div "Jardim presidente [PERSON_NAME] - R$ 3,00" at bounding box center [583, 204] width 215 height 14
type input "Guarulhos"
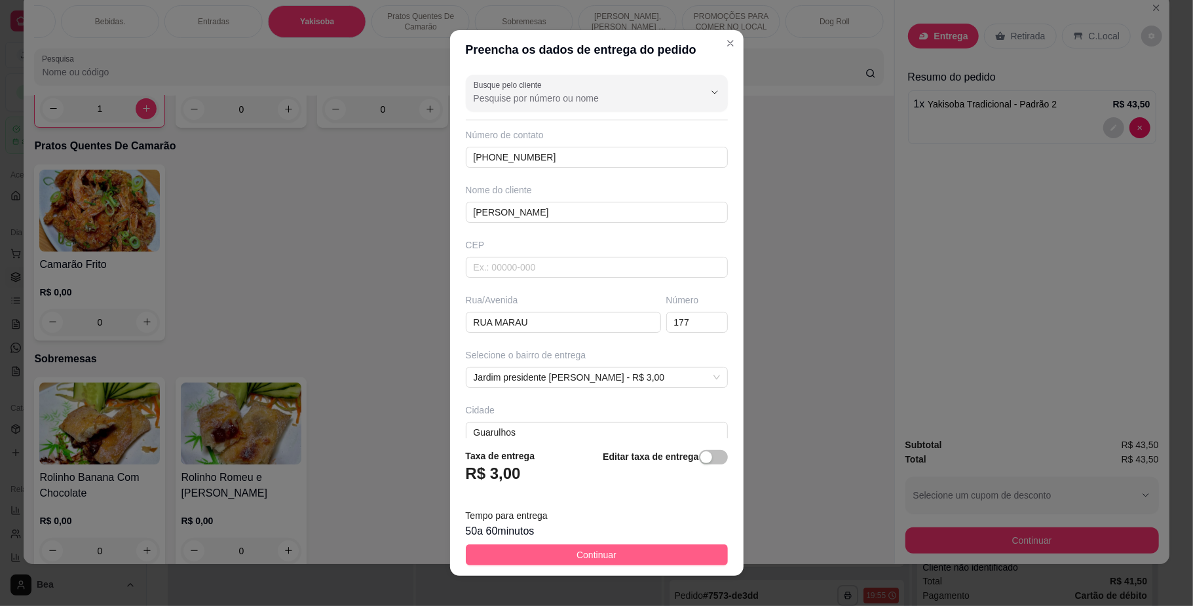
click at [624, 557] on button "Continuar" at bounding box center [597, 554] width 262 height 21
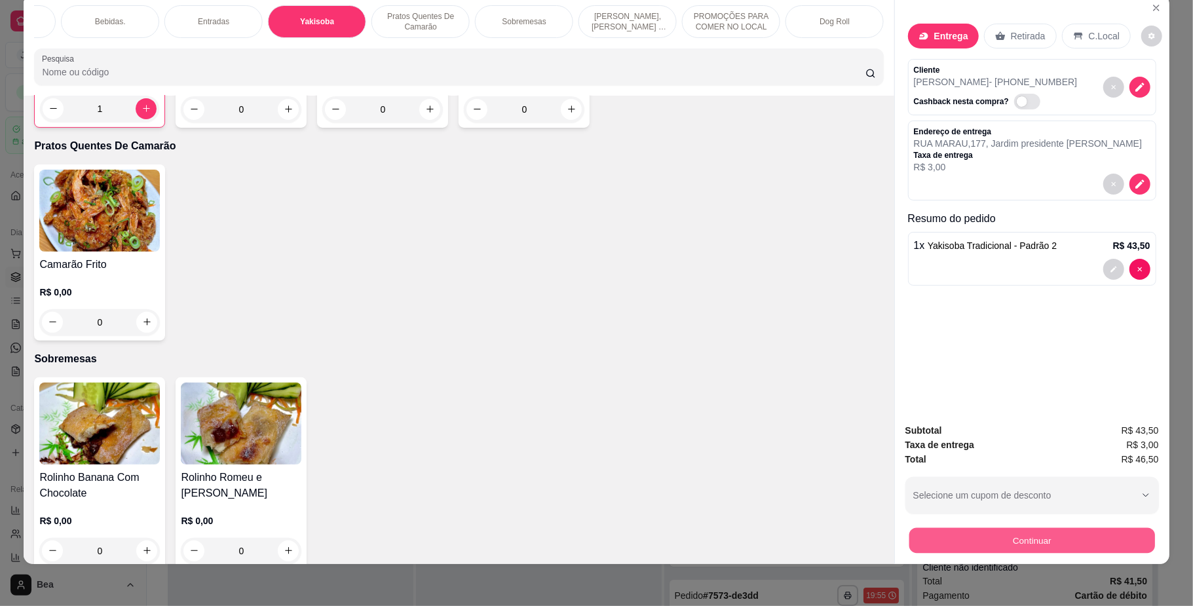
click at [936, 537] on button "Continuar" at bounding box center [1032, 541] width 246 height 26
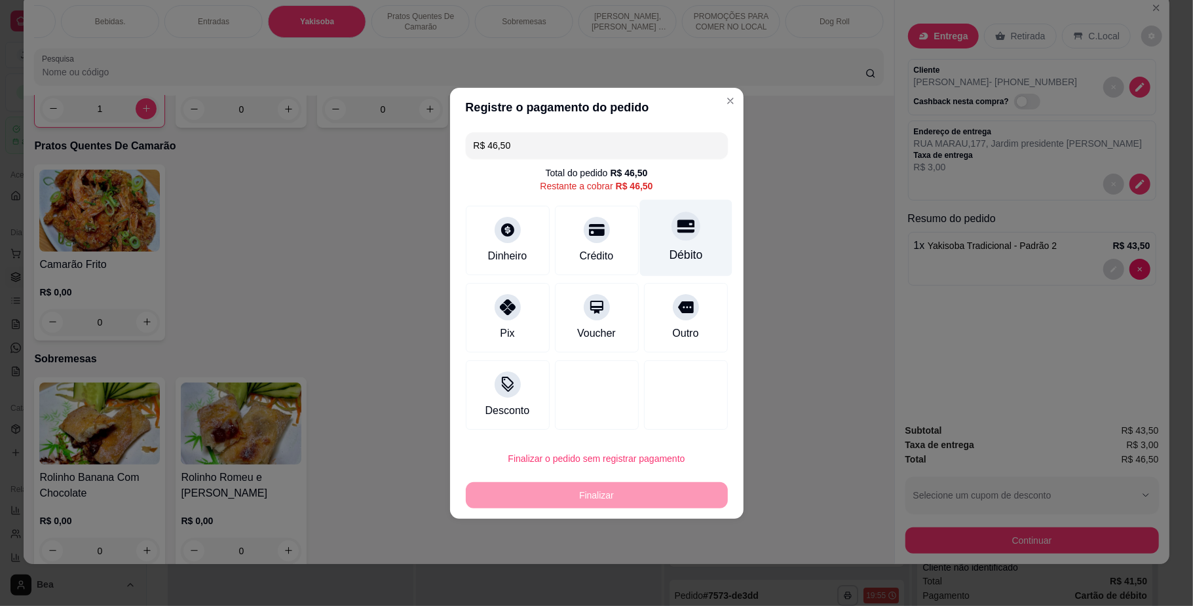
click at [677, 232] on icon at bounding box center [685, 226] width 17 height 13
type input "R$ 0,00"
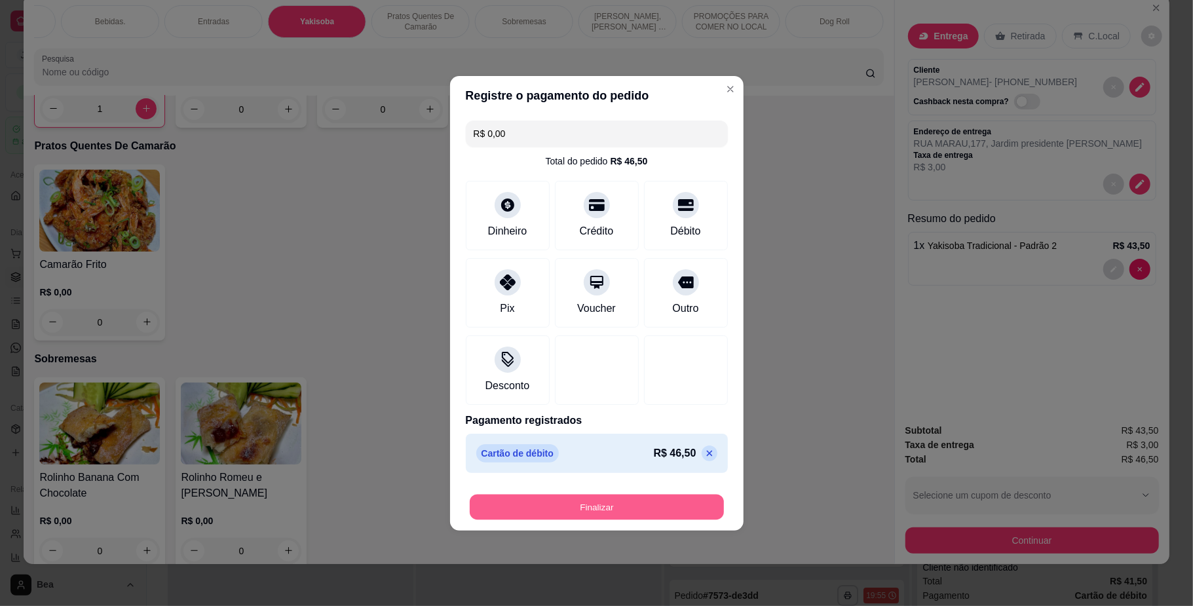
click at [614, 508] on button "Finalizar" at bounding box center [597, 507] width 254 height 26
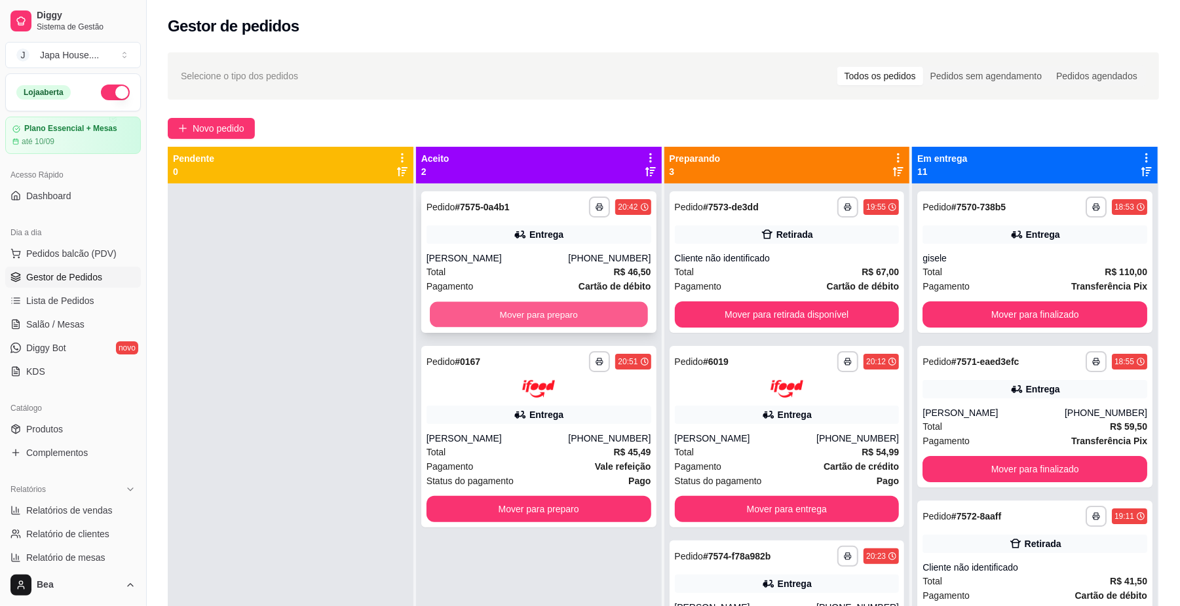
click at [520, 317] on button "Mover para preparo" at bounding box center [539, 315] width 218 height 26
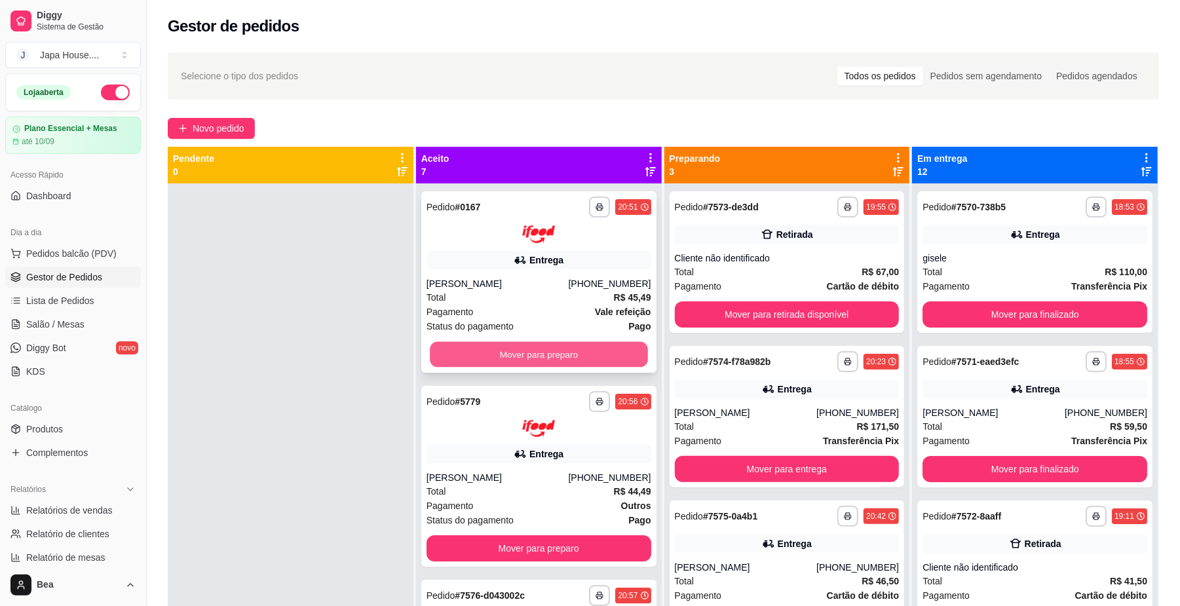
click at [593, 347] on button "Mover para preparo" at bounding box center [539, 354] width 218 height 26
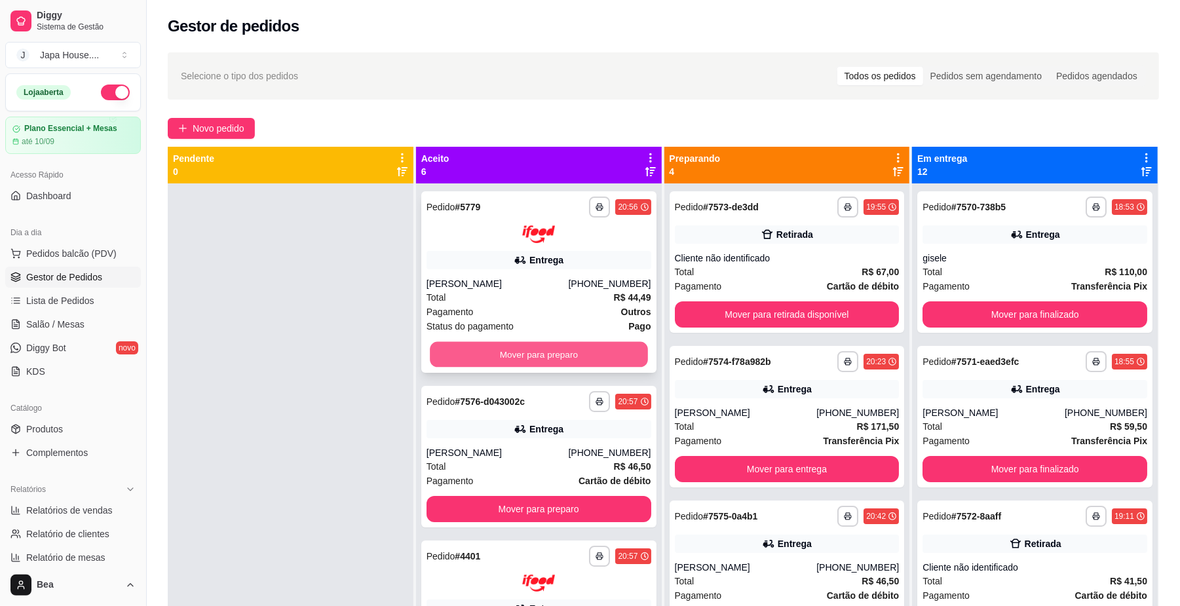
click at [518, 353] on button "Mover para preparo" at bounding box center [539, 354] width 218 height 26
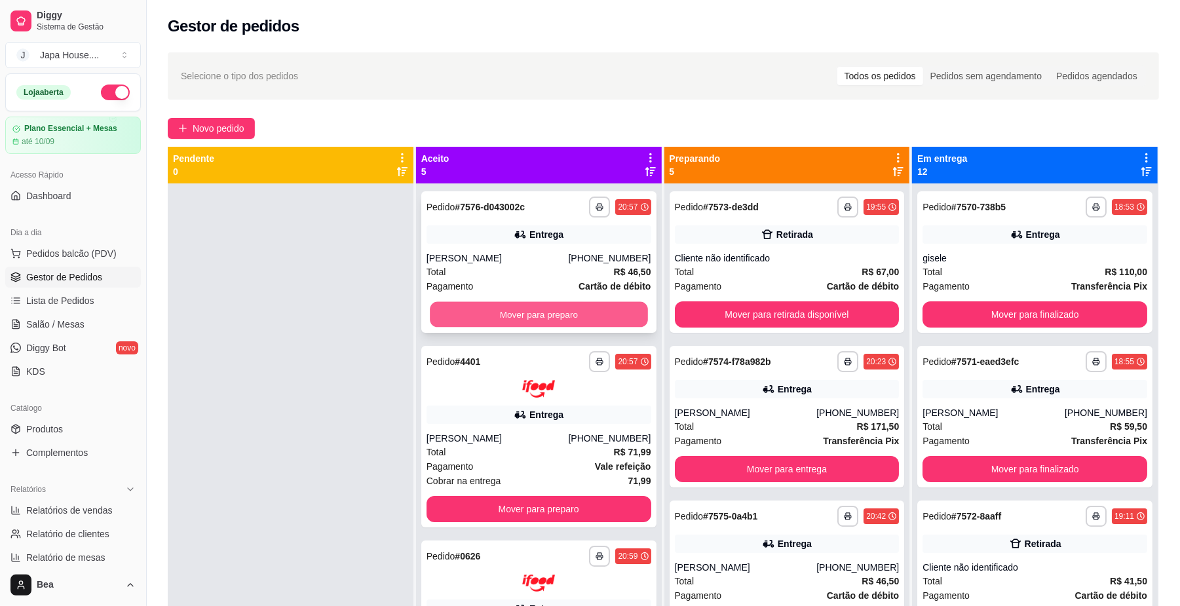
click at [524, 312] on button "Mover para preparo" at bounding box center [539, 315] width 218 height 26
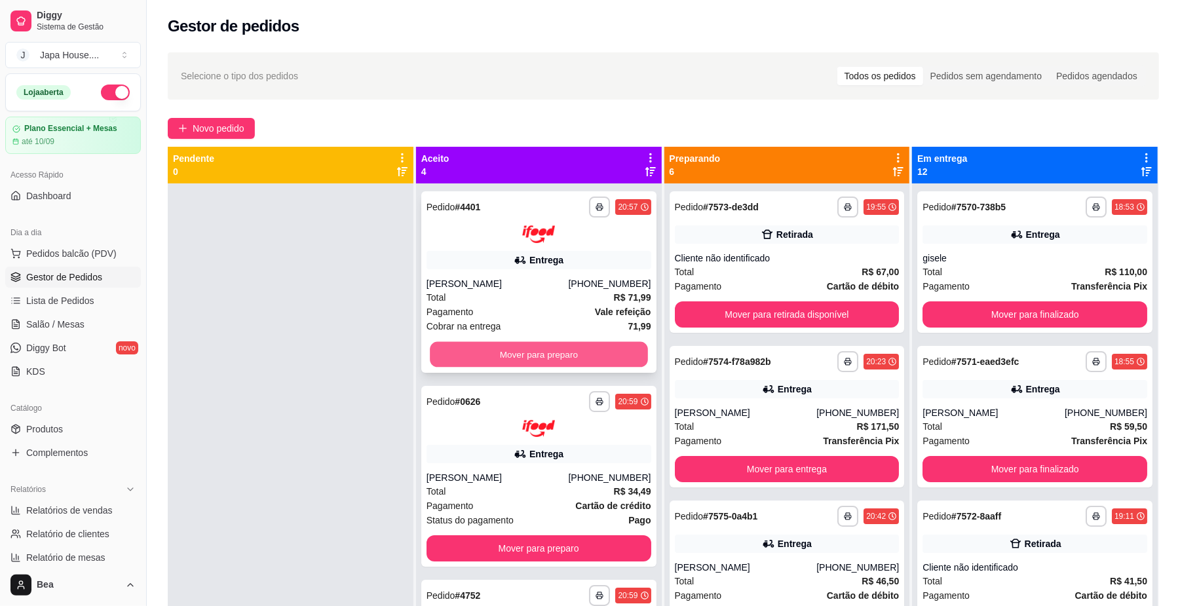
click at [533, 349] on button "Mover para preparo" at bounding box center [539, 354] width 218 height 26
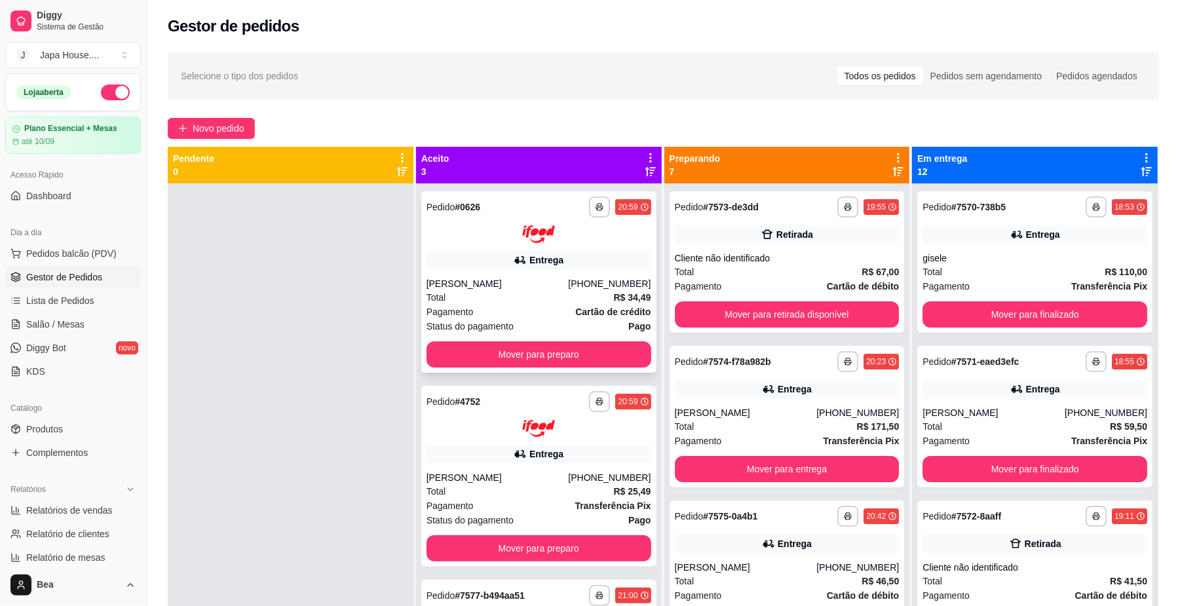
click at [546, 245] on div "**********" at bounding box center [538, 281] width 235 height 181
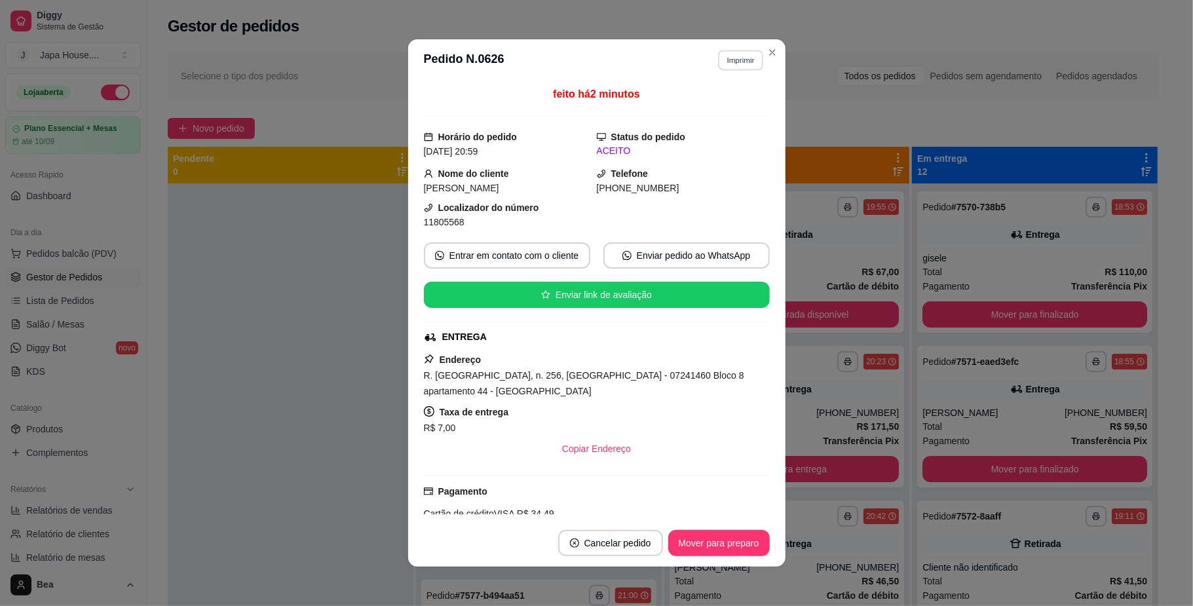
click at [729, 54] on button "Imprimir" at bounding box center [740, 60] width 45 height 20
click at [719, 126] on button "IMPRESSORA" at bounding box center [712, 132] width 92 height 20
click at [736, 550] on button "Mover para preparo" at bounding box center [719, 544] width 98 height 26
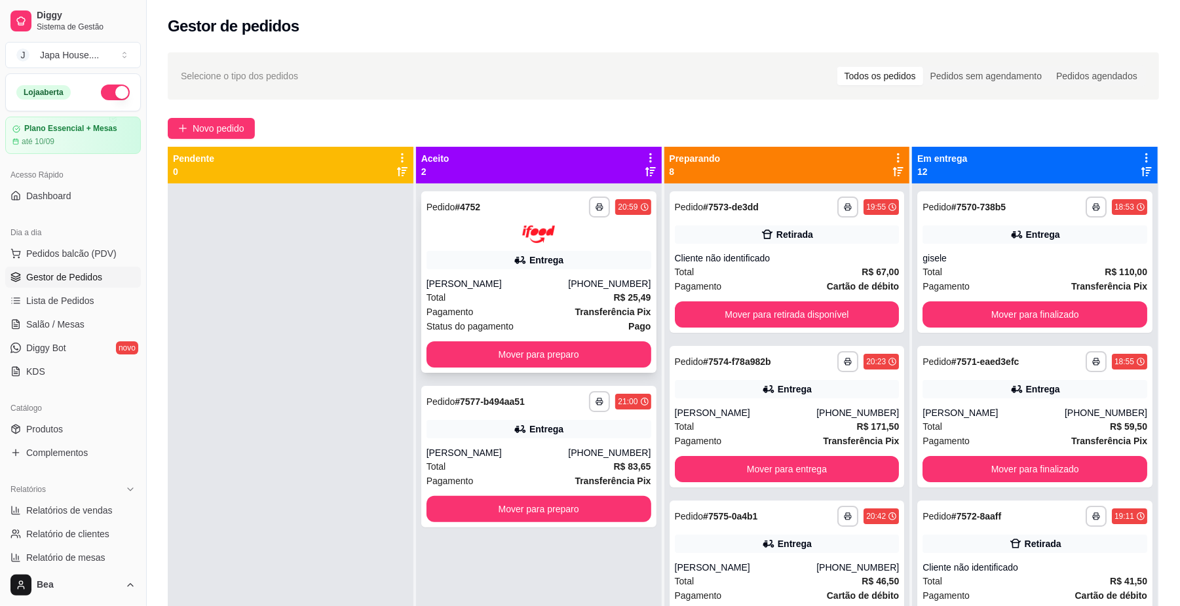
click at [496, 307] on div "Pagamento Transferência Pix" at bounding box center [539, 312] width 225 height 14
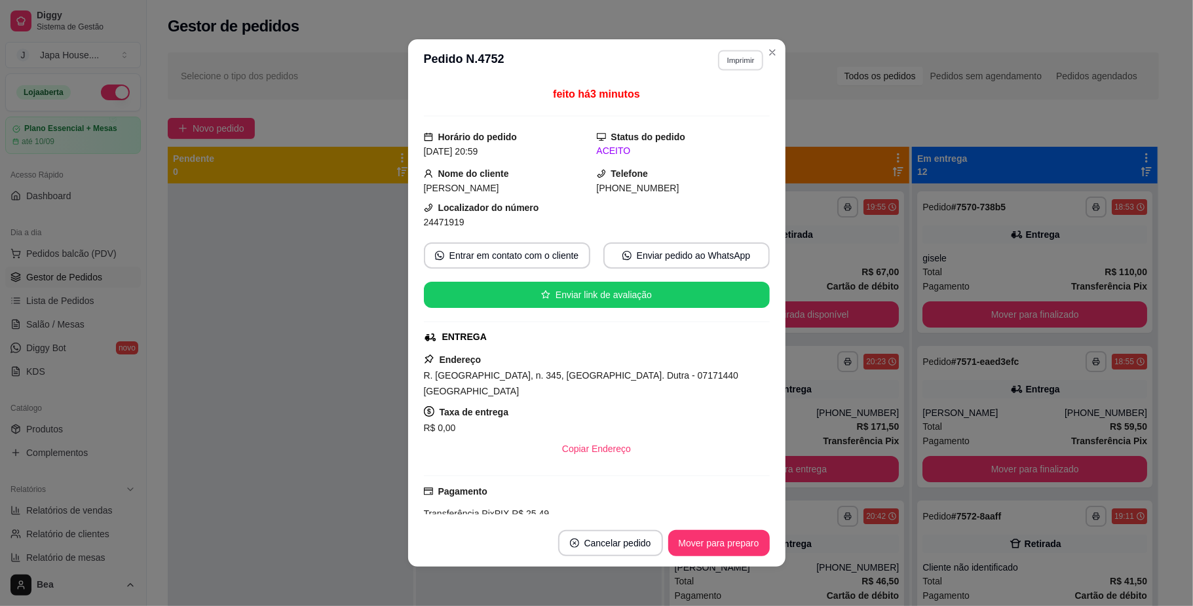
click at [725, 58] on button "Imprimir" at bounding box center [740, 60] width 45 height 20
click at [723, 131] on button "IMPRESSORA" at bounding box center [711, 132] width 95 height 21
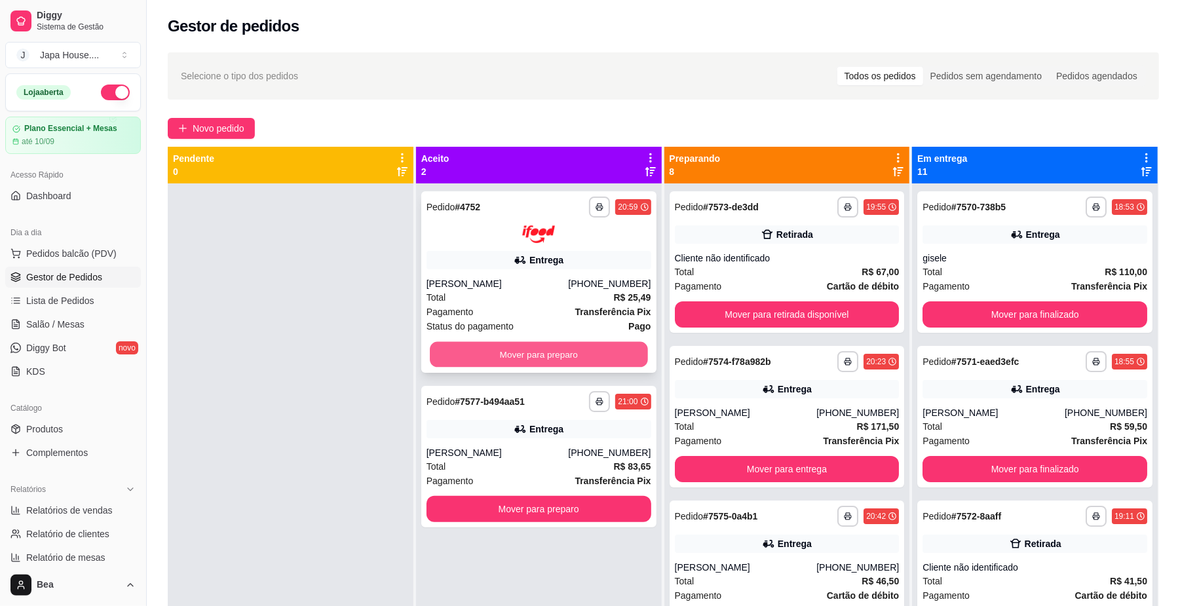
click at [531, 347] on button "Mover para preparo" at bounding box center [539, 354] width 218 height 26
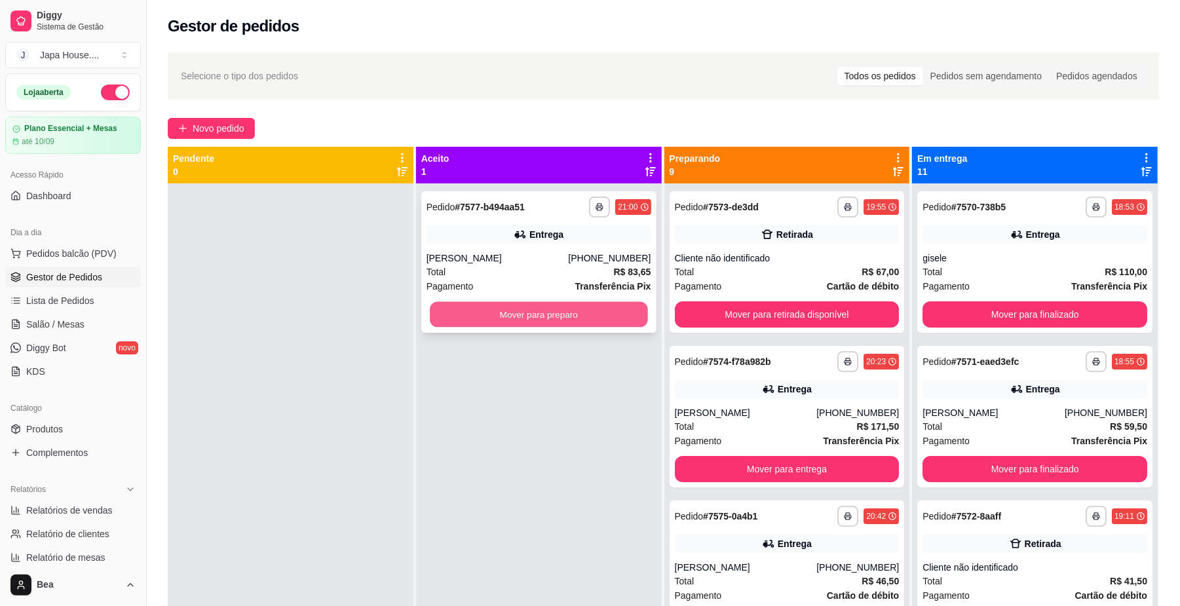
click at [586, 315] on button "Mover para preparo" at bounding box center [539, 315] width 218 height 26
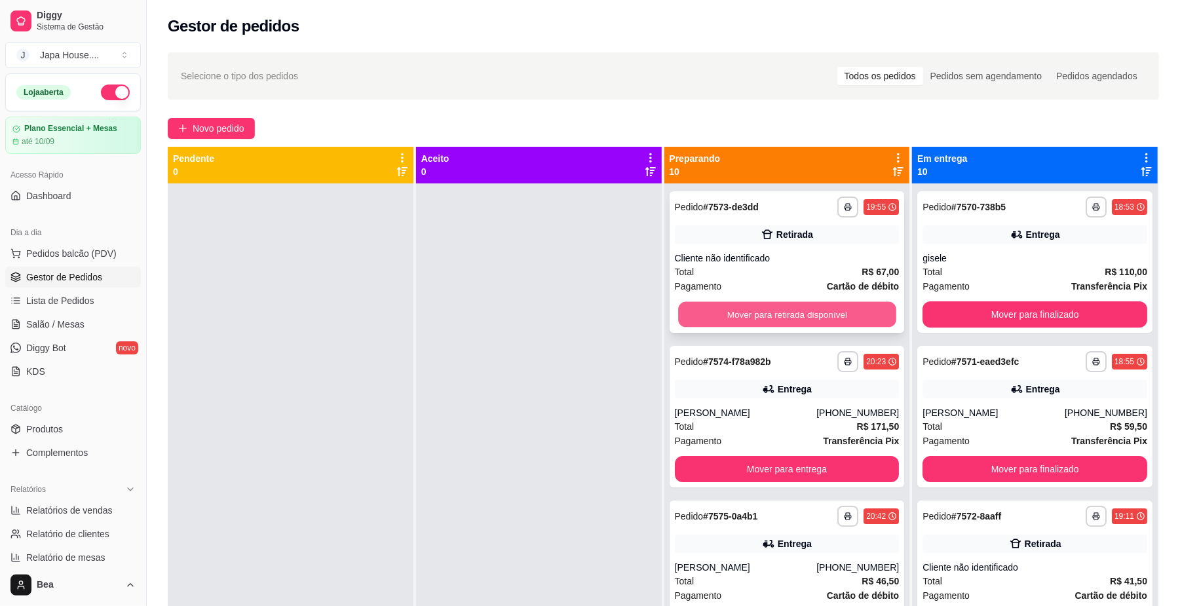
click at [779, 317] on button "Mover para retirada disponível" at bounding box center [787, 315] width 218 height 26
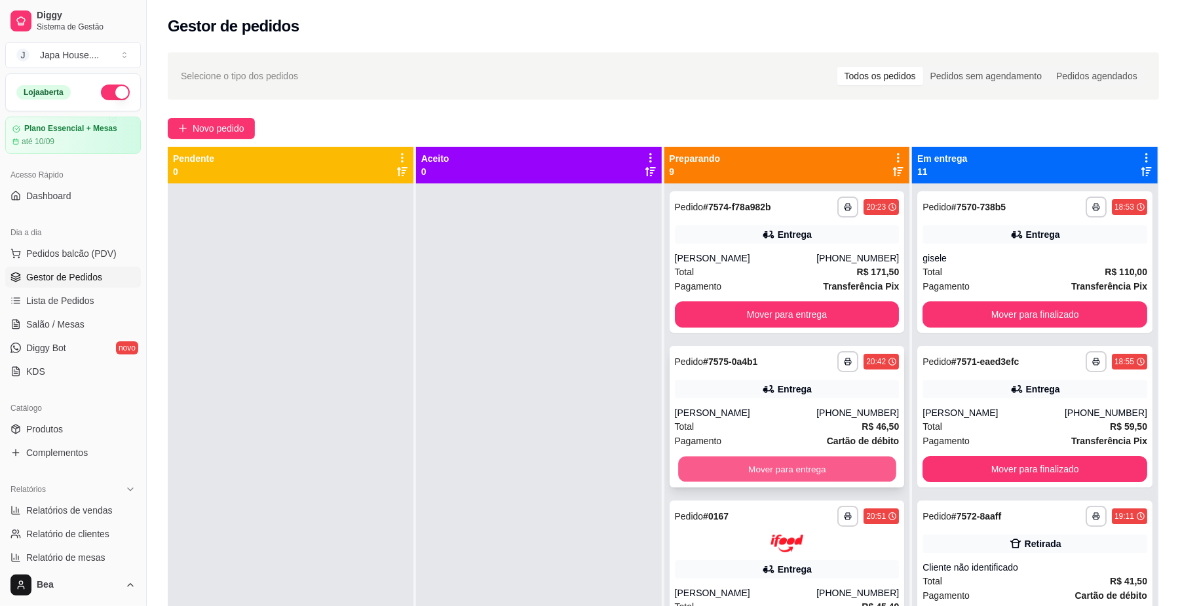
click at [777, 467] on button "Mover para entrega" at bounding box center [787, 470] width 218 height 26
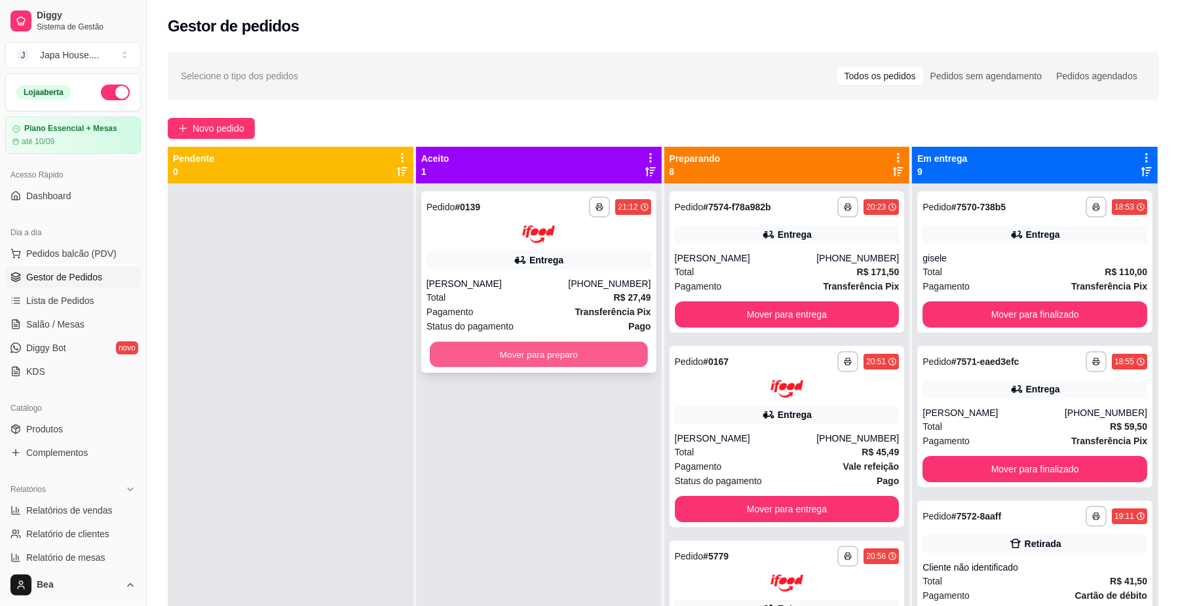
click at [604, 351] on button "Mover para preparo" at bounding box center [539, 354] width 218 height 26
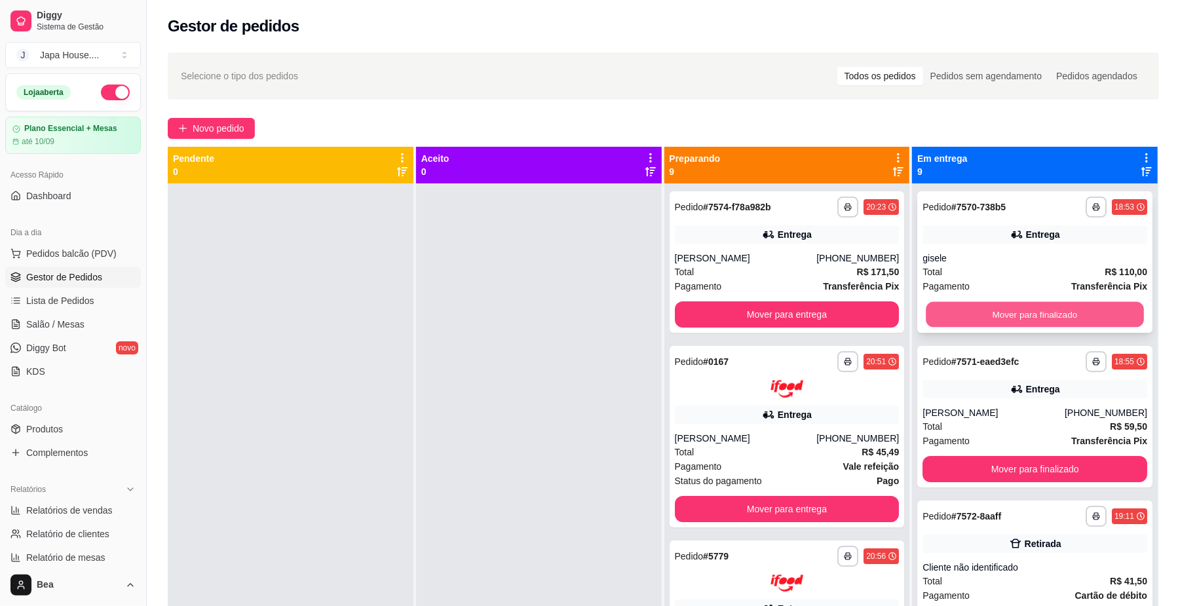
click at [978, 313] on button "Mover para finalizado" at bounding box center [1035, 315] width 218 height 26
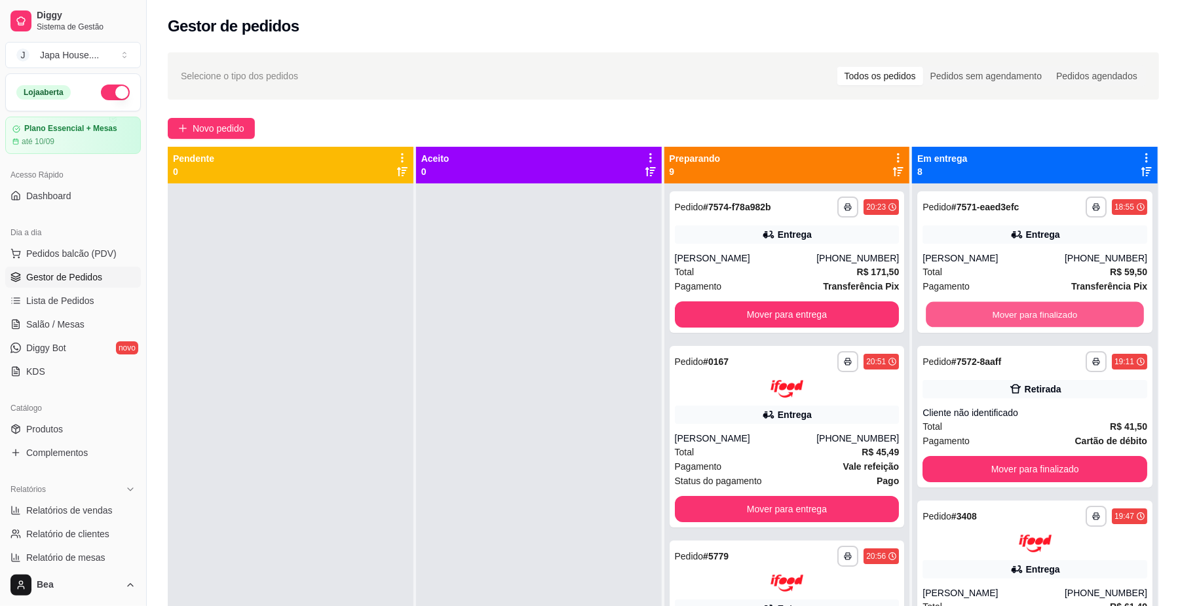
click at [978, 313] on button "Mover para finalizado" at bounding box center [1035, 315] width 218 height 26
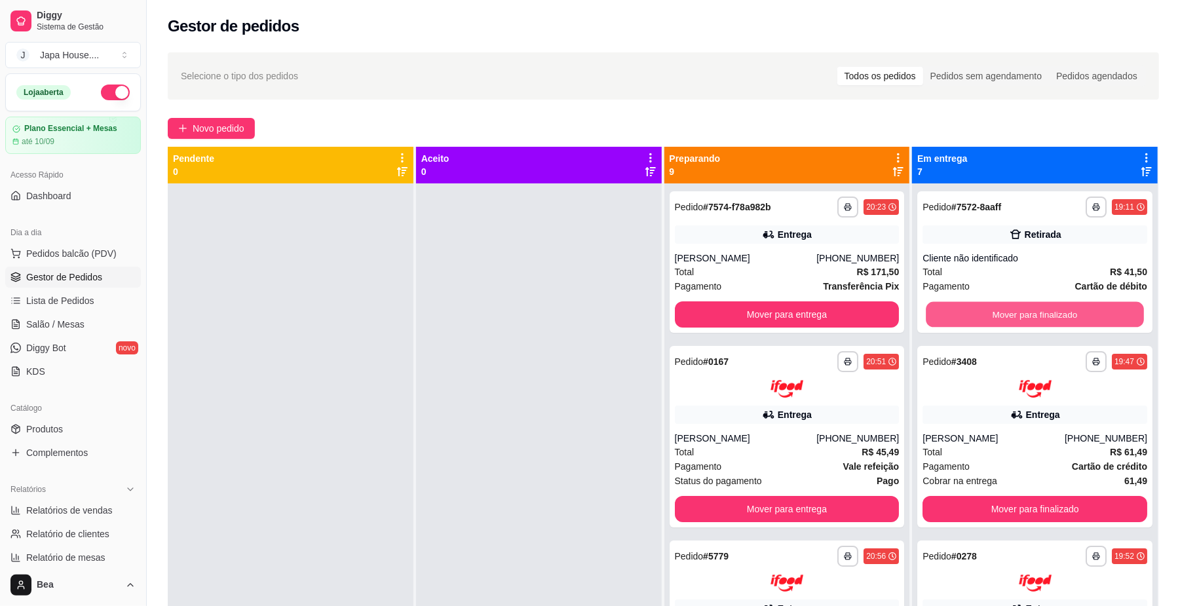
click at [978, 313] on button "Mover para finalizado" at bounding box center [1035, 315] width 218 height 26
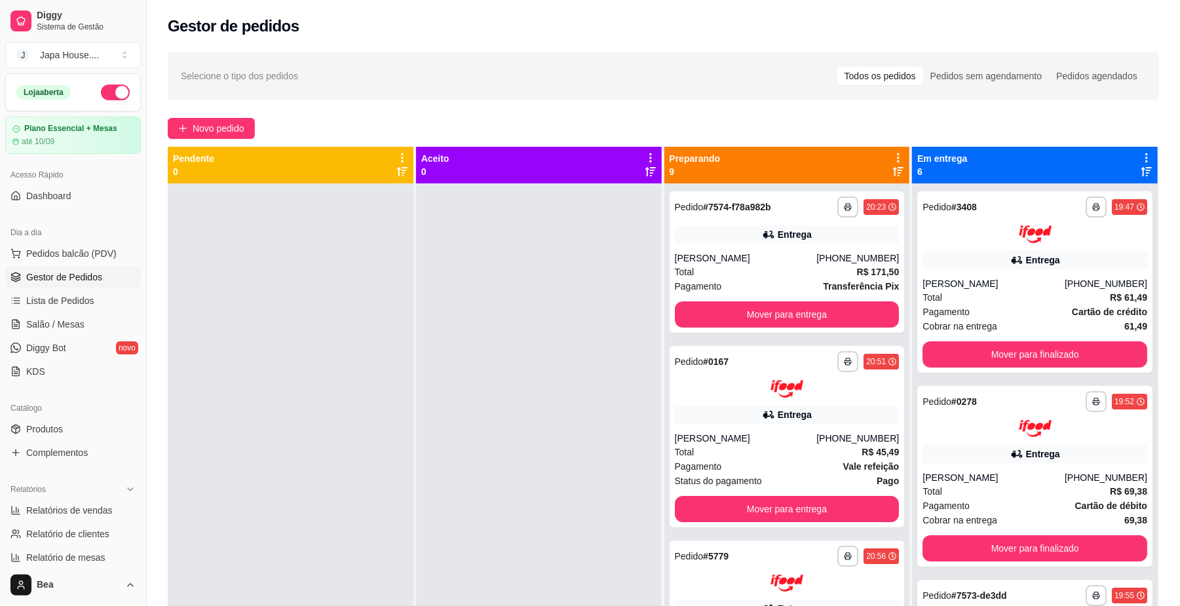
scroll to position [200, 0]
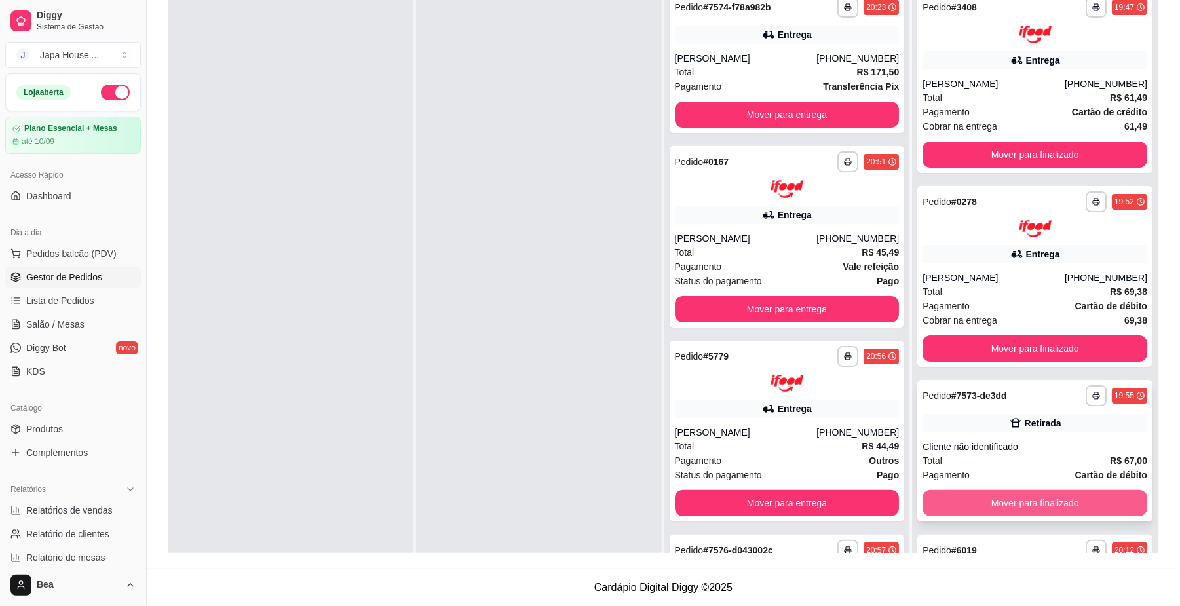
click at [1046, 499] on button "Mover para finalizado" at bounding box center [1035, 503] width 225 height 26
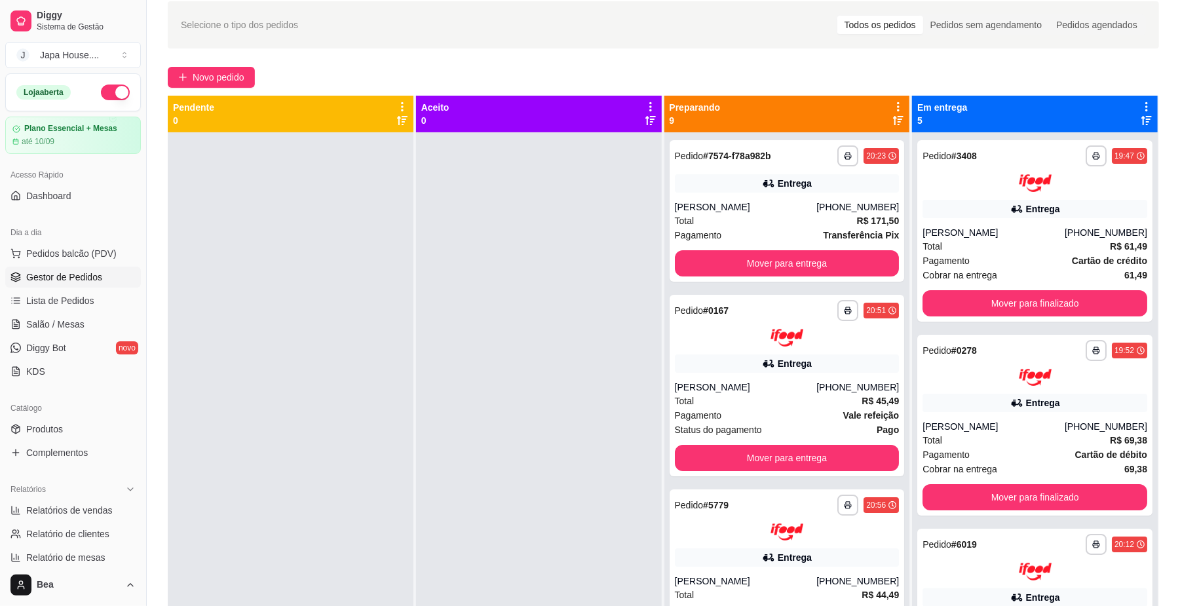
scroll to position [0, 0]
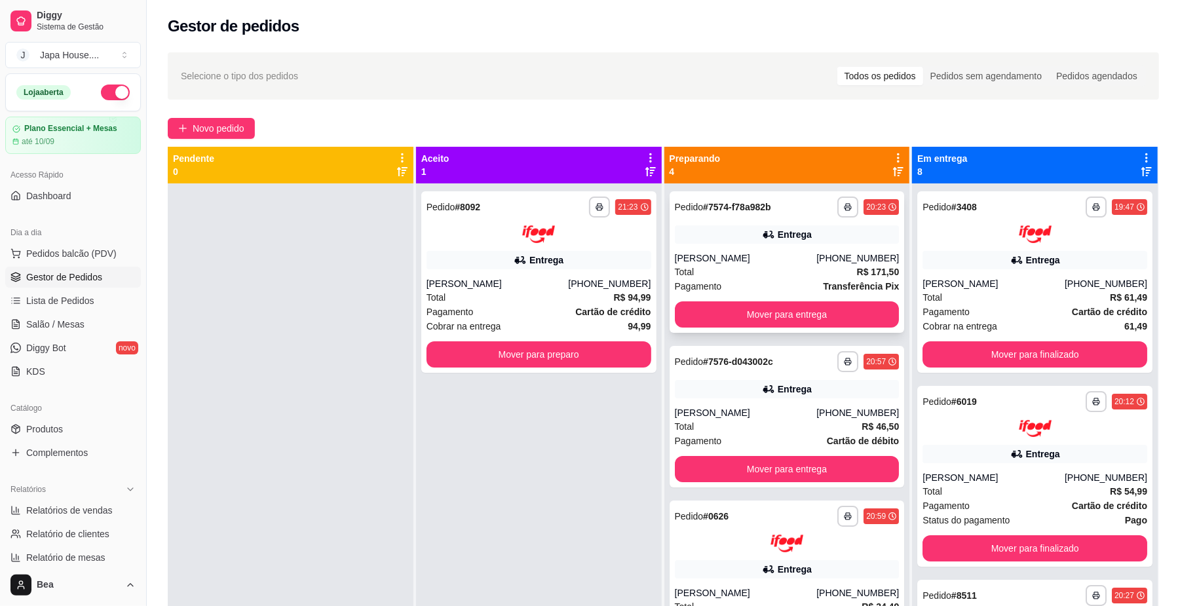
click at [809, 309] on button "Mover para entrega" at bounding box center [787, 314] width 225 height 26
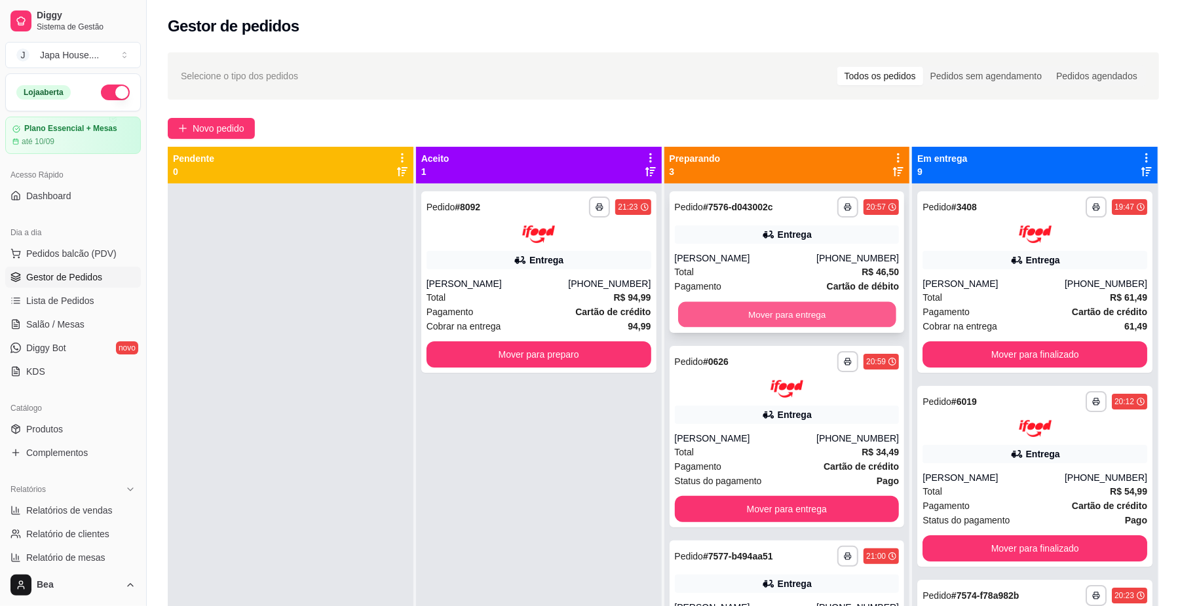
click at [812, 312] on button "Mover para entrega" at bounding box center [787, 315] width 218 height 26
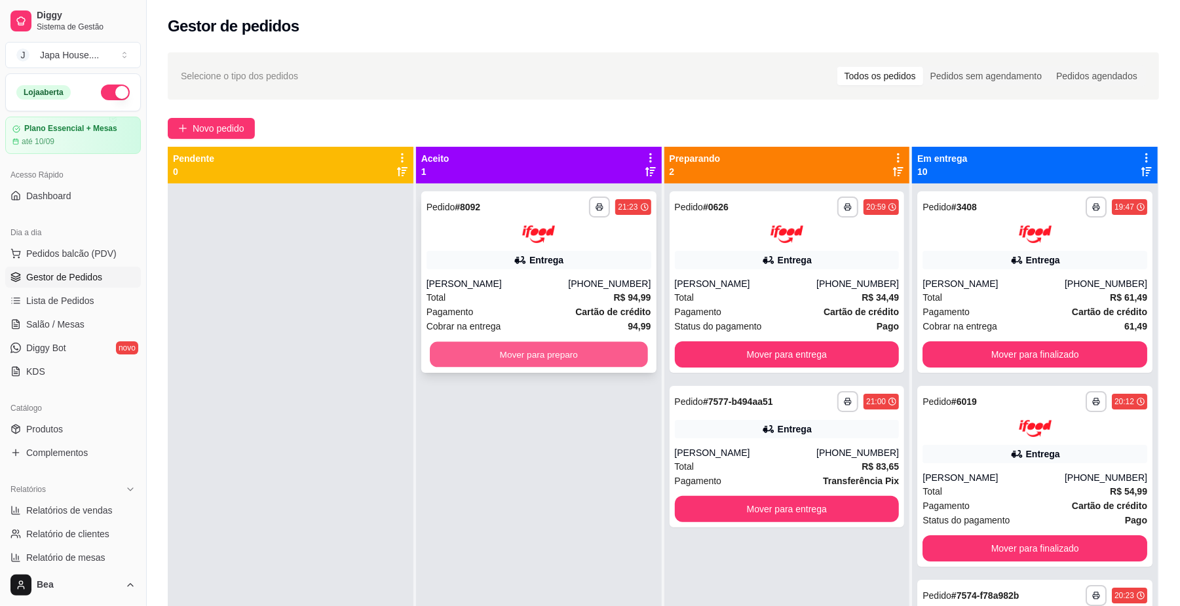
click at [515, 358] on button "Mover para preparo" at bounding box center [539, 354] width 218 height 26
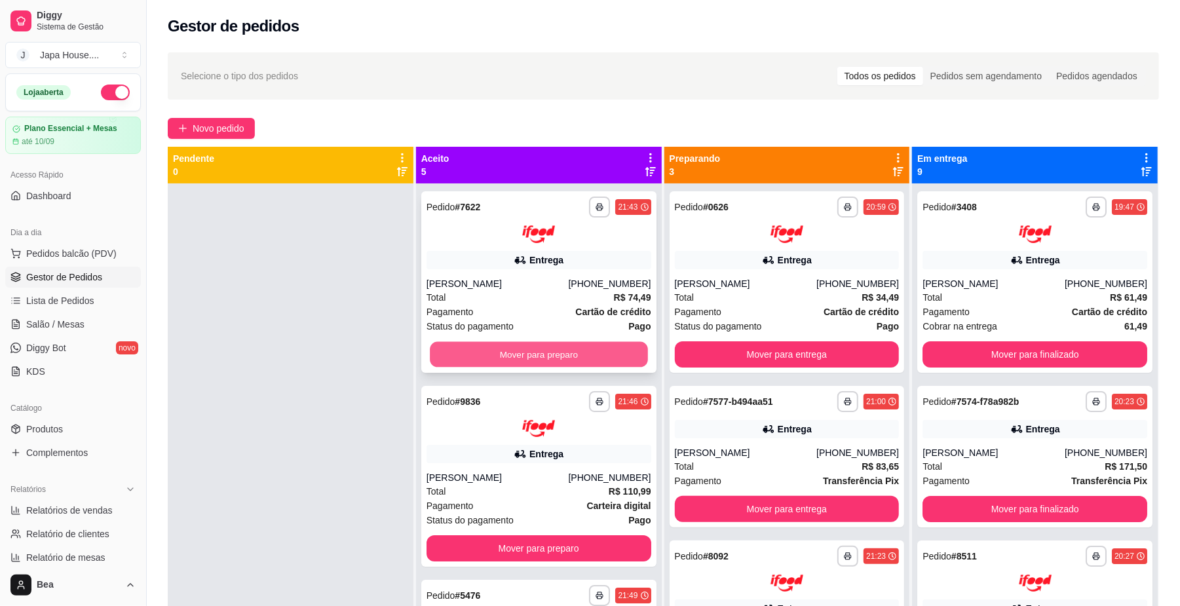
click at [605, 351] on button "Mover para preparo" at bounding box center [539, 354] width 218 height 26
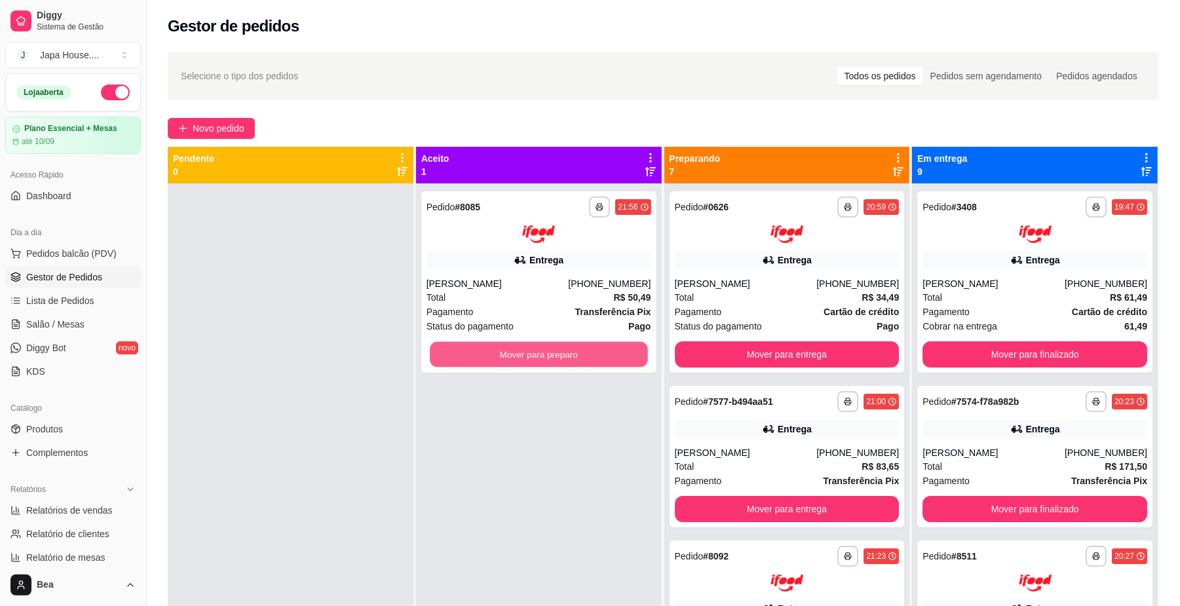
click at [605, 351] on button "Mover para preparo" at bounding box center [539, 354] width 218 height 26
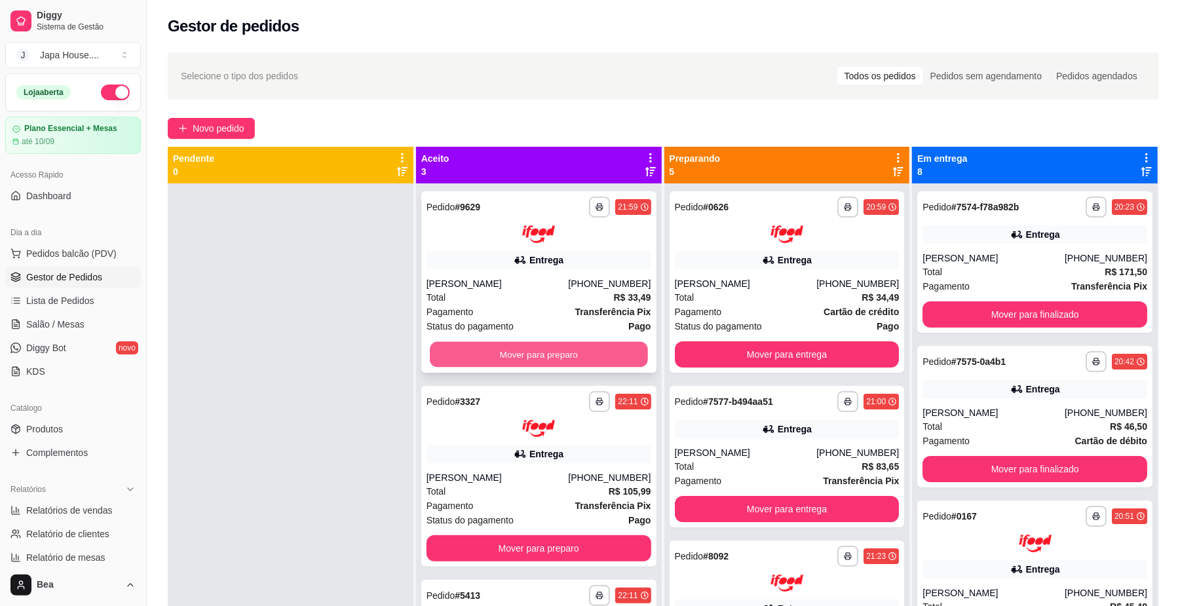
click at [491, 352] on button "Mover para preparo" at bounding box center [539, 354] width 218 height 26
click at [615, 362] on button "Mover para preparo" at bounding box center [539, 354] width 218 height 26
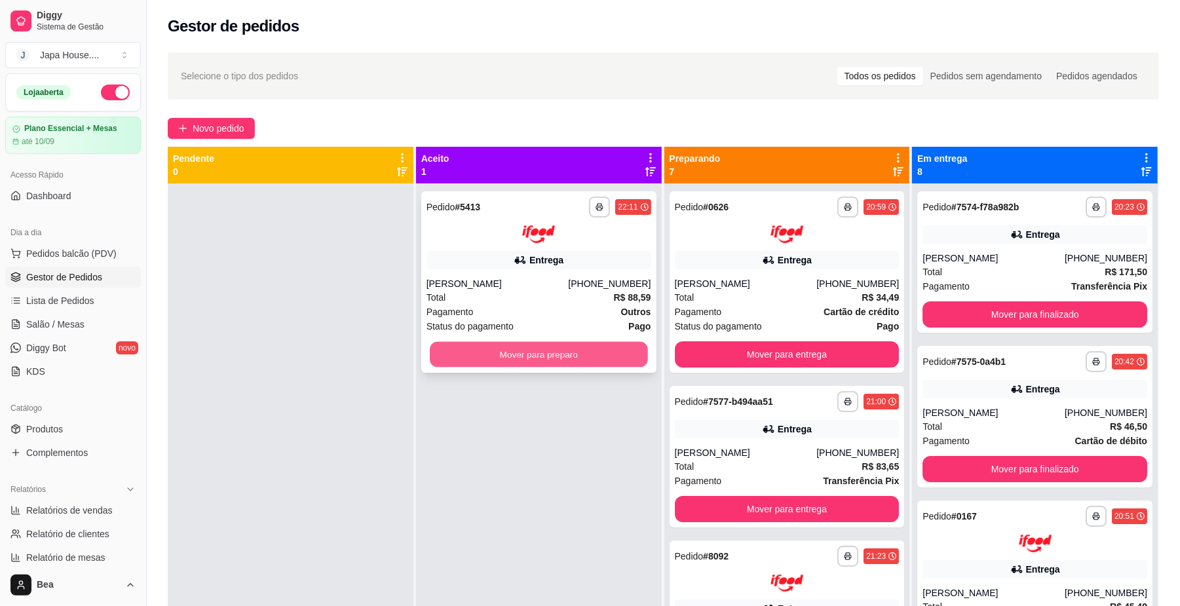
click at [609, 355] on button "Mover para preparo" at bounding box center [539, 354] width 218 height 26
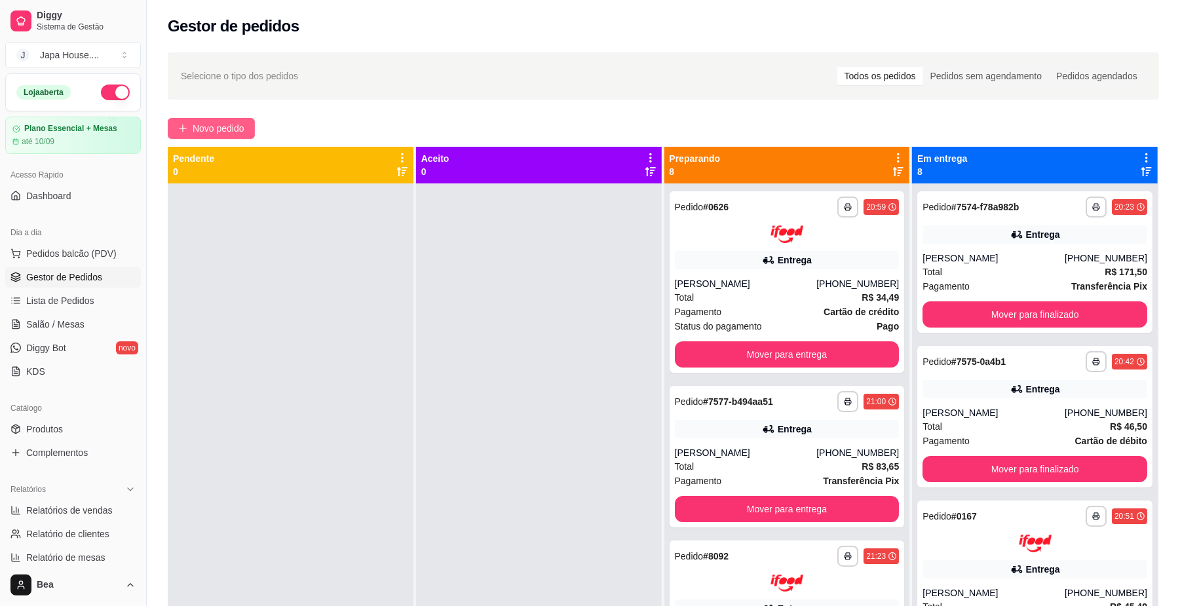
click at [239, 127] on span "Novo pedido" at bounding box center [219, 128] width 52 height 14
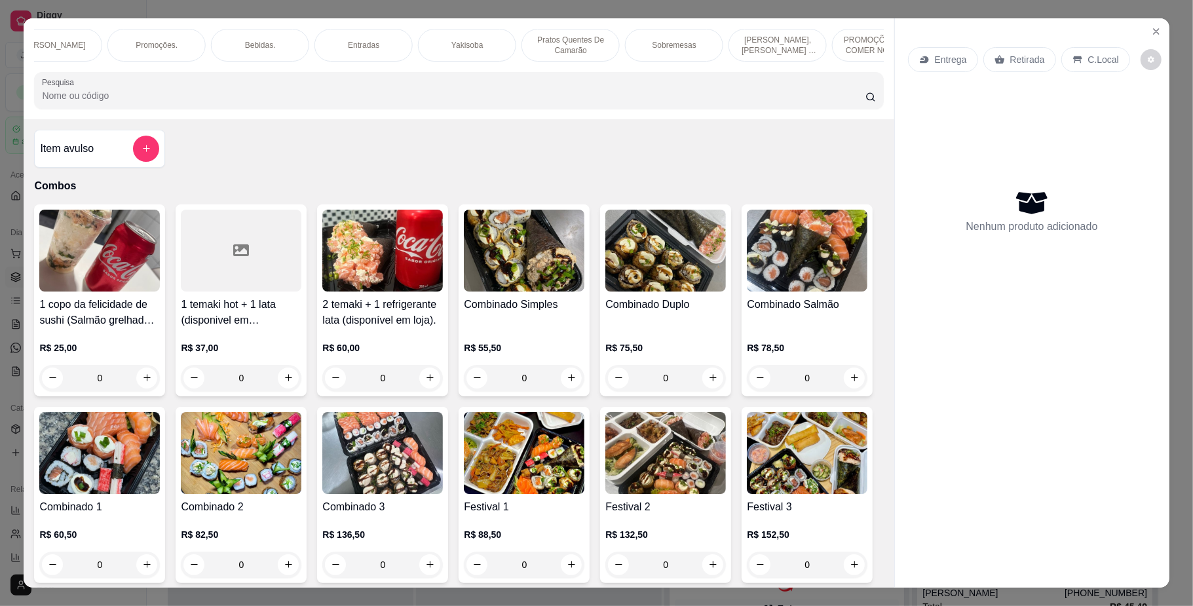
scroll to position [0, 905]
click at [292, 42] on div "Yakisoba" at bounding box center [317, 45] width 98 height 33
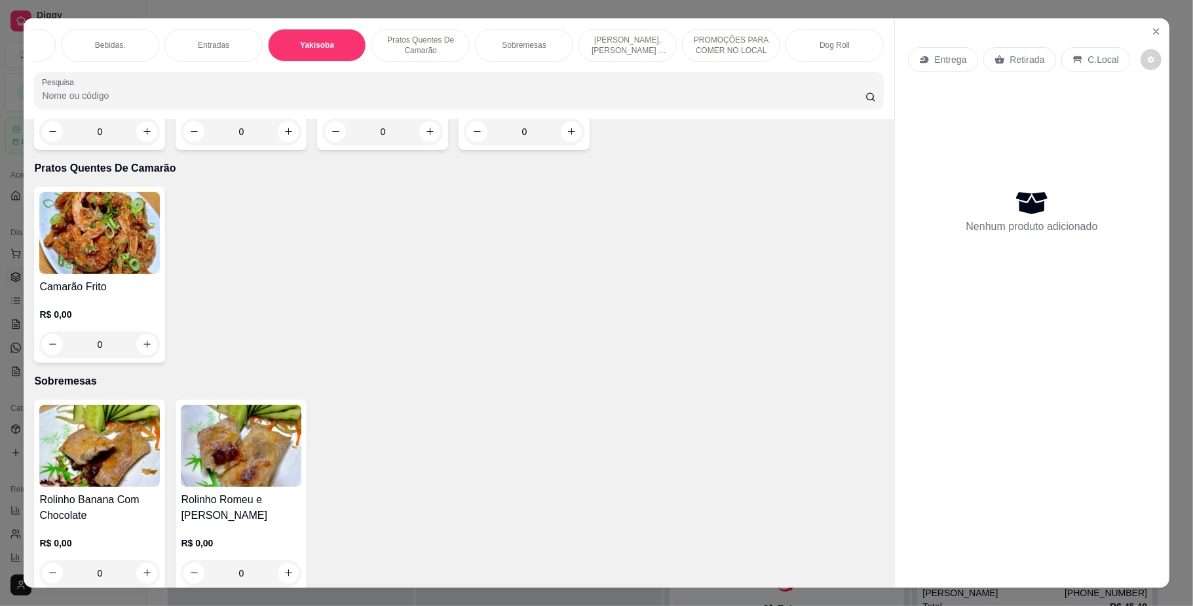
scroll to position [24, 0]
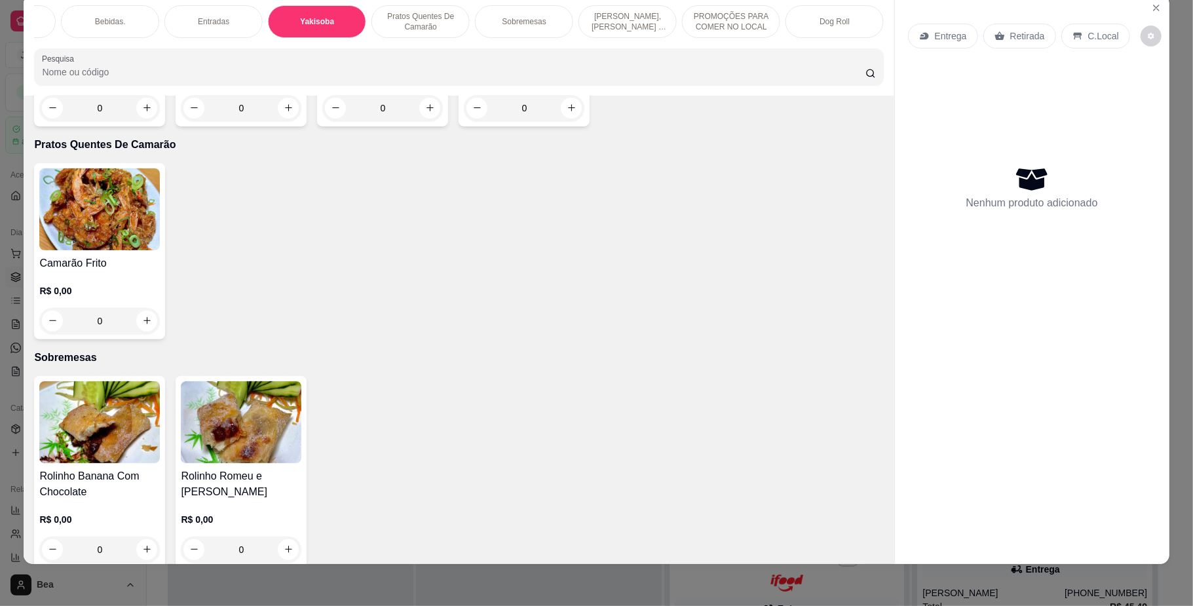
click at [100, 58] on h4 "Yakisoba Tradicional" at bounding box center [99, 51] width 121 height 16
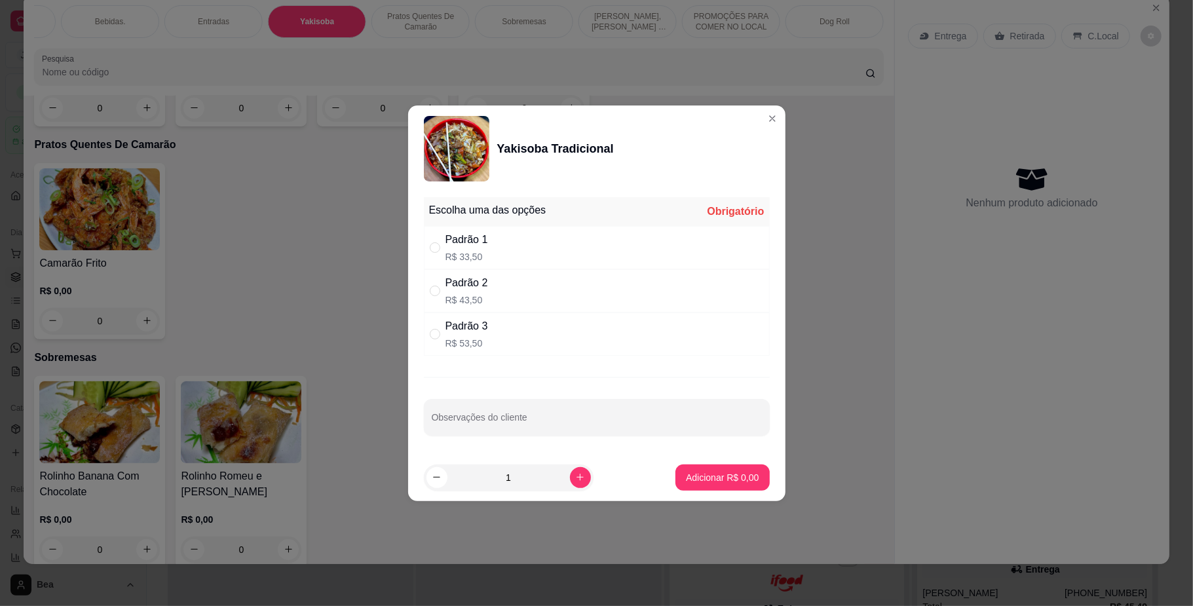
click at [529, 231] on div "Padrão 1 R$ 33,50" at bounding box center [597, 247] width 346 height 43
radio input "true"
click at [682, 478] on p "Adicionar R$ 33,50" at bounding box center [720, 477] width 76 height 12
type input "1"
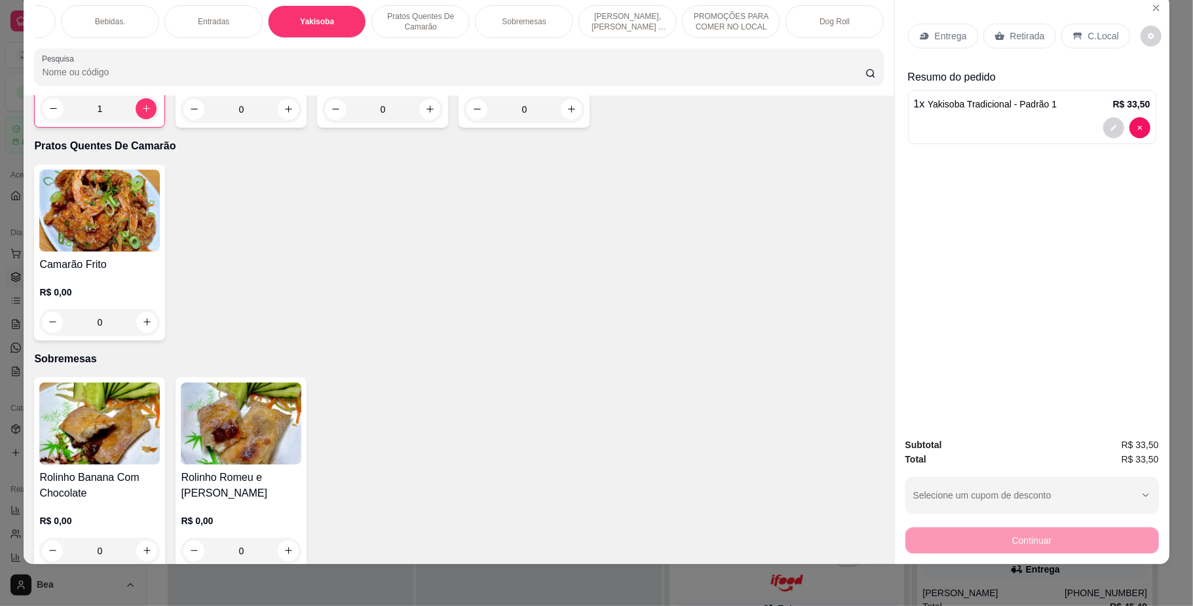
click at [935, 39] on p "Entrega" at bounding box center [951, 35] width 32 height 13
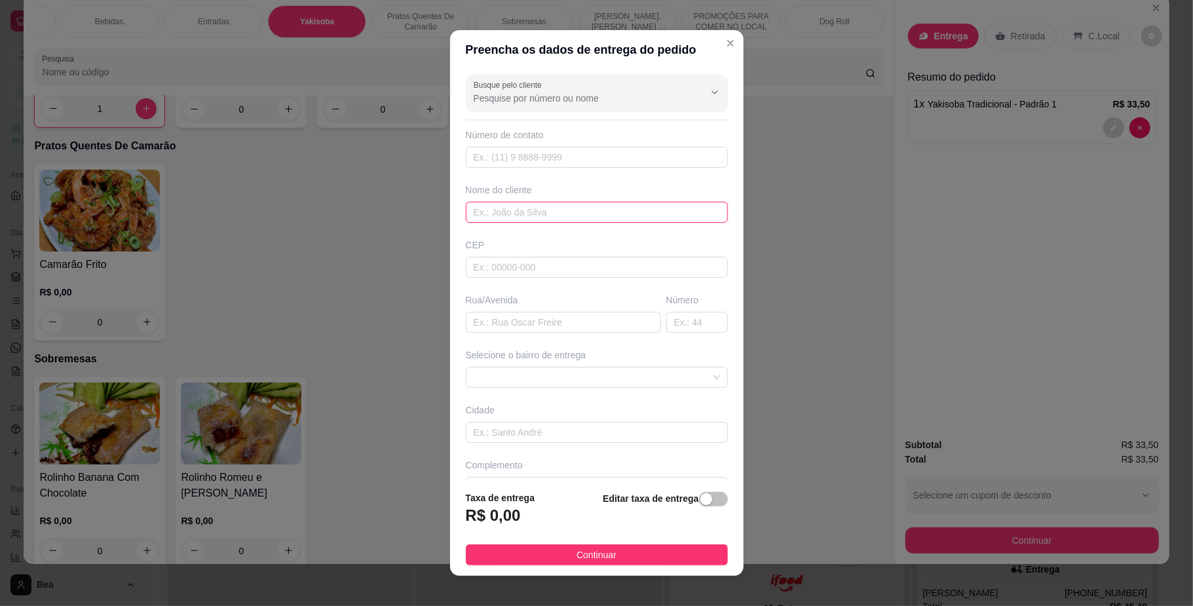
click at [533, 218] on input "text" at bounding box center [597, 212] width 262 height 21
type input "[PERSON_NAME]"
click at [491, 326] on input "text" at bounding box center [563, 322] width 195 height 21
type input "RUA ITAPICURU"
click at [675, 324] on input "text" at bounding box center [697, 322] width 62 height 21
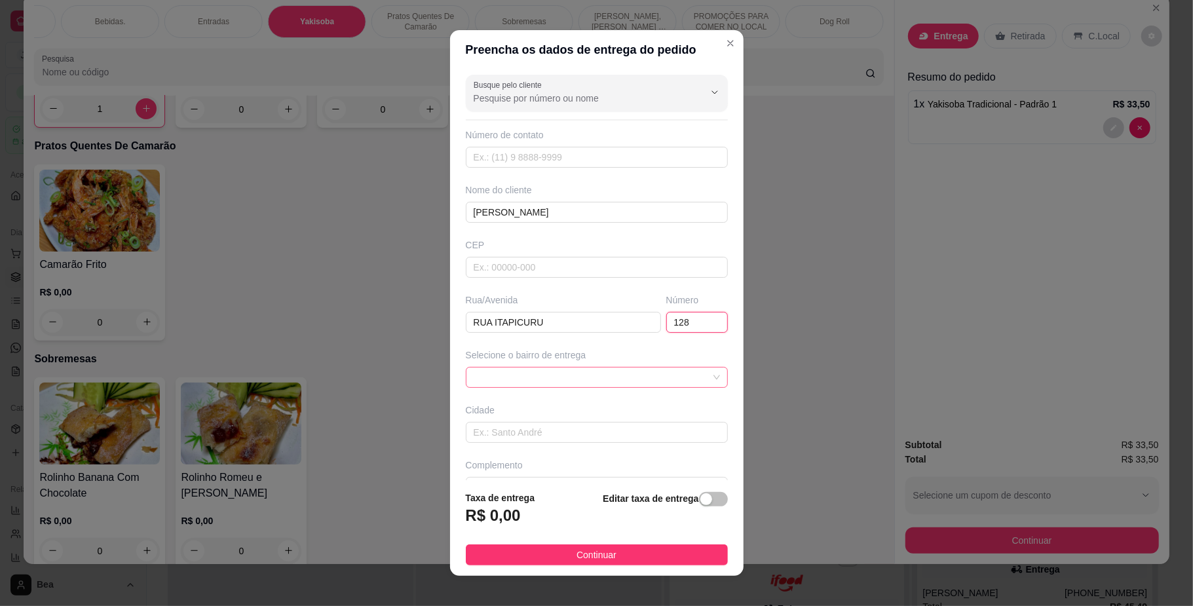
click at [668, 383] on span at bounding box center [597, 378] width 246 height 20
type input "128"
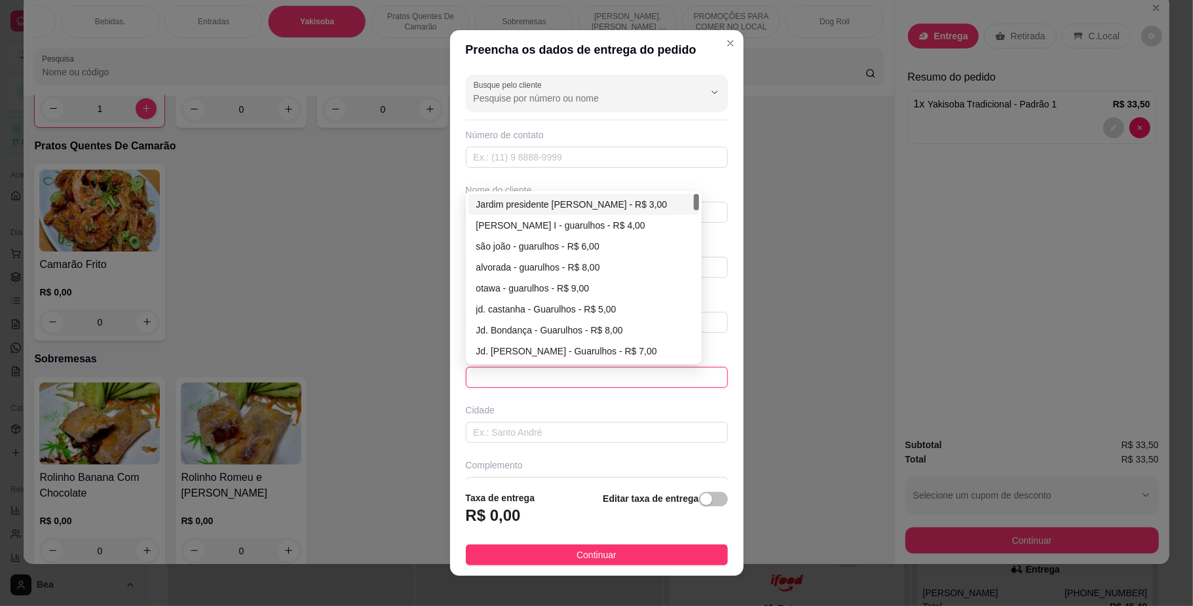
click at [563, 207] on div "Jardim presidente [PERSON_NAME] - R$ 3,00" at bounding box center [583, 204] width 215 height 14
type input "Guarulhos"
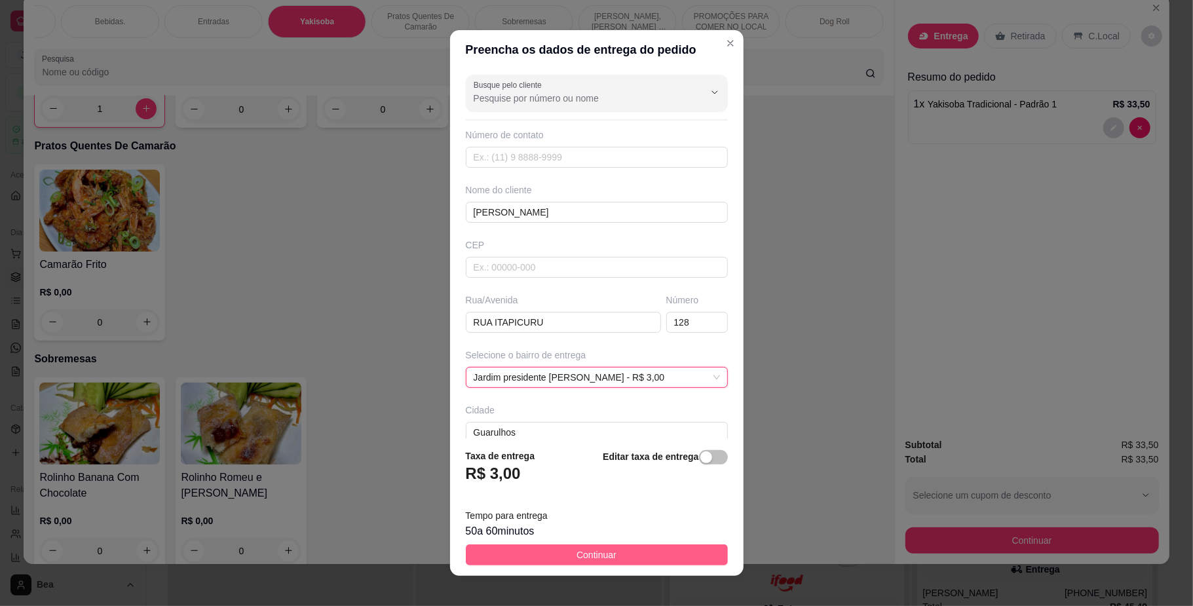
click at [617, 554] on button "Continuar" at bounding box center [597, 554] width 262 height 21
click at [617, 554] on div "Item avulso Combos 1 copo da felicidade de sushi (Salmão grelhado) 200ml + 1 la…" at bounding box center [459, 330] width 870 height 469
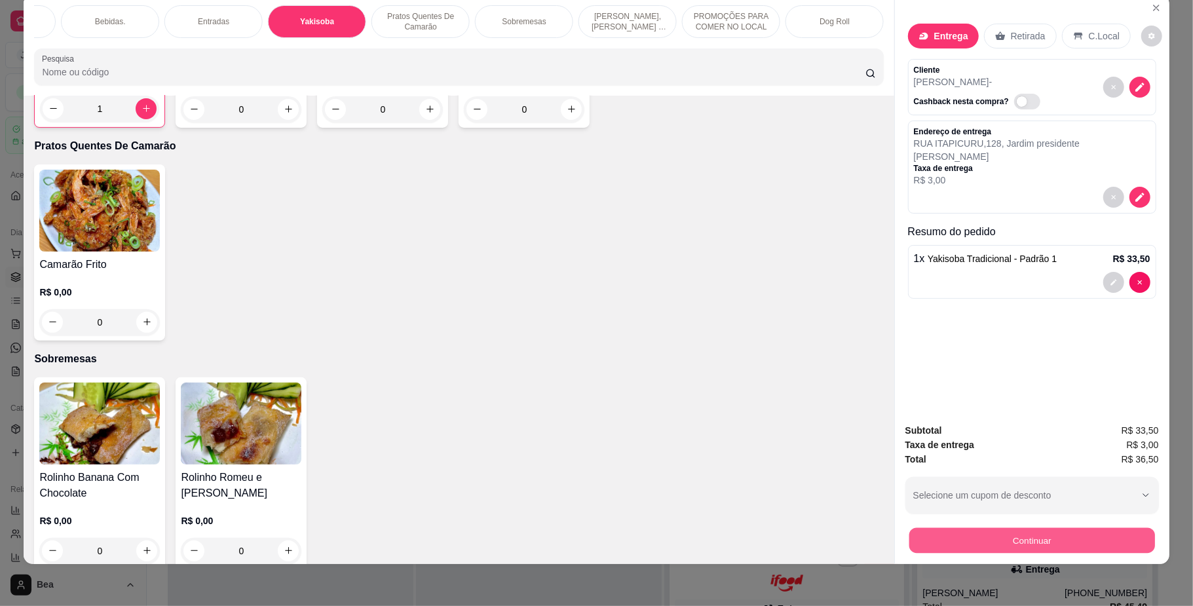
click at [997, 546] on button "Continuar" at bounding box center [1032, 541] width 246 height 26
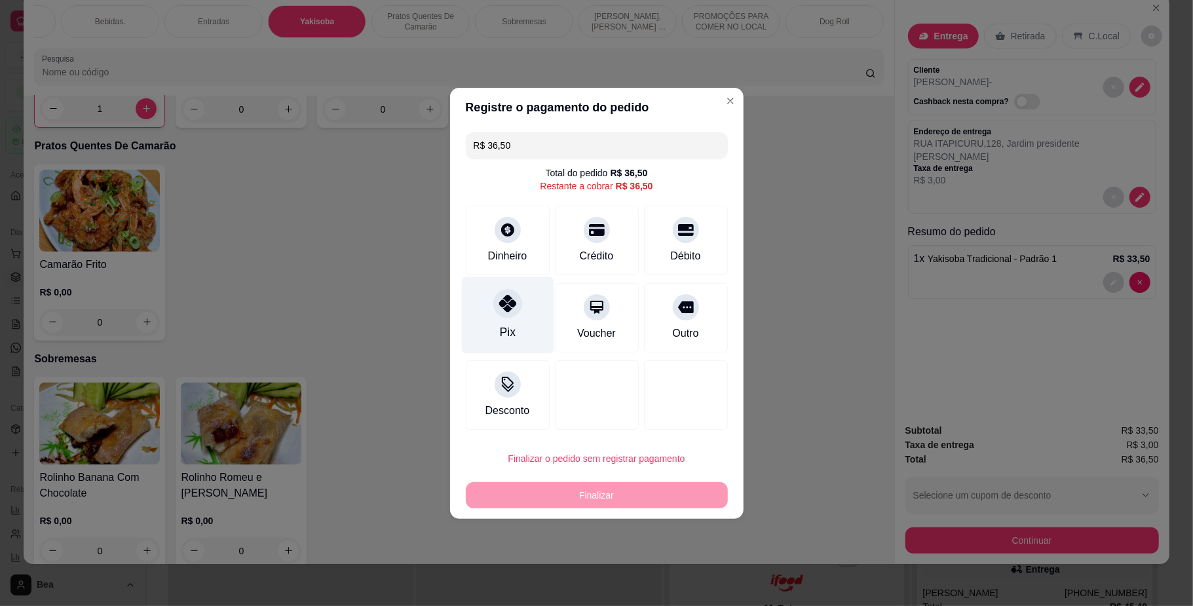
click at [498, 320] on div "Pix" at bounding box center [507, 315] width 92 height 77
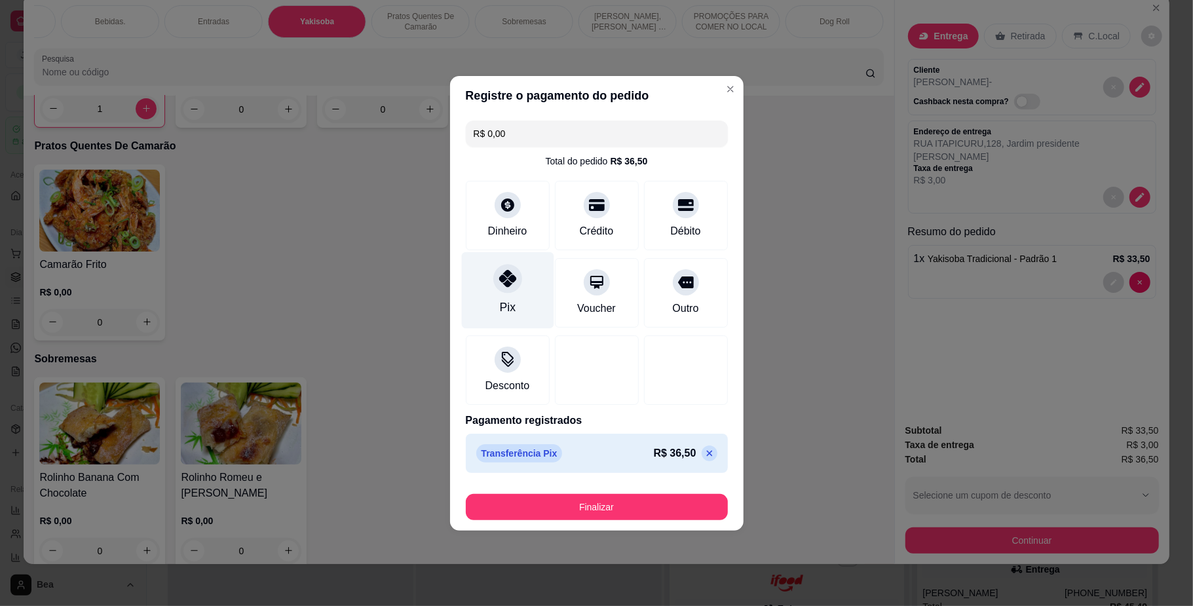
type input "R$ 0,00"
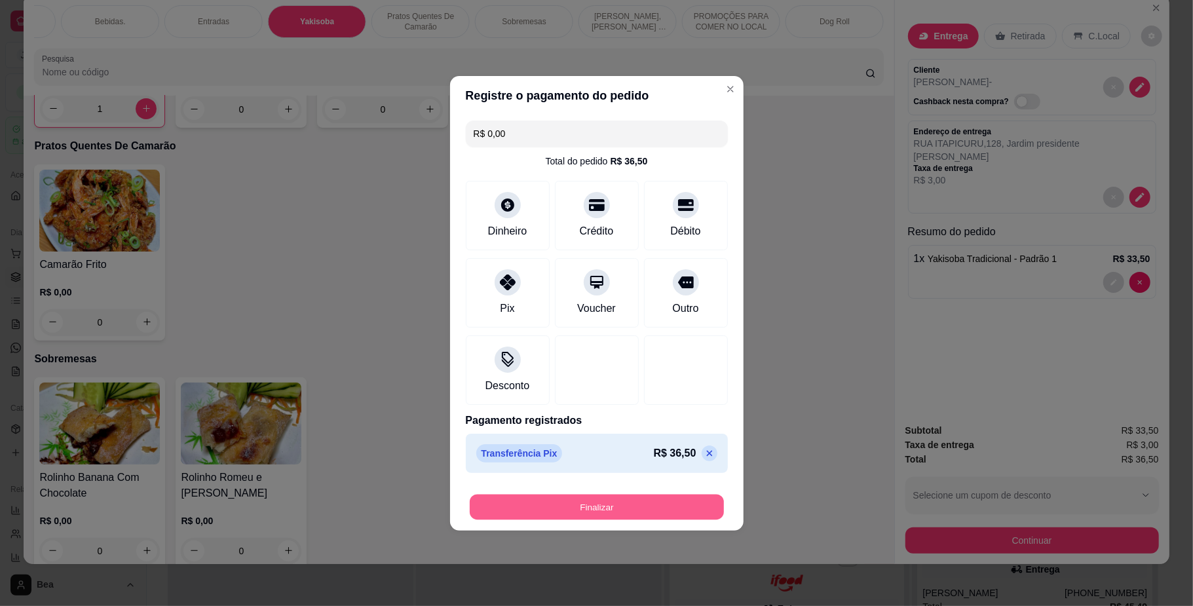
click at [551, 506] on button "Finalizar" at bounding box center [597, 507] width 254 height 26
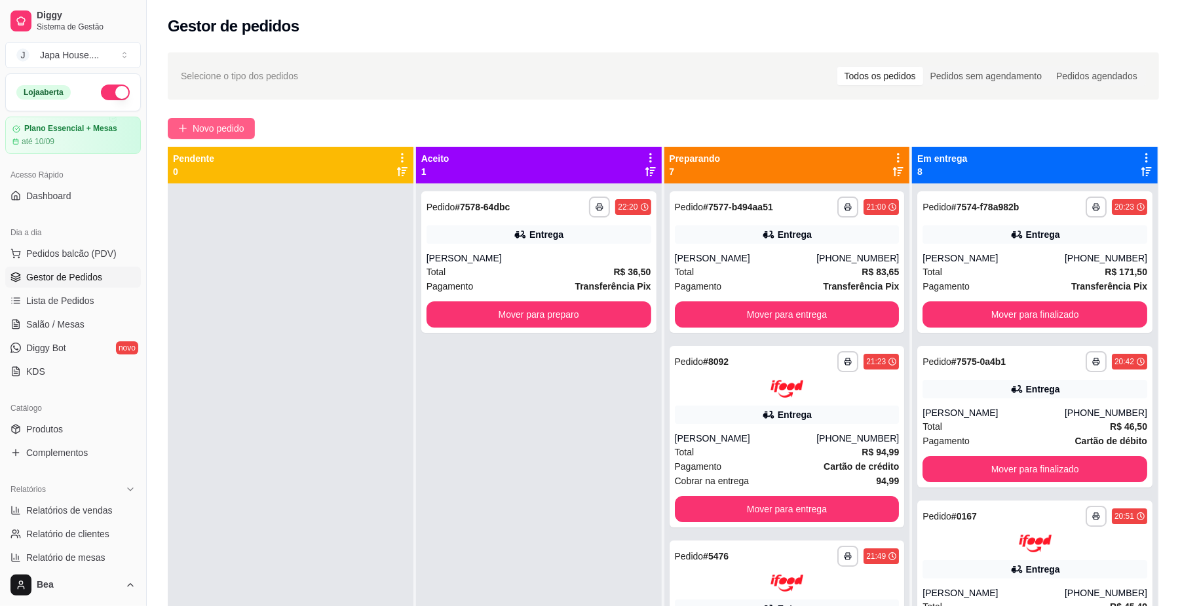
click at [247, 128] on button "Novo pedido" at bounding box center [211, 128] width 87 height 21
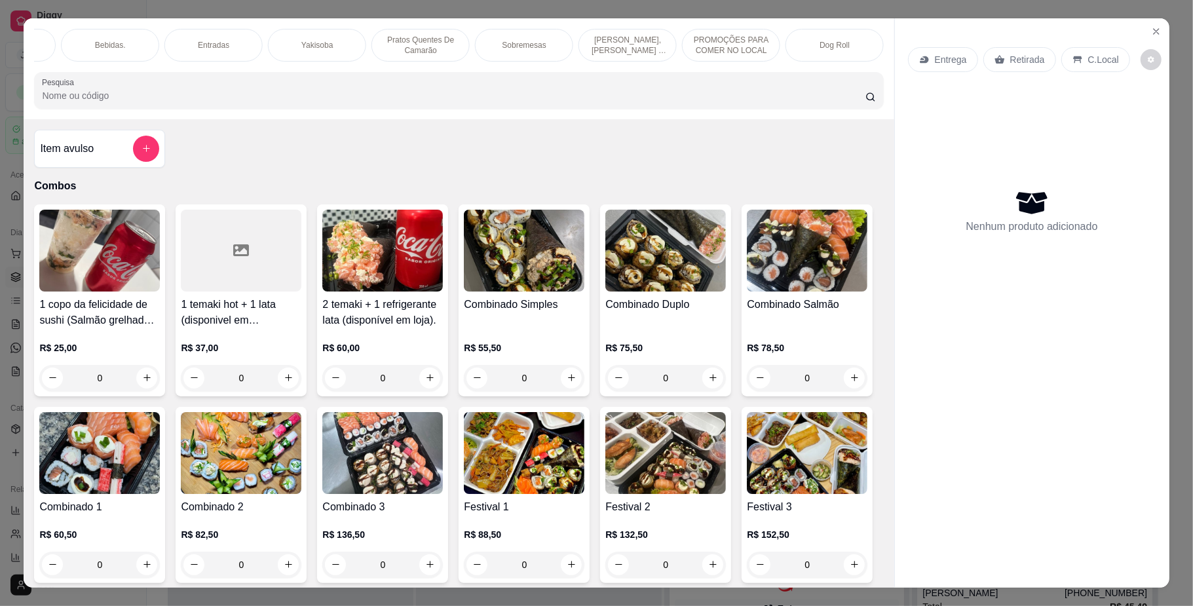
scroll to position [0, 891]
click at [305, 43] on div "Yakisoba" at bounding box center [331, 45] width 98 height 33
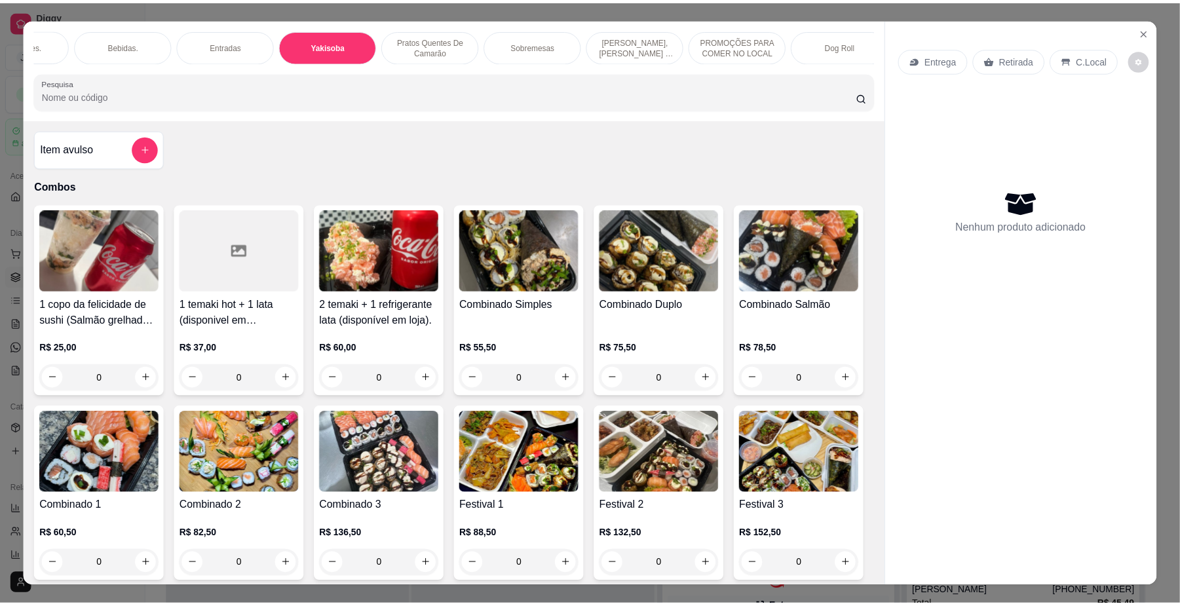
scroll to position [24, 0]
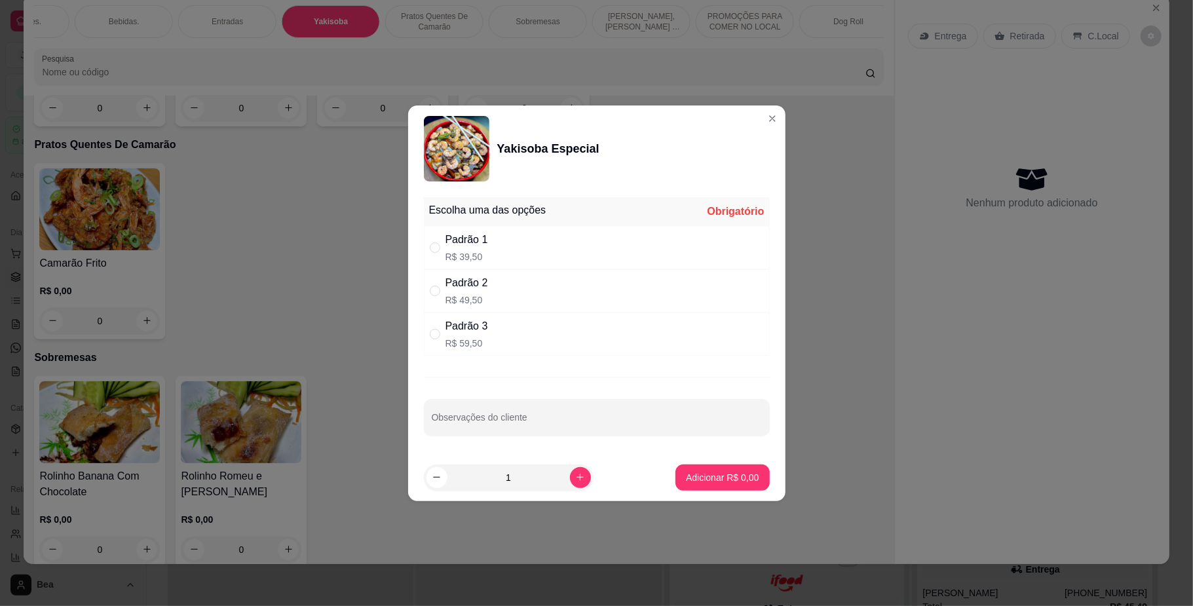
click at [459, 294] on p "R$ 49,50" at bounding box center [467, 300] width 43 height 13
radio input "true"
click at [734, 476] on p "Adicionar R$ 49,50" at bounding box center [720, 477] width 76 height 12
type input "1"
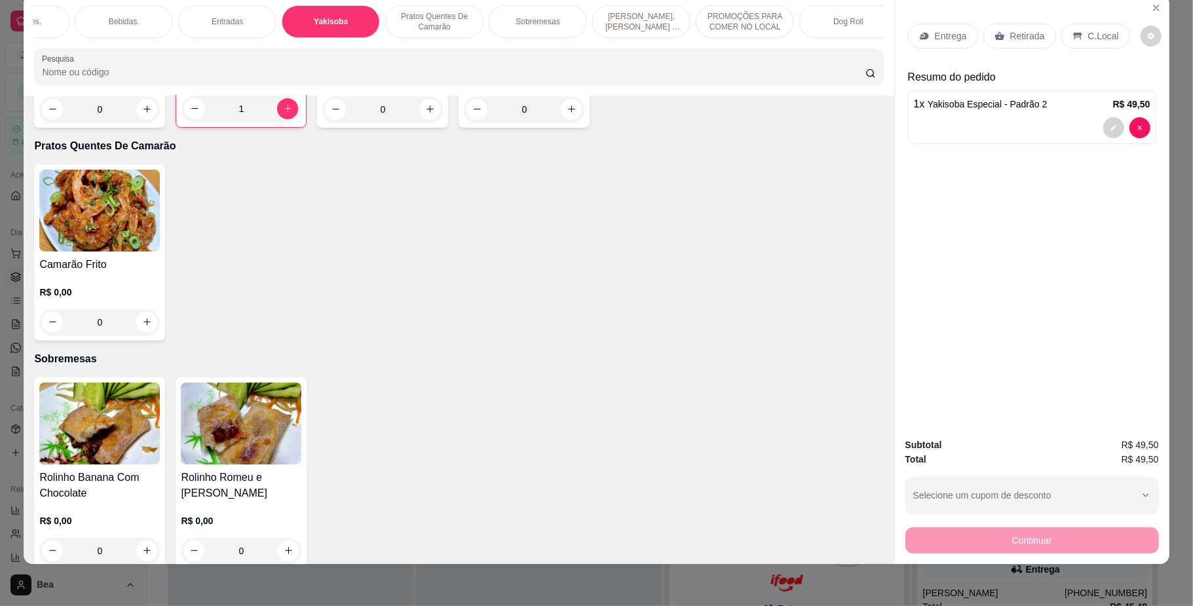
click at [1010, 31] on p "Retirada" at bounding box center [1027, 35] width 35 height 13
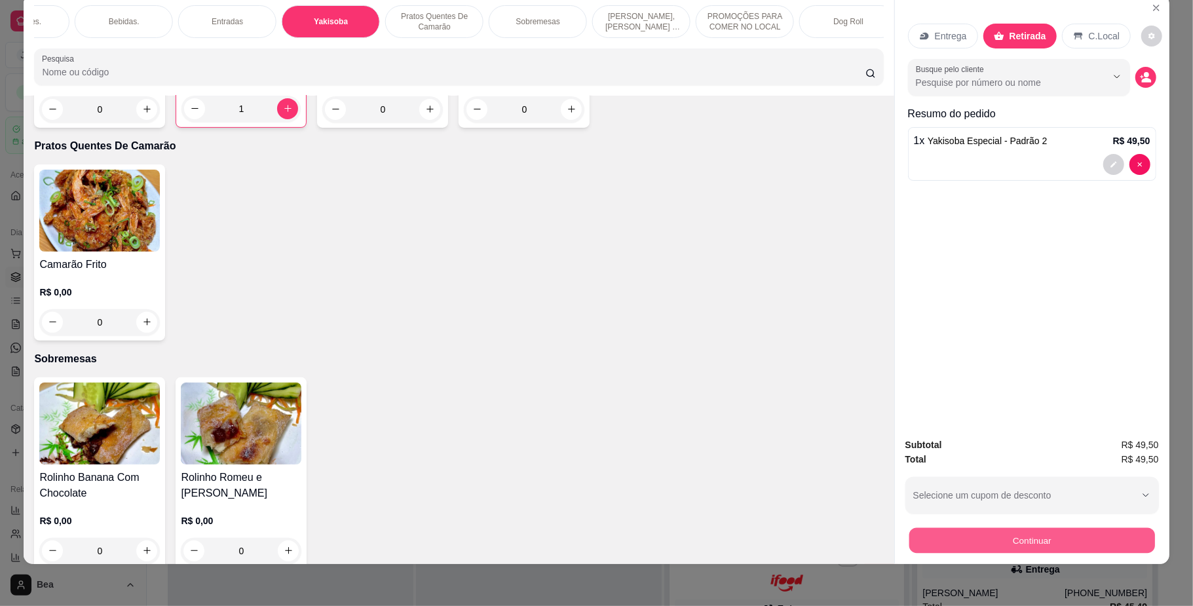
click at [1002, 548] on button "Continuar" at bounding box center [1032, 541] width 246 height 26
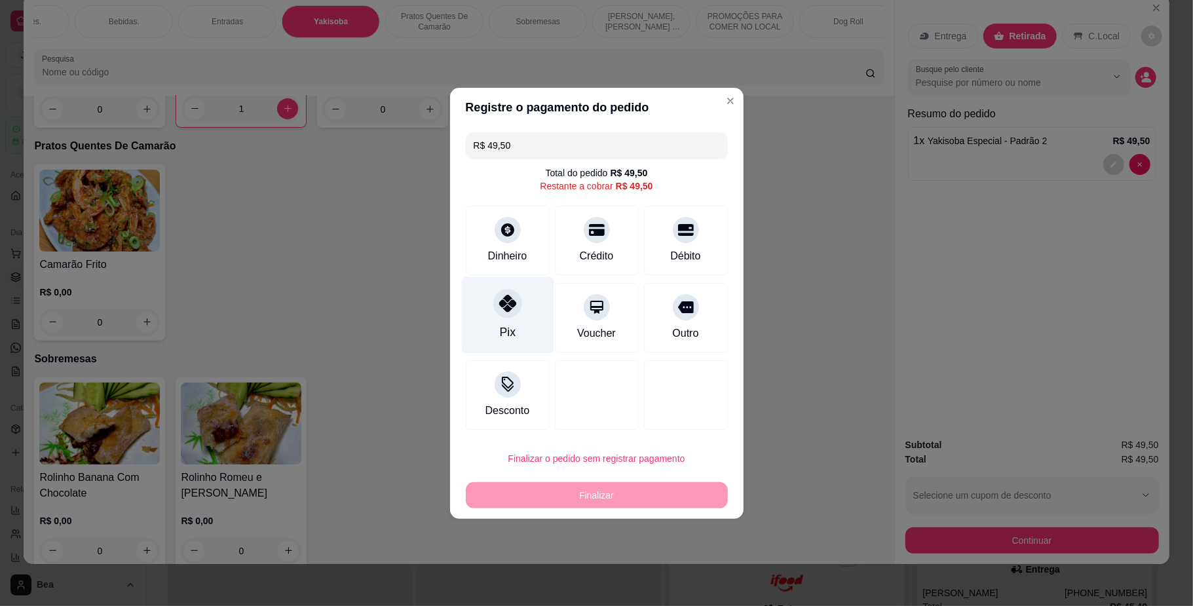
click at [503, 308] on icon at bounding box center [507, 303] width 17 height 17
type input "R$ 0,00"
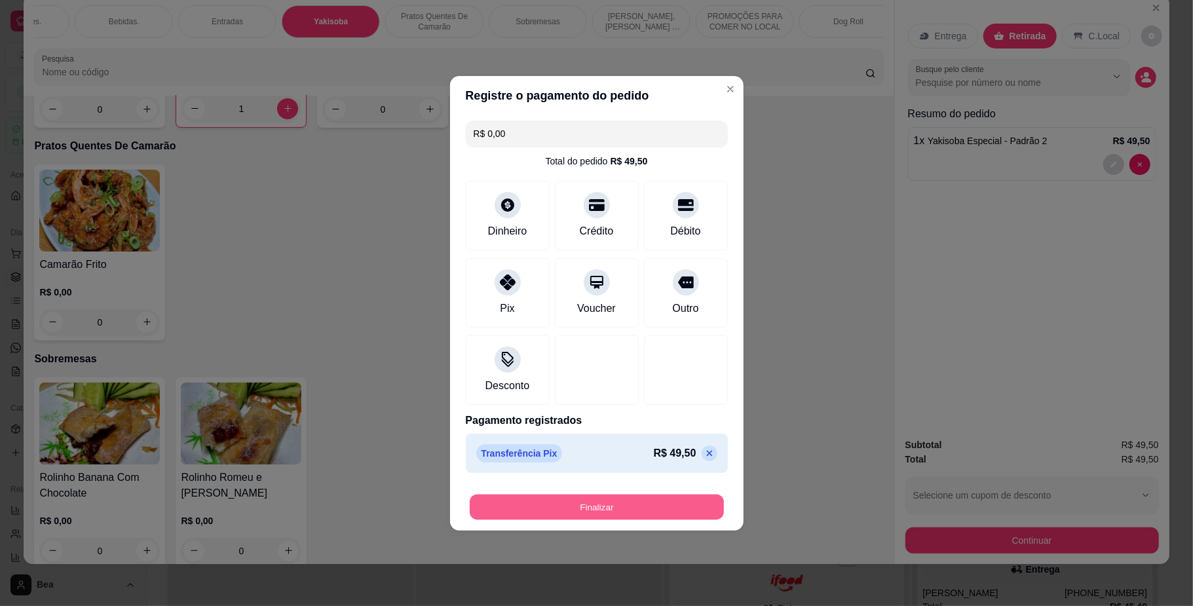
click at [569, 508] on button "Finalizar" at bounding box center [597, 507] width 254 height 26
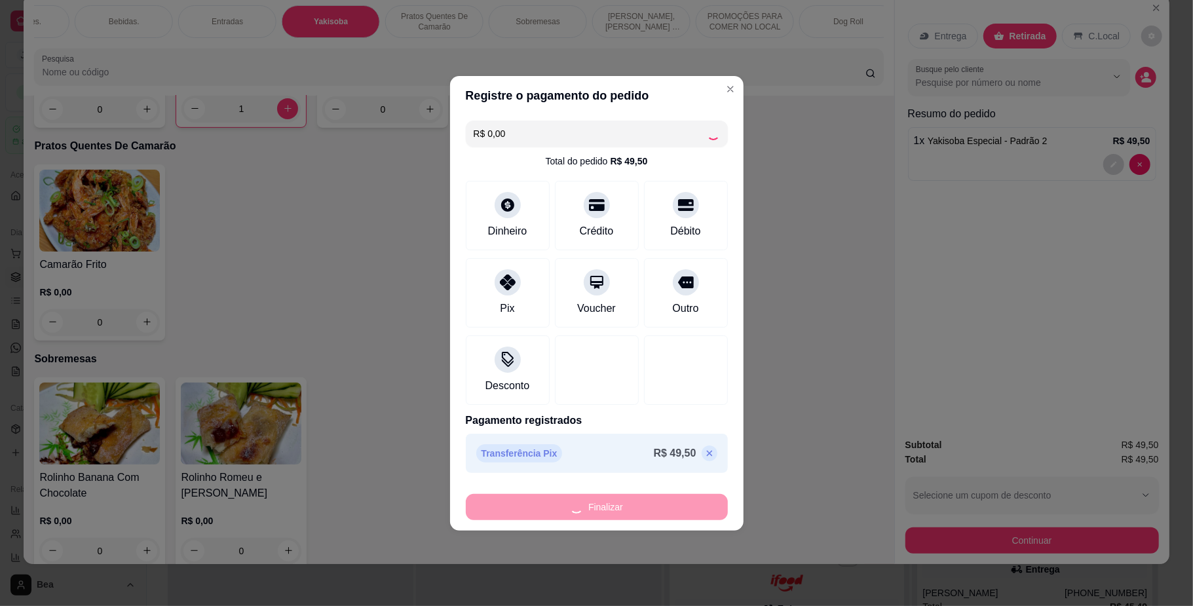
type input "0"
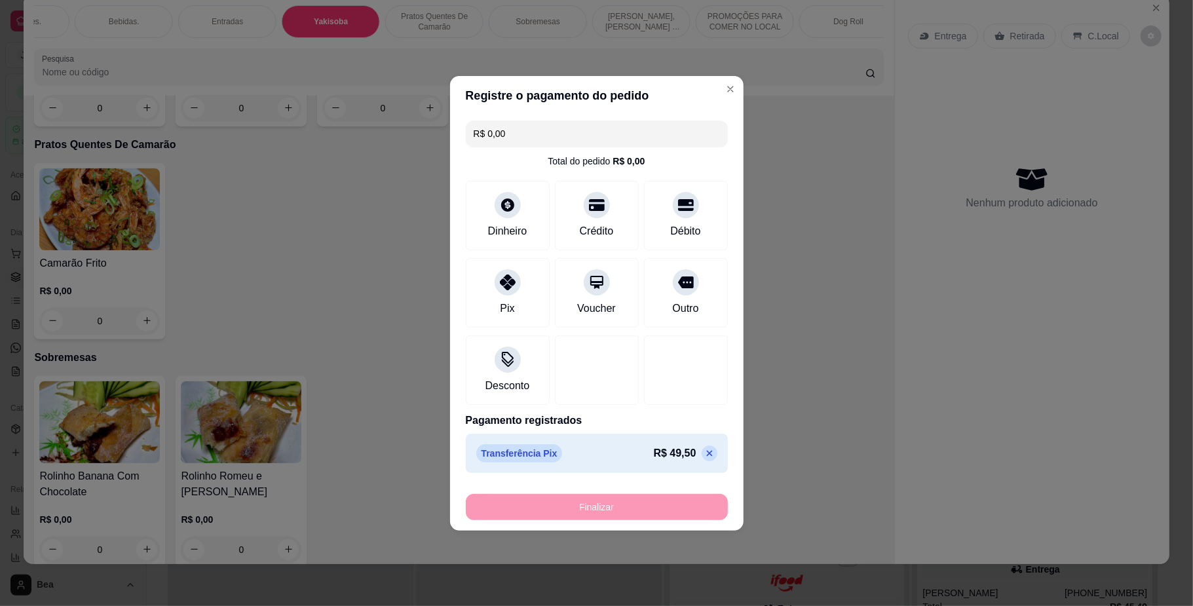
type input "-R$ 49,50"
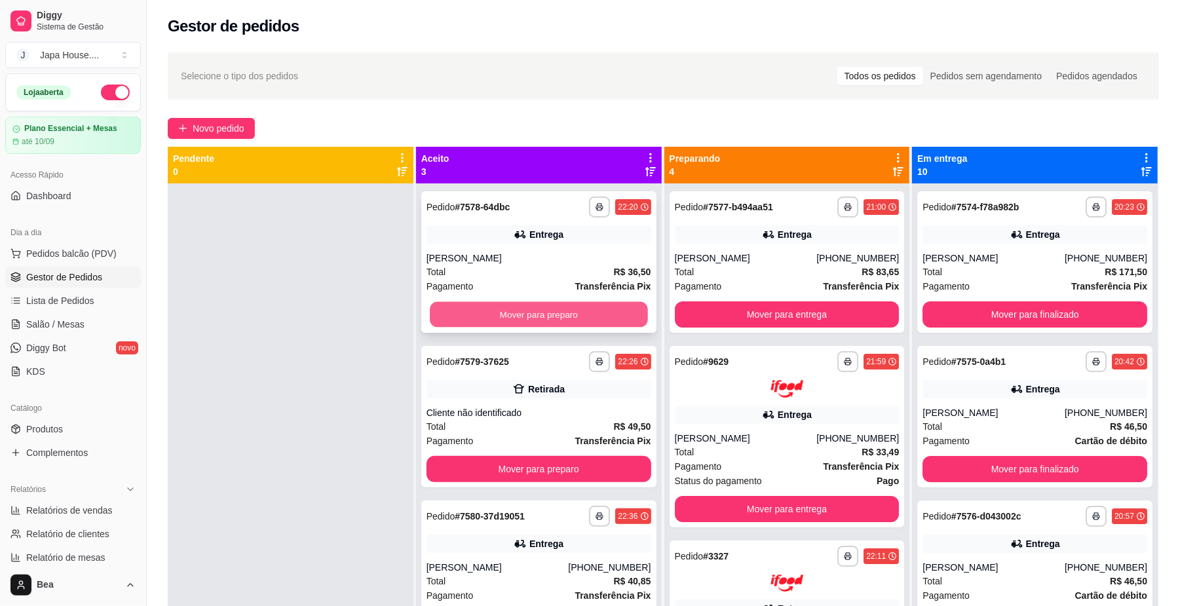
click at [584, 310] on button "Mover para preparo" at bounding box center [539, 315] width 218 height 26
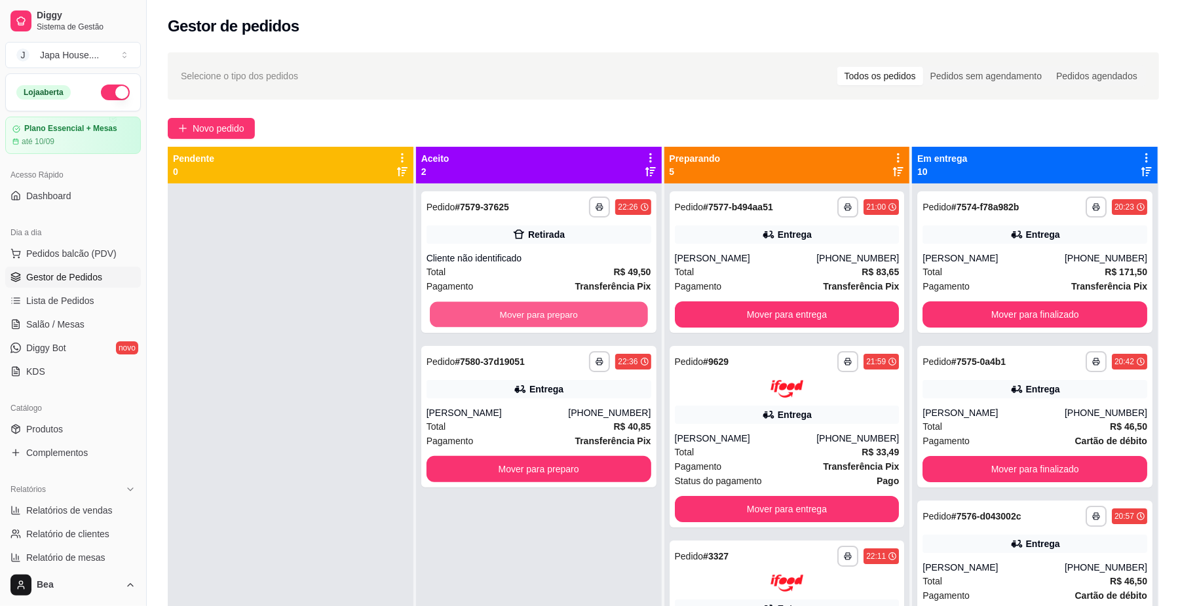
click at [584, 310] on button "Mover para preparo" at bounding box center [539, 315] width 218 height 26
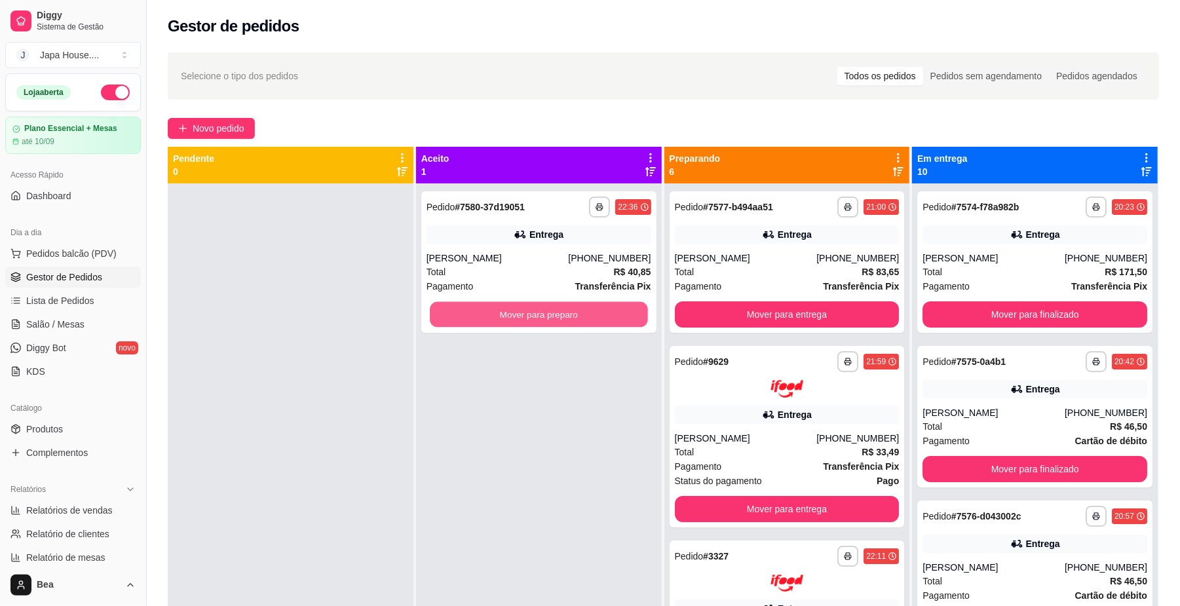
click at [584, 310] on button "Mover para preparo" at bounding box center [539, 315] width 218 height 26
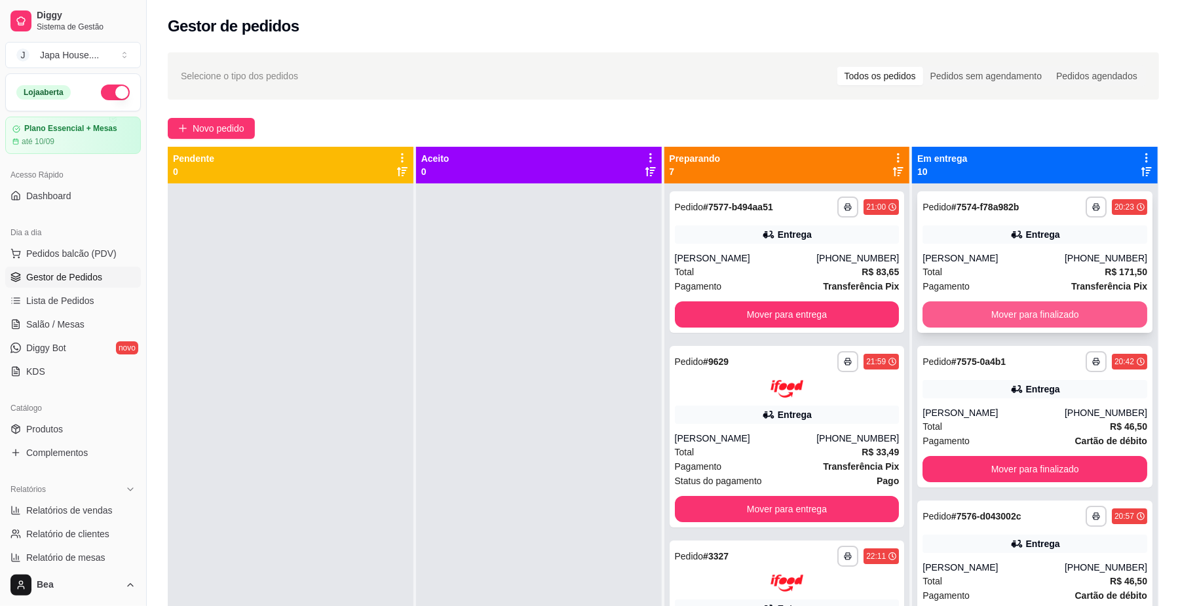
click at [1008, 317] on button "Mover para finalizado" at bounding box center [1035, 314] width 225 height 26
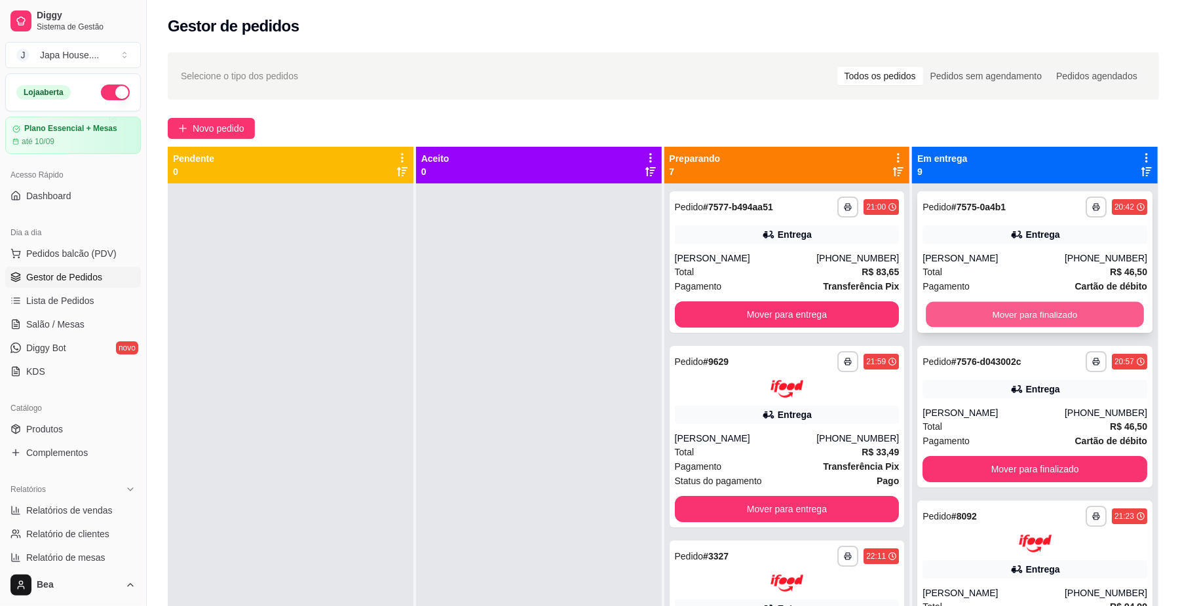
click at [1044, 308] on button "Mover para finalizado" at bounding box center [1035, 315] width 218 height 26
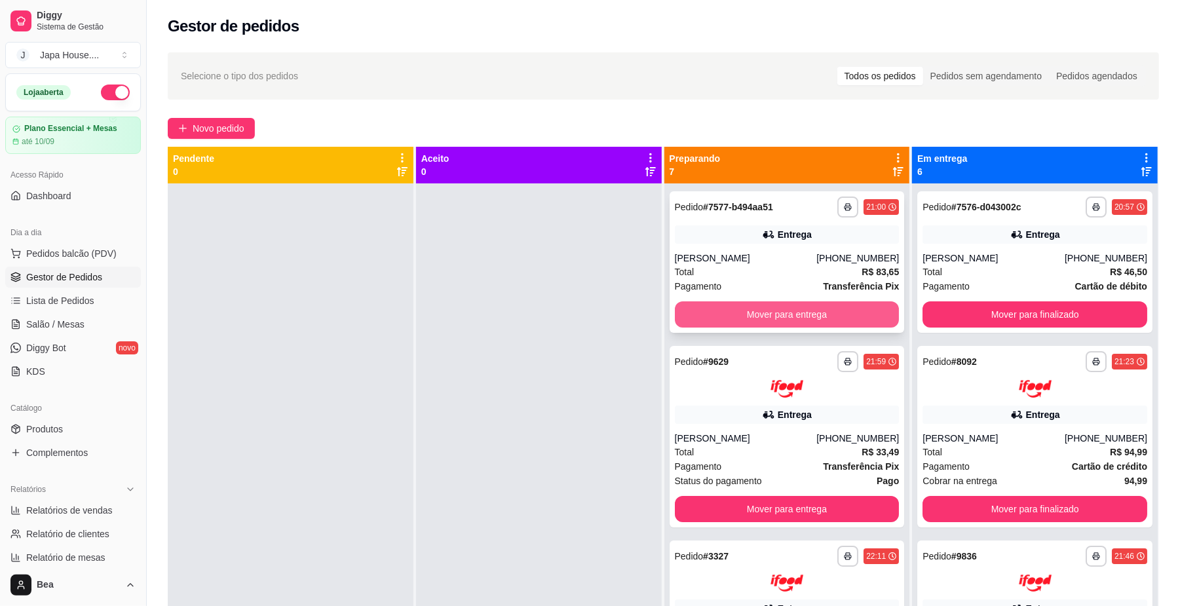
click at [805, 313] on button "Mover para entrega" at bounding box center [787, 314] width 225 height 26
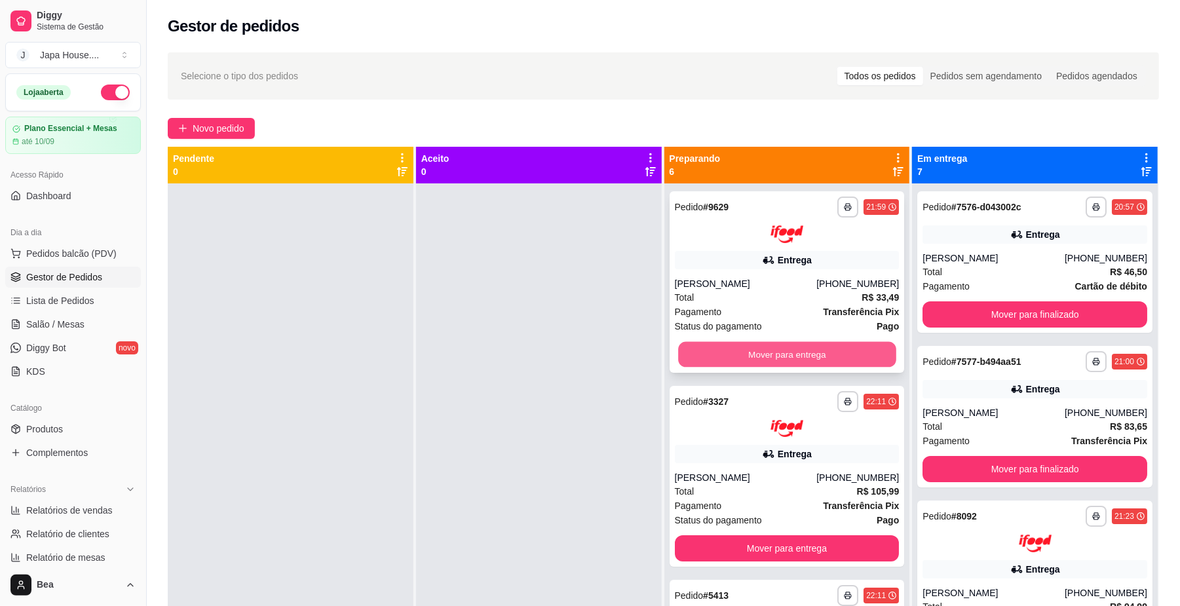
click at [797, 357] on button "Mover para entrega" at bounding box center [787, 354] width 218 height 26
click at [794, 346] on button "Mover para entrega" at bounding box center [787, 354] width 218 height 26
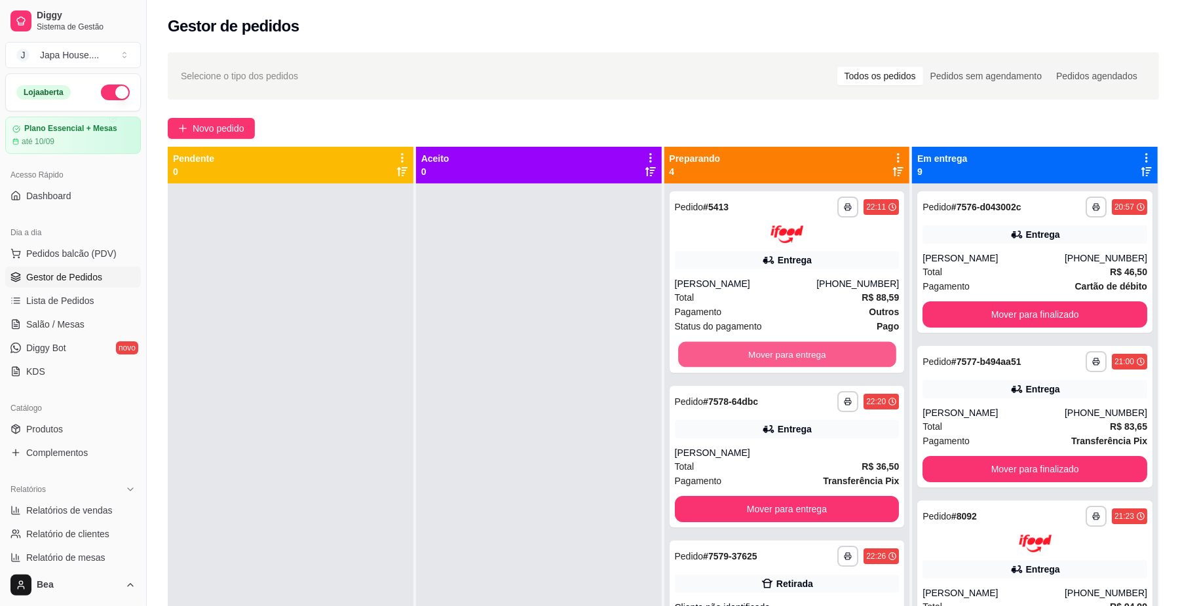
click at [794, 346] on button "Mover para entrega" at bounding box center [787, 354] width 218 height 26
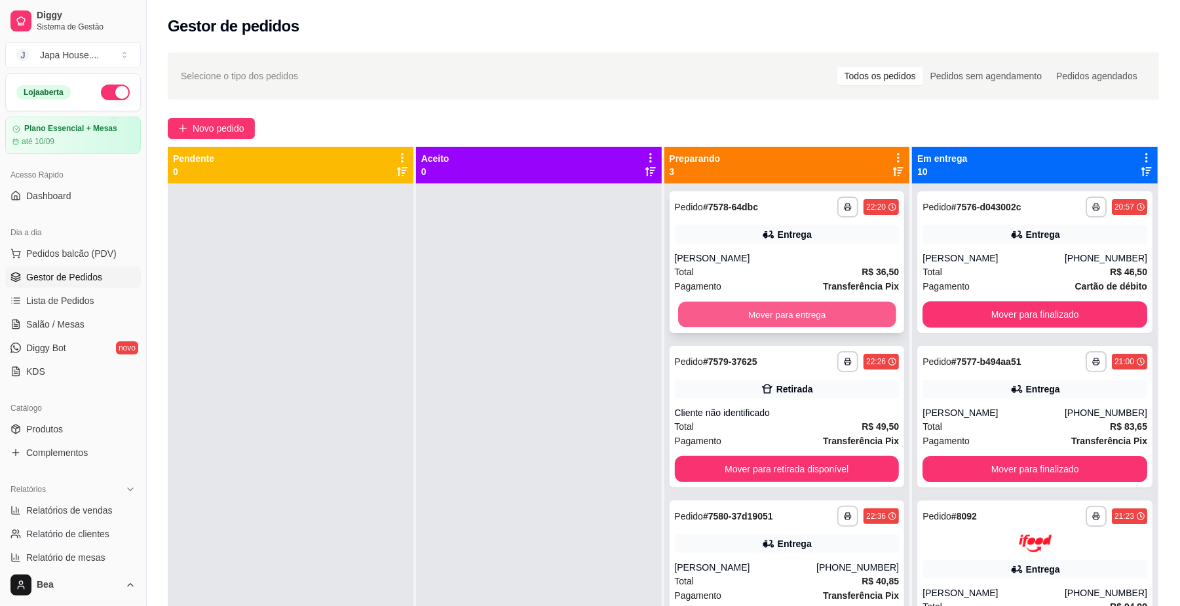
click at [797, 313] on button "Mover para entrega" at bounding box center [787, 315] width 218 height 26
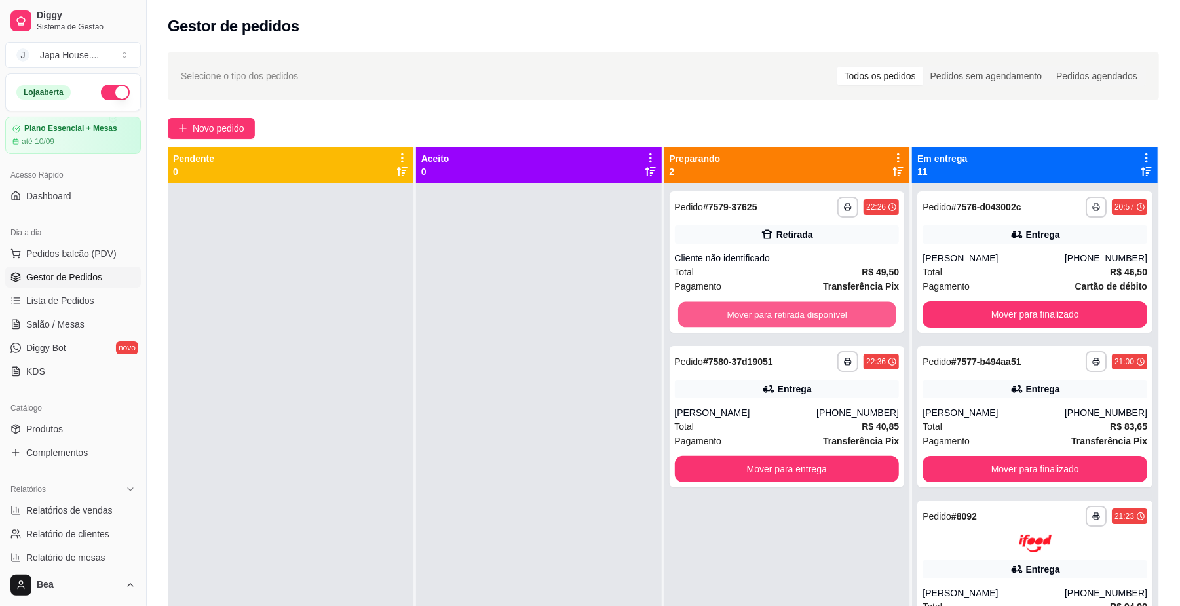
click at [797, 313] on button "Mover para retirada disponível" at bounding box center [787, 315] width 218 height 26
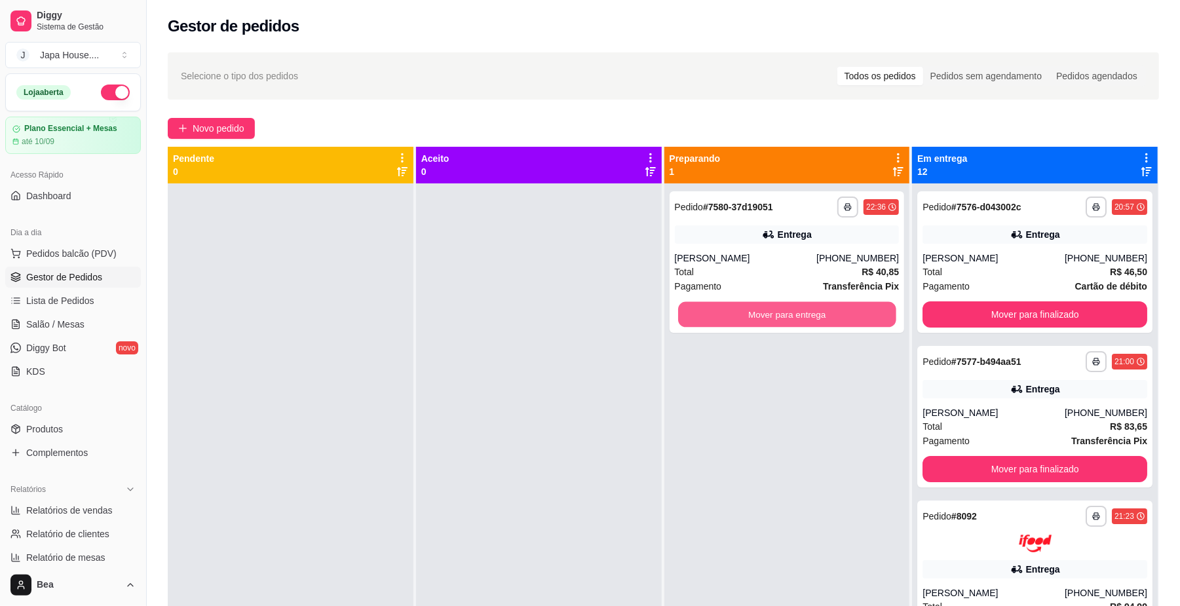
click at [797, 313] on button "Mover para entrega" at bounding box center [787, 315] width 218 height 26
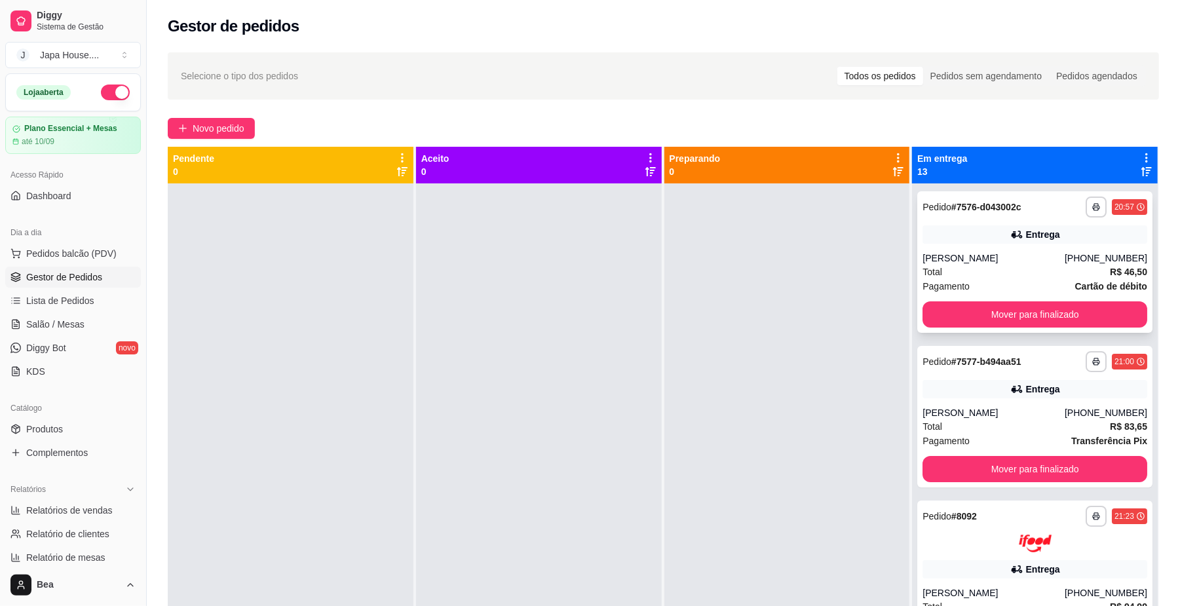
click at [1054, 309] on button "Mover para finalizado" at bounding box center [1035, 314] width 225 height 26
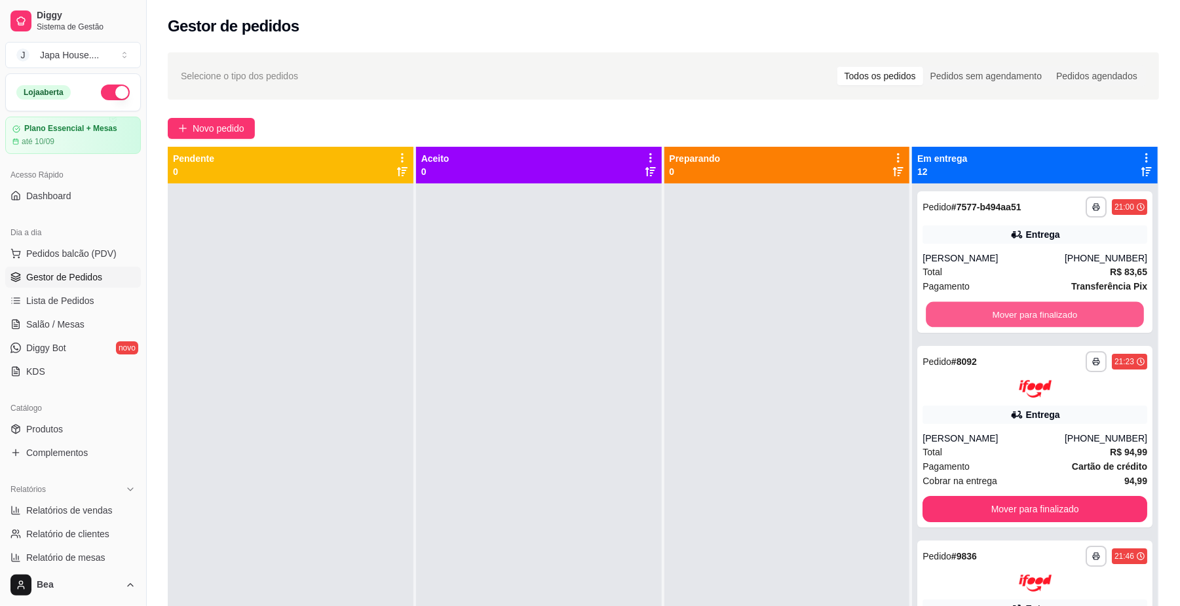
click at [1054, 309] on button "Mover para finalizado" at bounding box center [1035, 315] width 218 height 26
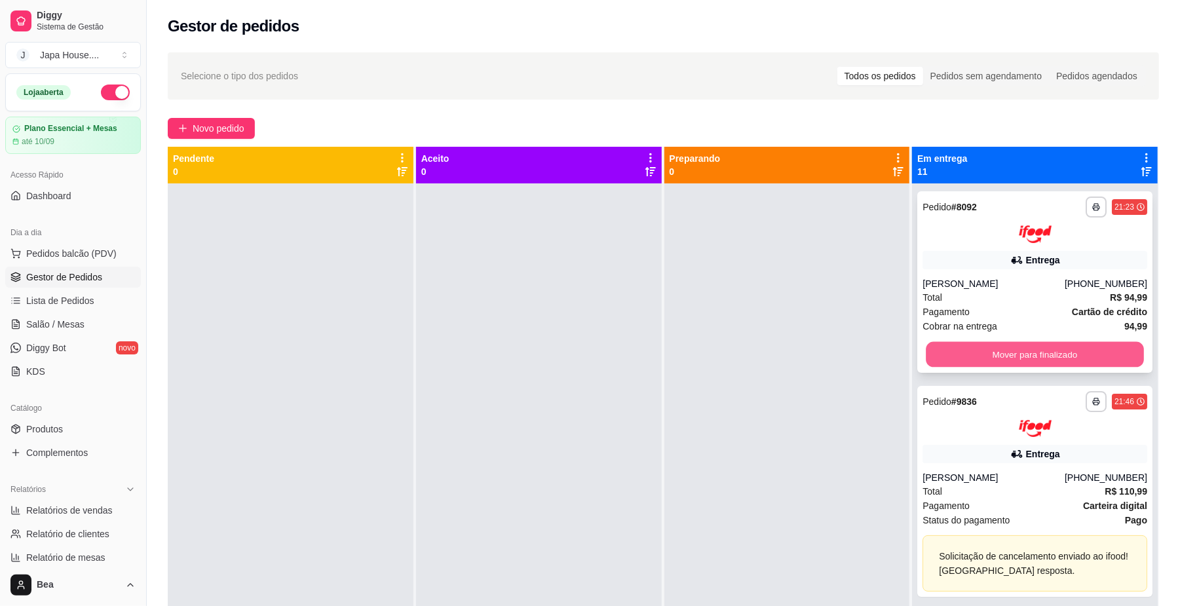
click at [1036, 351] on button "Mover para finalizado" at bounding box center [1035, 354] width 218 height 26
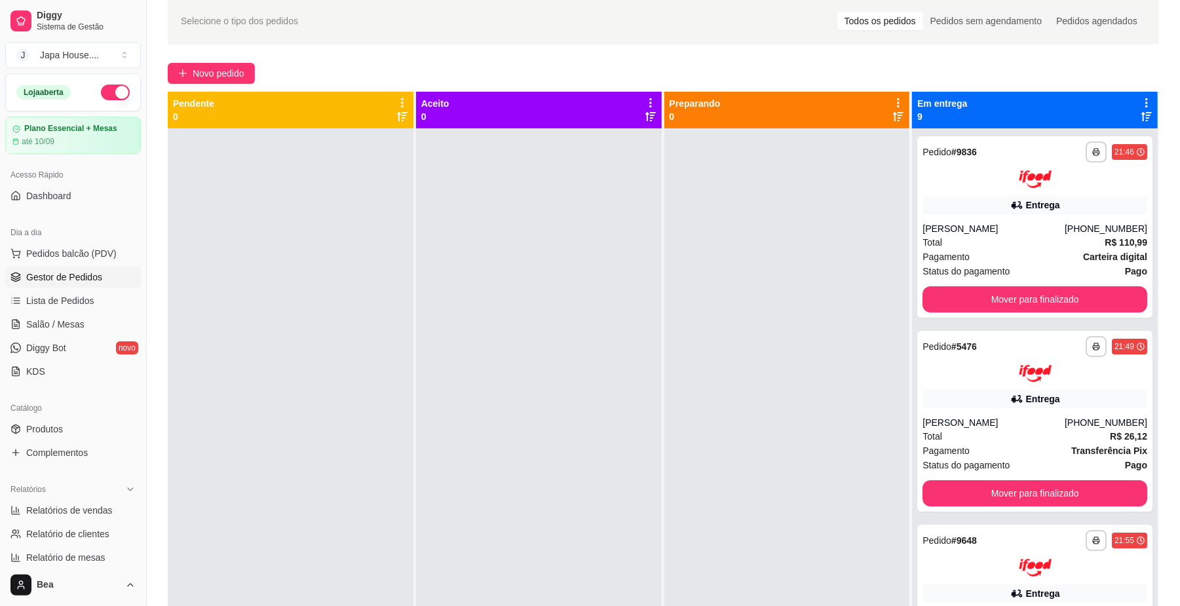
scroll to position [93, 0]
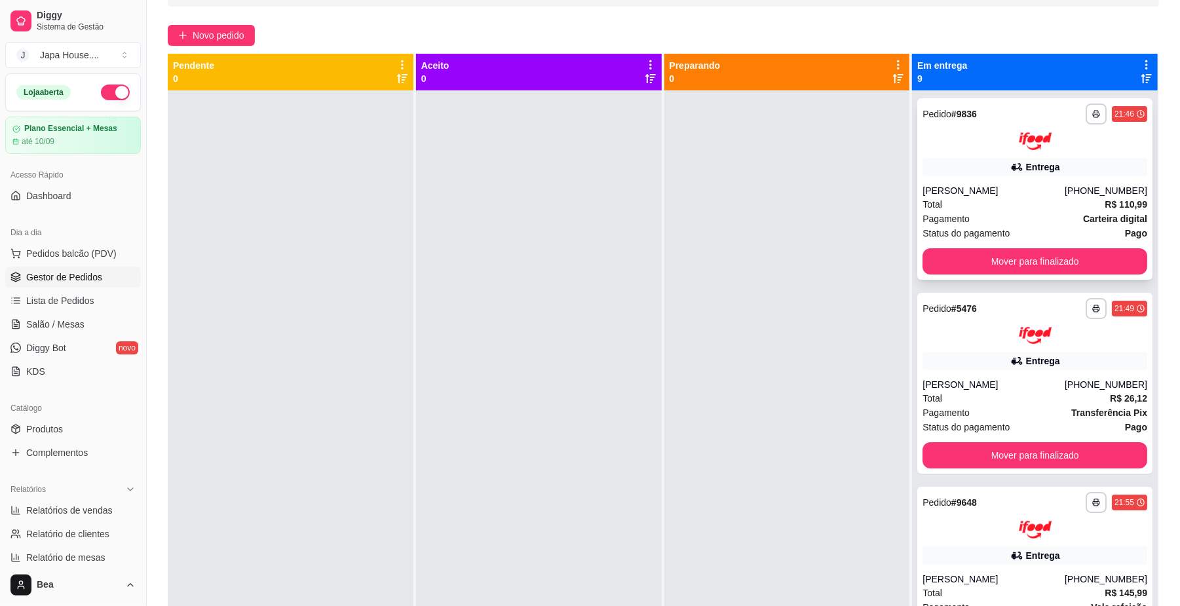
click at [1028, 259] on button "Mover para finalizado" at bounding box center [1035, 261] width 225 height 26
click at [1028, 259] on button "Mover para finalizado" at bounding box center [1035, 261] width 218 height 26
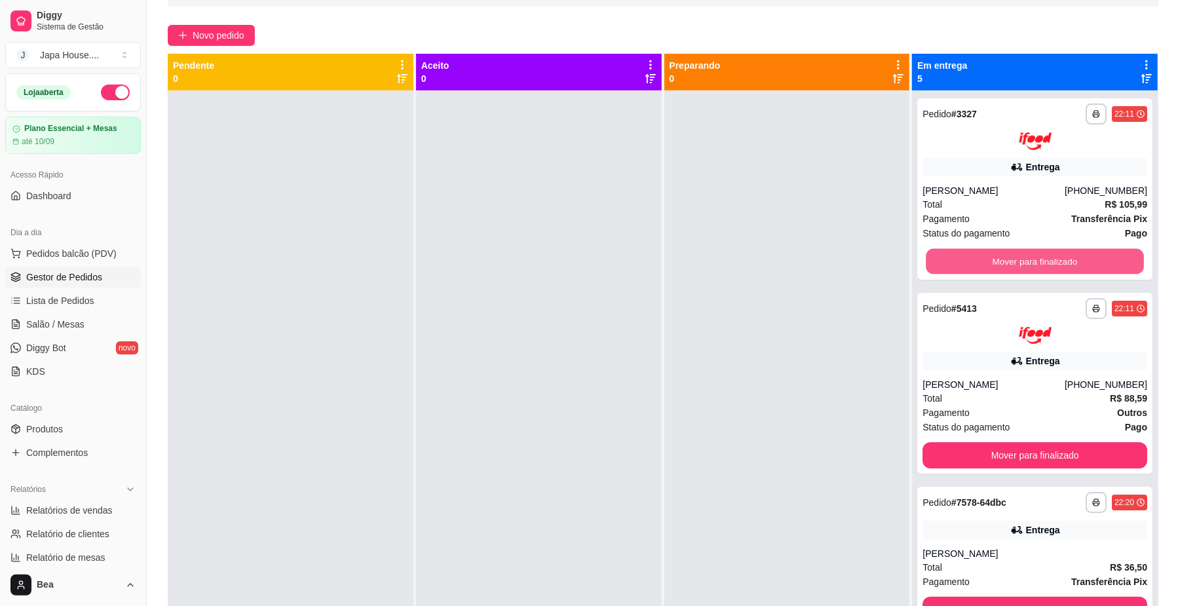
click at [1028, 259] on button "Mover para finalizado" at bounding box center [1035, 261] width 218 height 26
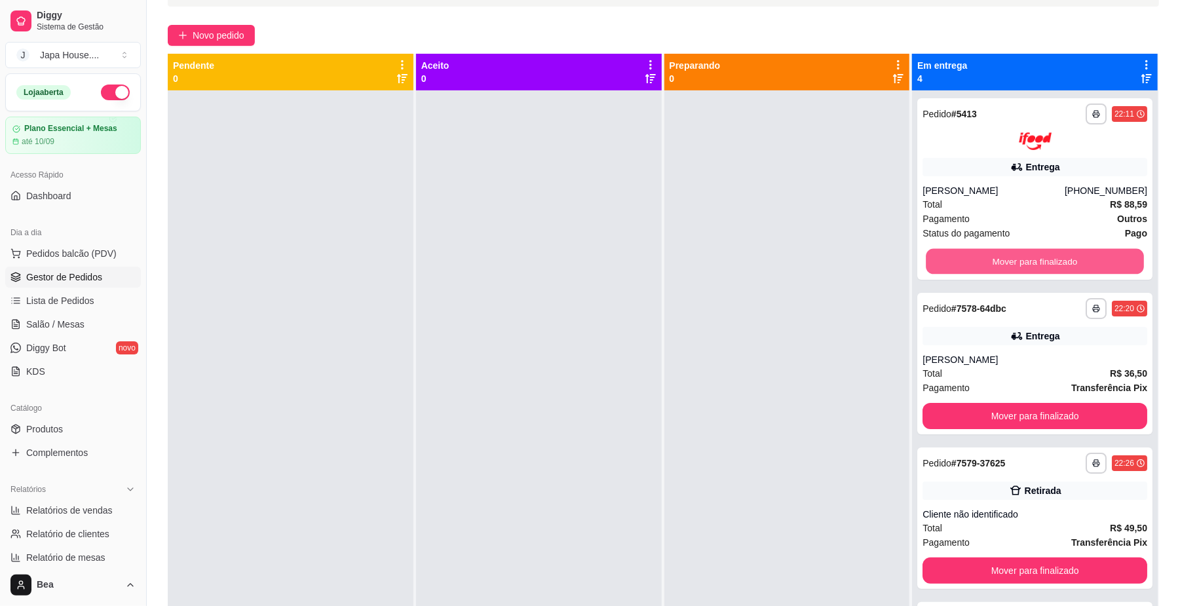
click at [1028, 259] on button "Mover para finalizado" at bounding box center [1035, 261] width 218 height 26
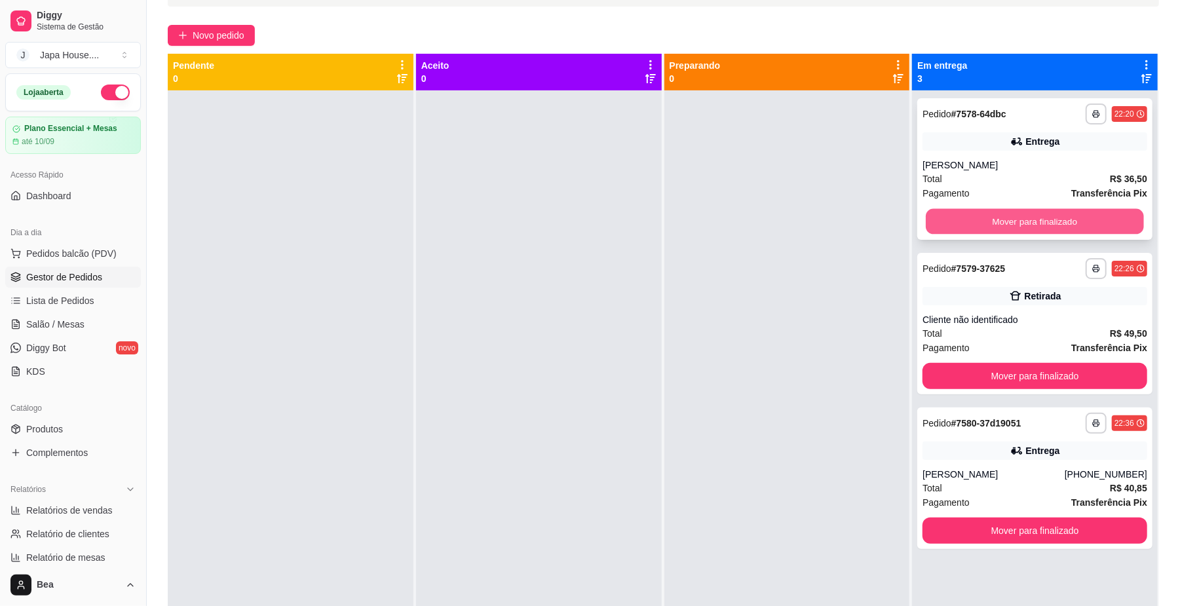
click at [1017, 223] on button "Mover para finalizado" at bounding box center [1035, 222] width 218 height 26
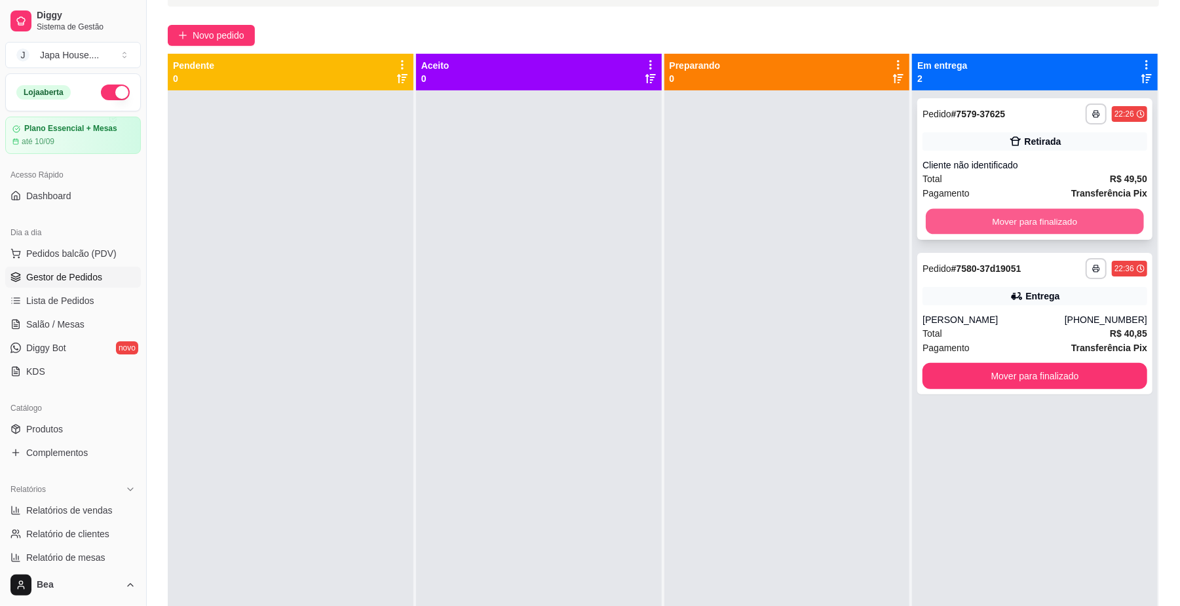
click at [999, 218] on button "Mover para finalizado" at bounding box center [1035, 222] width 218 height 26
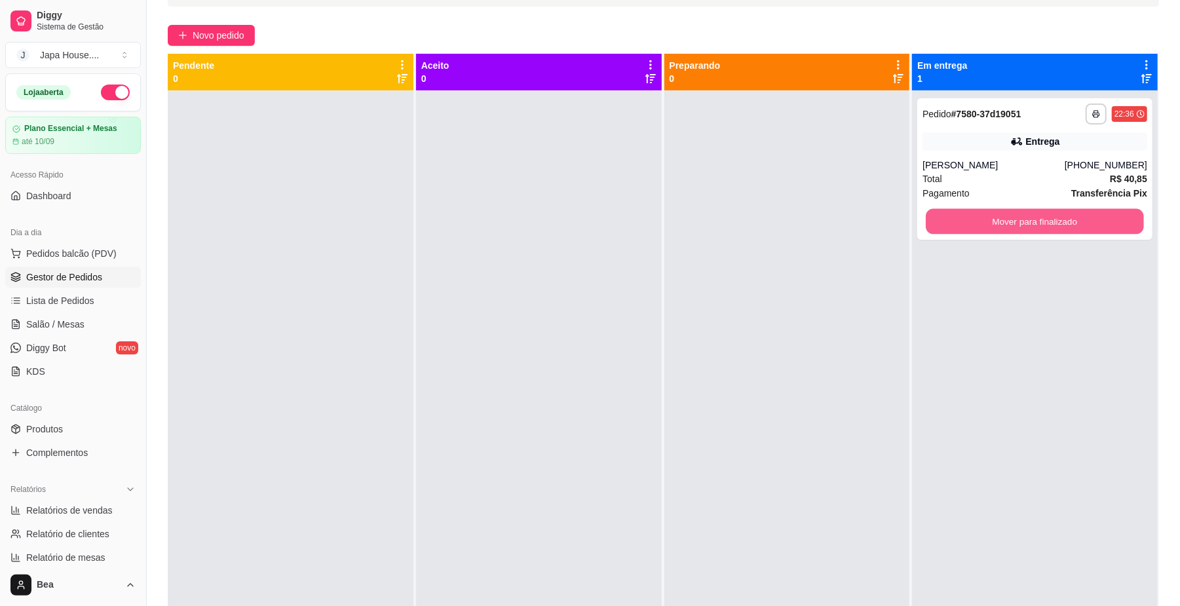
click at [999, 218] on button "Mover para finalizado" at bounding box center [1035, 222] width 218 height 26
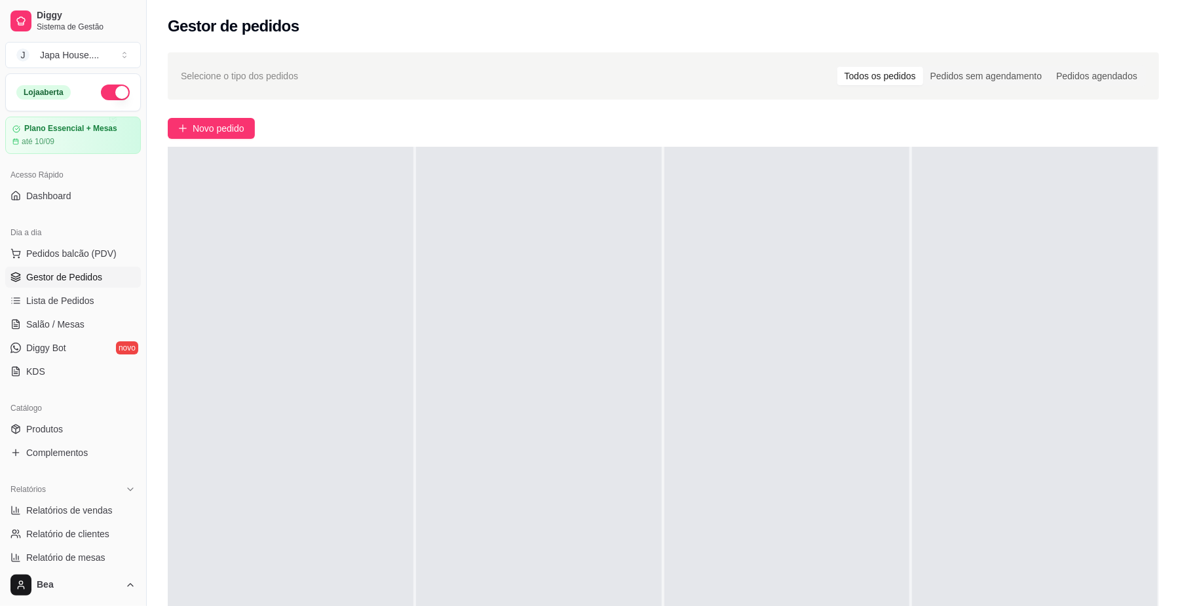
scroll to position [337, 0]
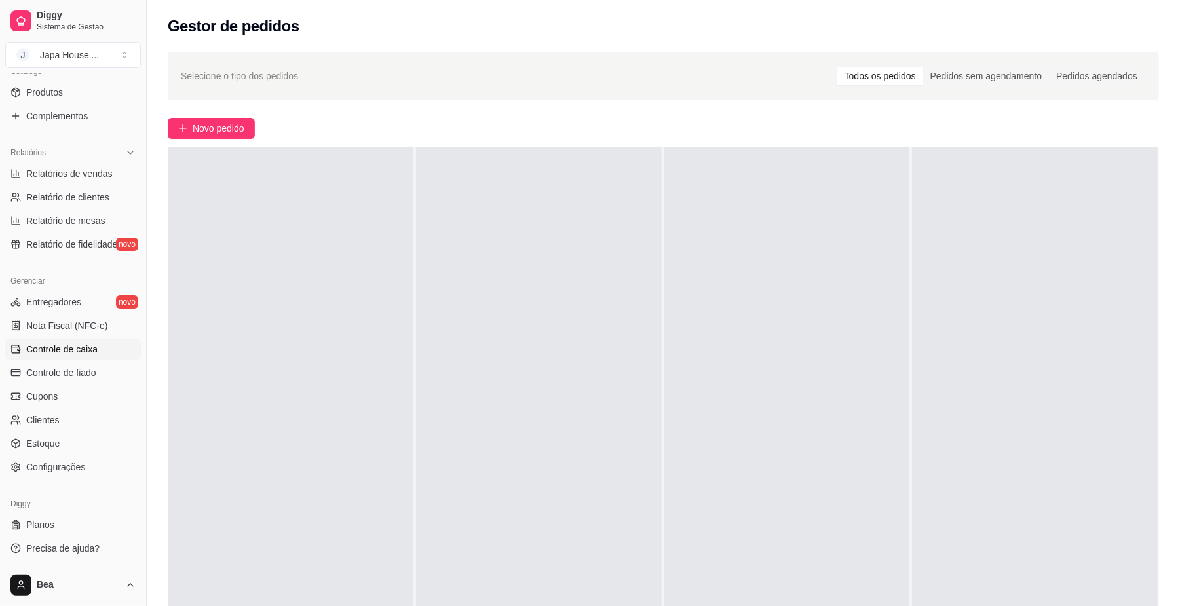
click at [59, 351] on span "Controle de caixa" at bounding box center [61, 349] width 71 height 13
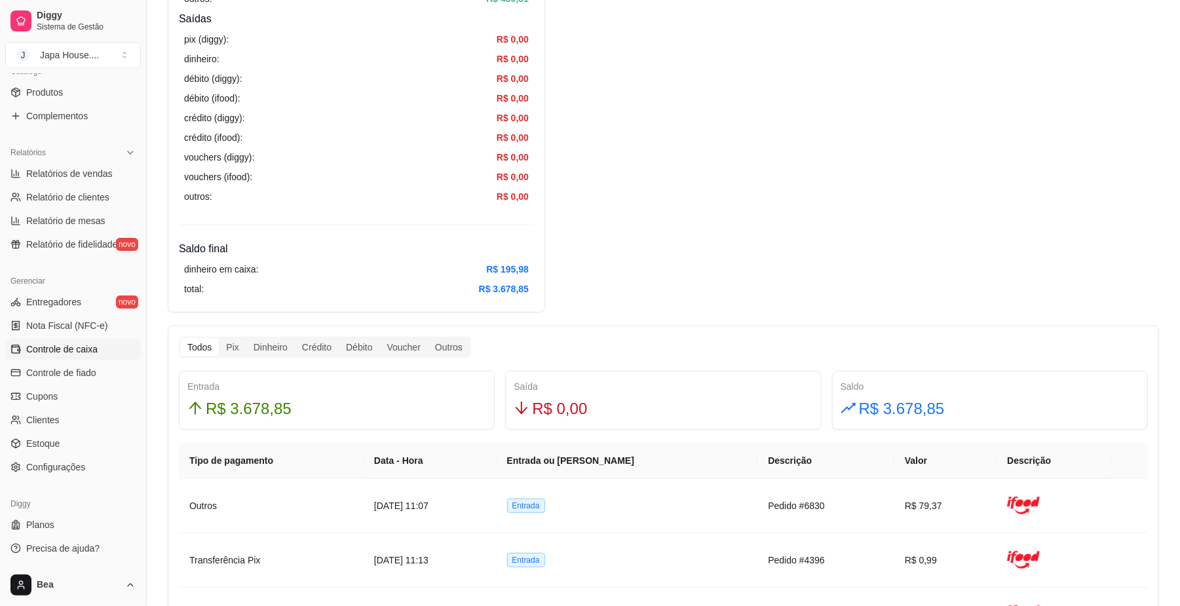
scroll to position [428, 0]
